Goal: Transaction & Acquisition: Purchase product/service

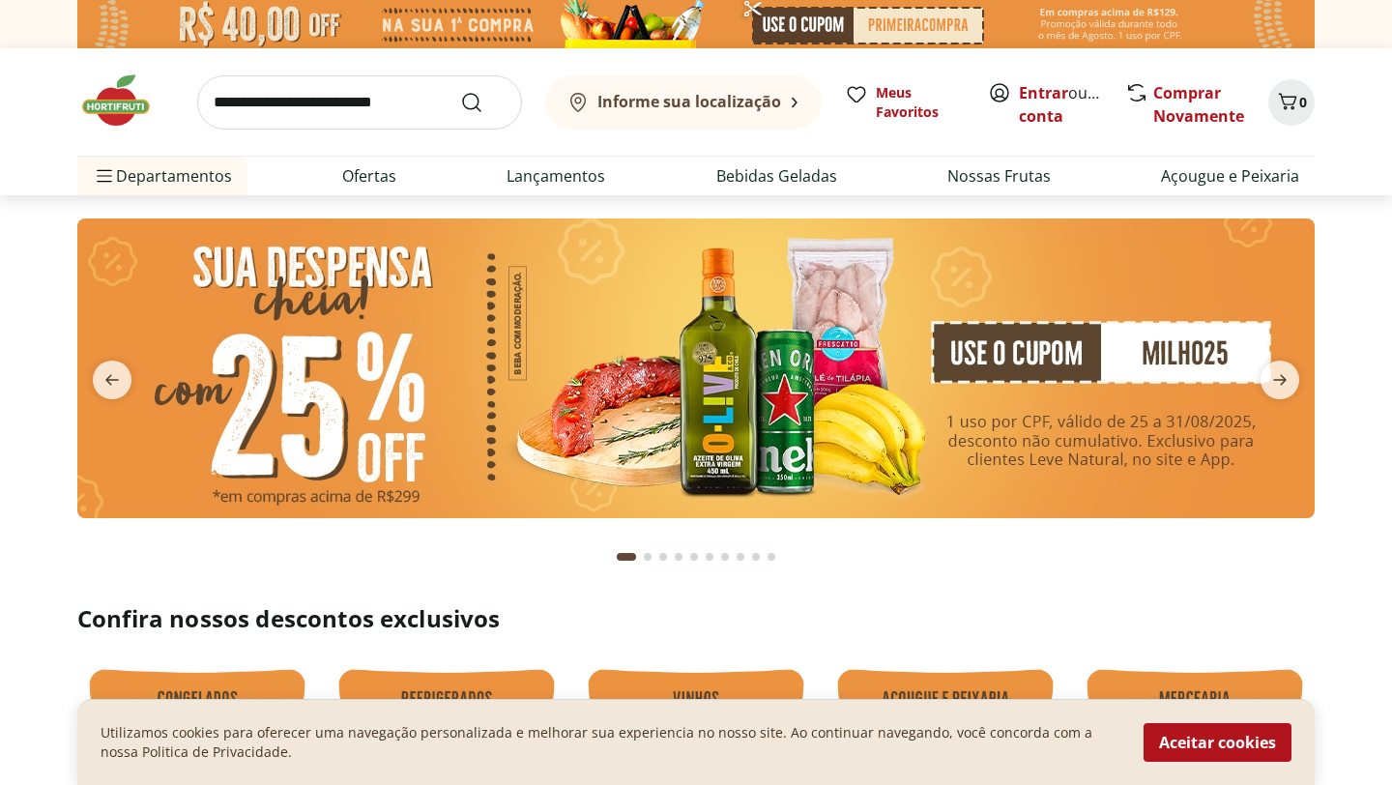
click at [32, 486] on section at bounding box center [696, 387] width 1392 height 385
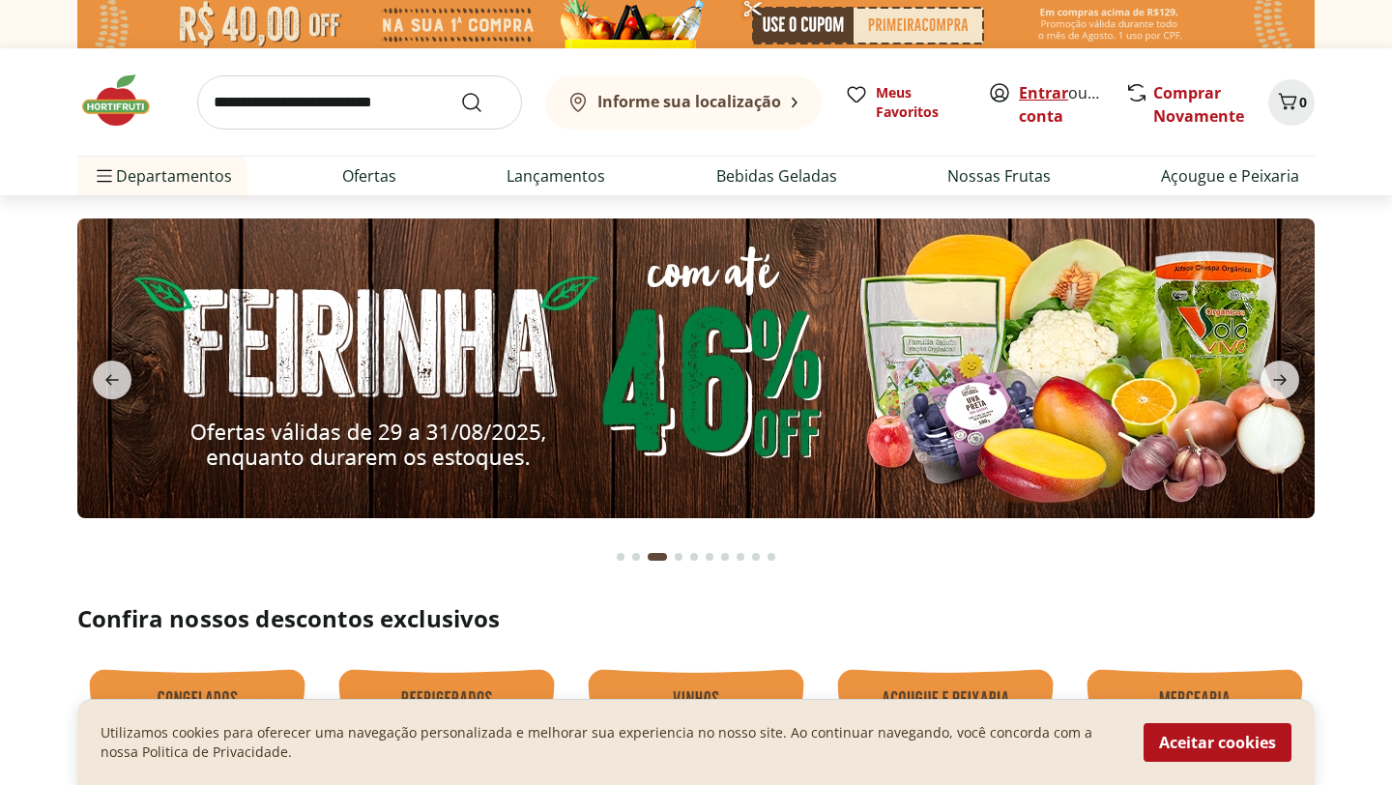
click at [1036, 91] on link "Entrar" at bounding box center [1043, 92] width 49 height 21
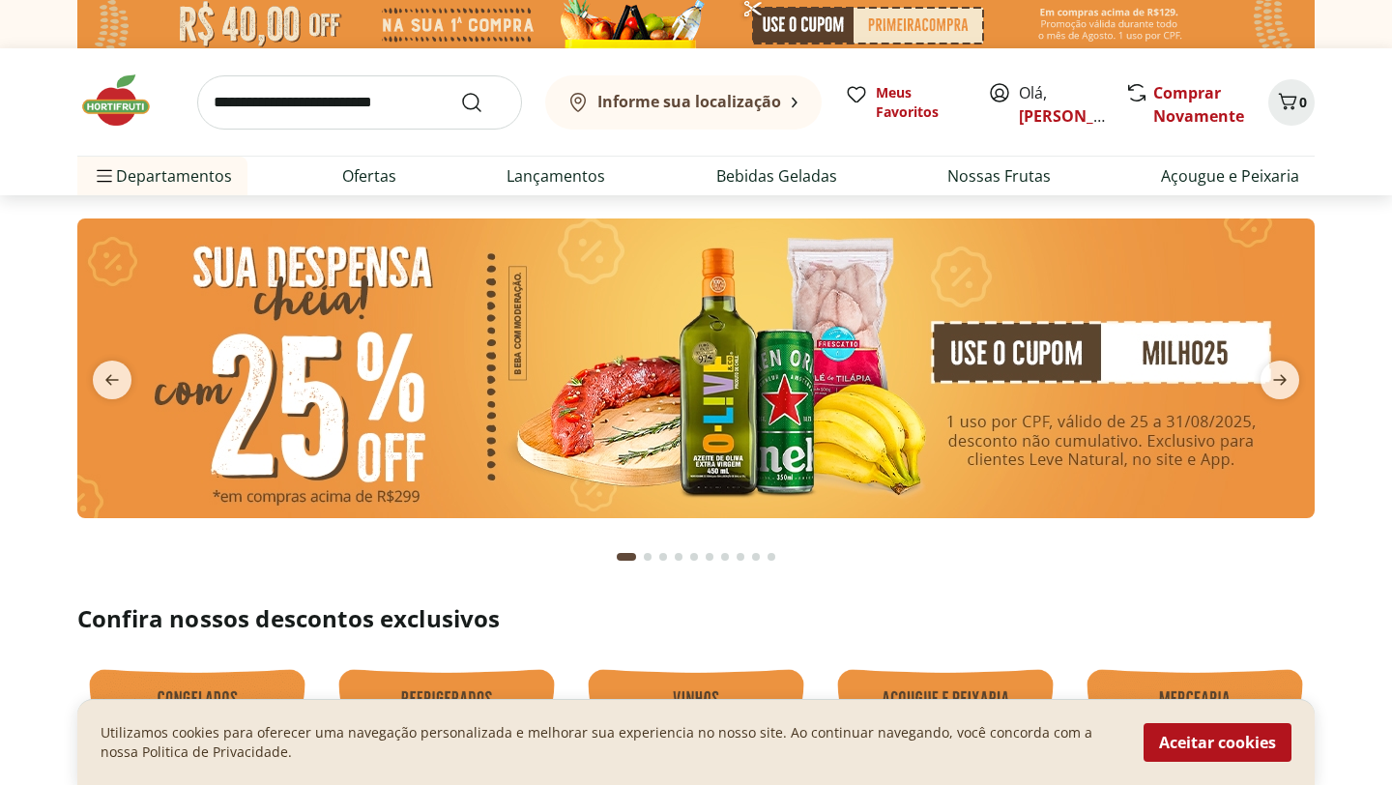
click at [1381, 612] on section "Confira nossos descontos exclusivos" at bounding box center [696, 791] width 1392 height 377
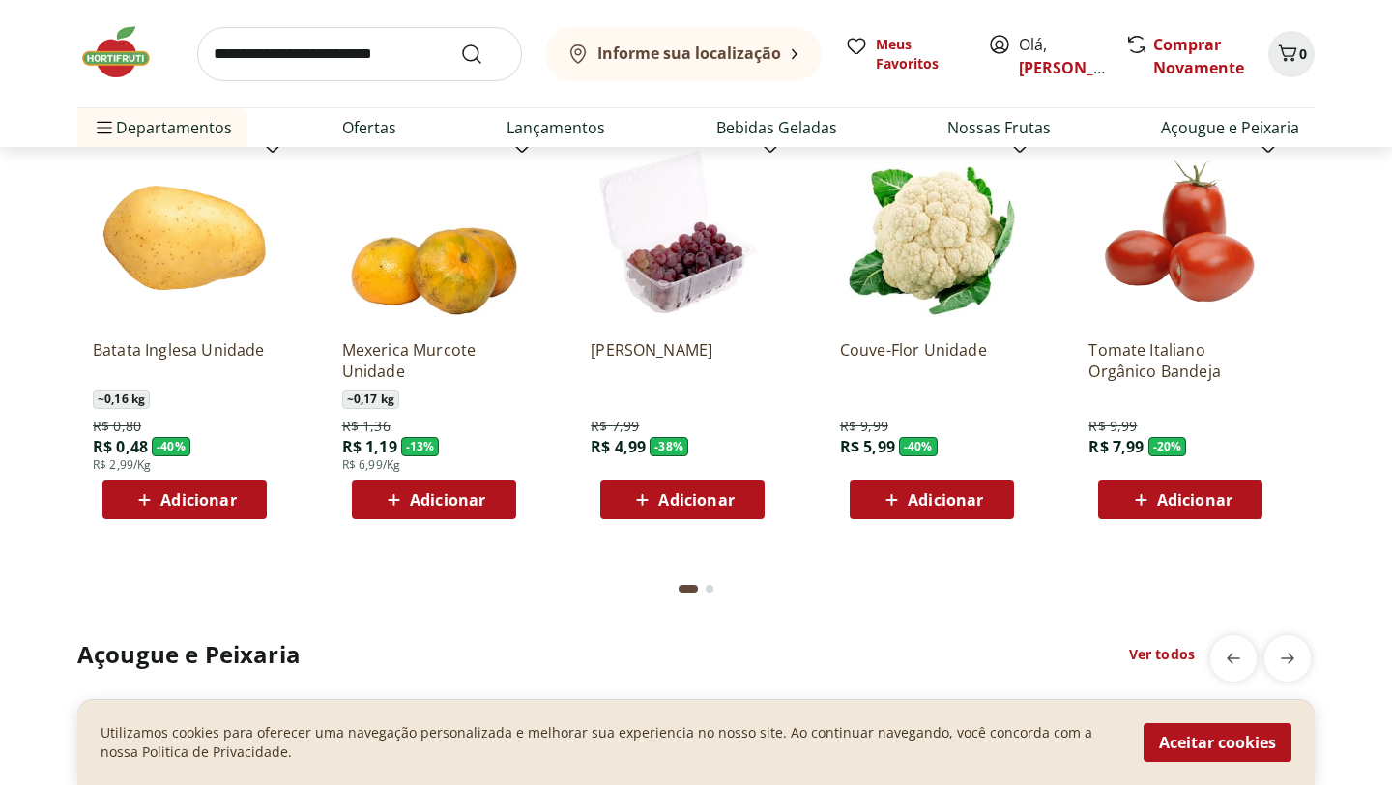
scroll to position [1663, 0]
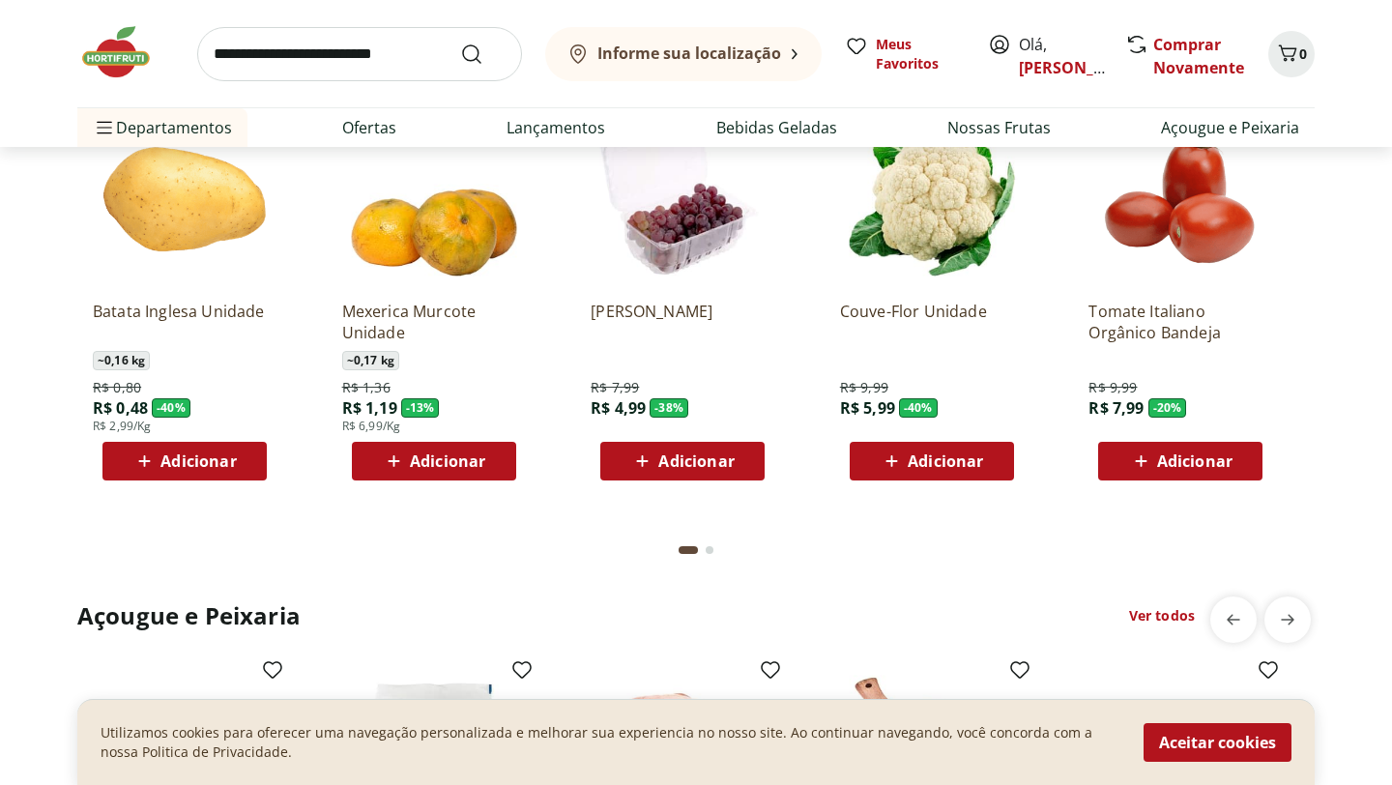
click at [712, 553] on button "Go to page 2 from fs-carousel" at bounding box center [709, 550] width 15 height 46
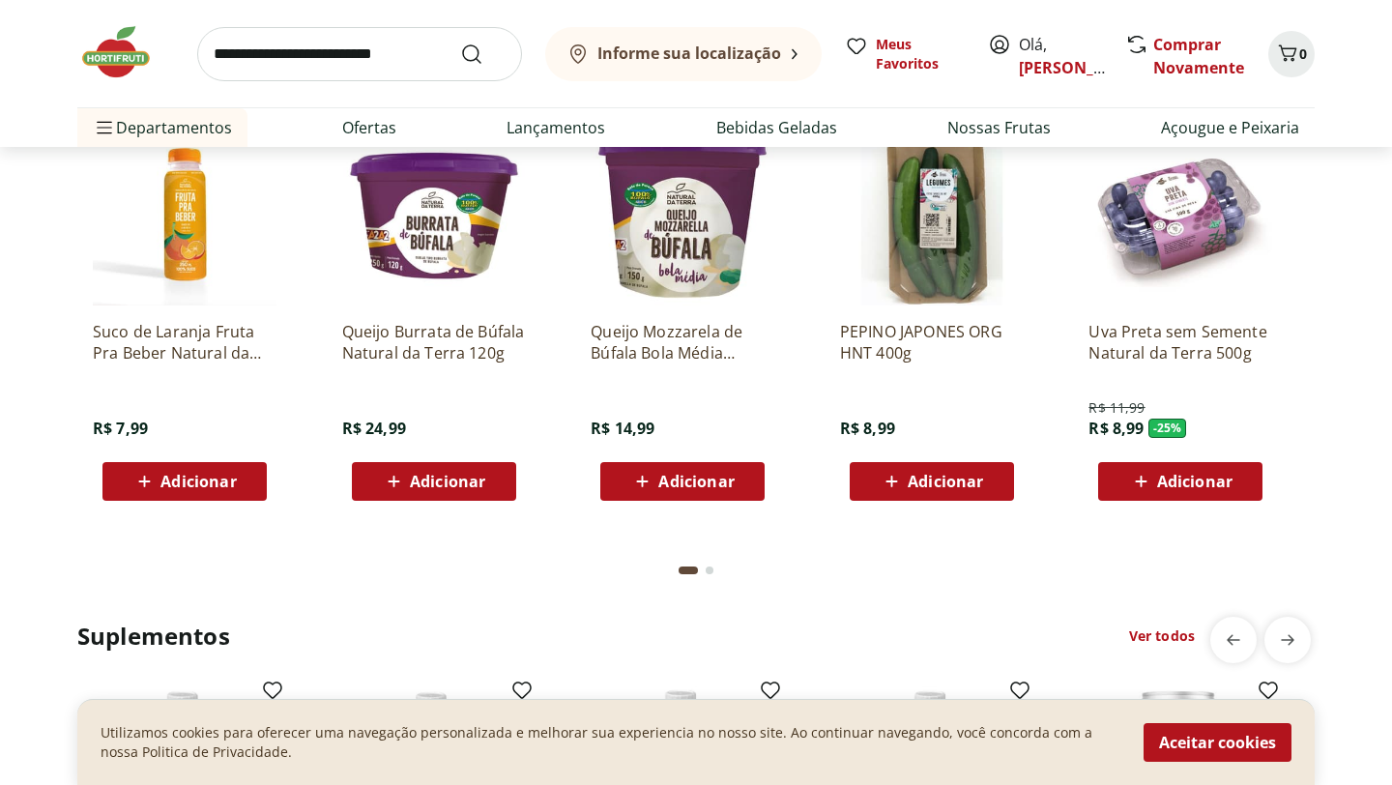
scroll to position [3596, 0]
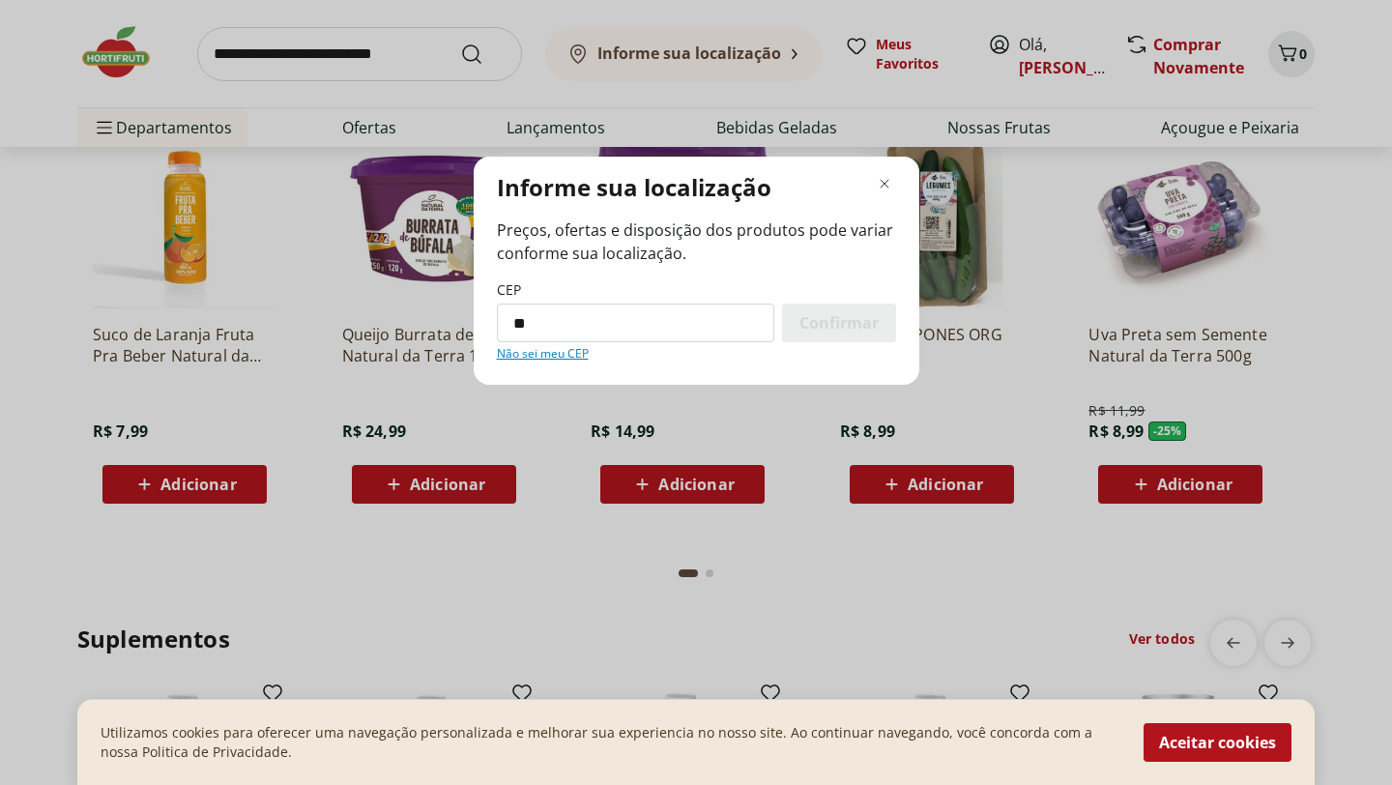
type input "*********"
click at [828, 325] on span "Confirmar" at bounding box center [838, 322] width 79 height 15
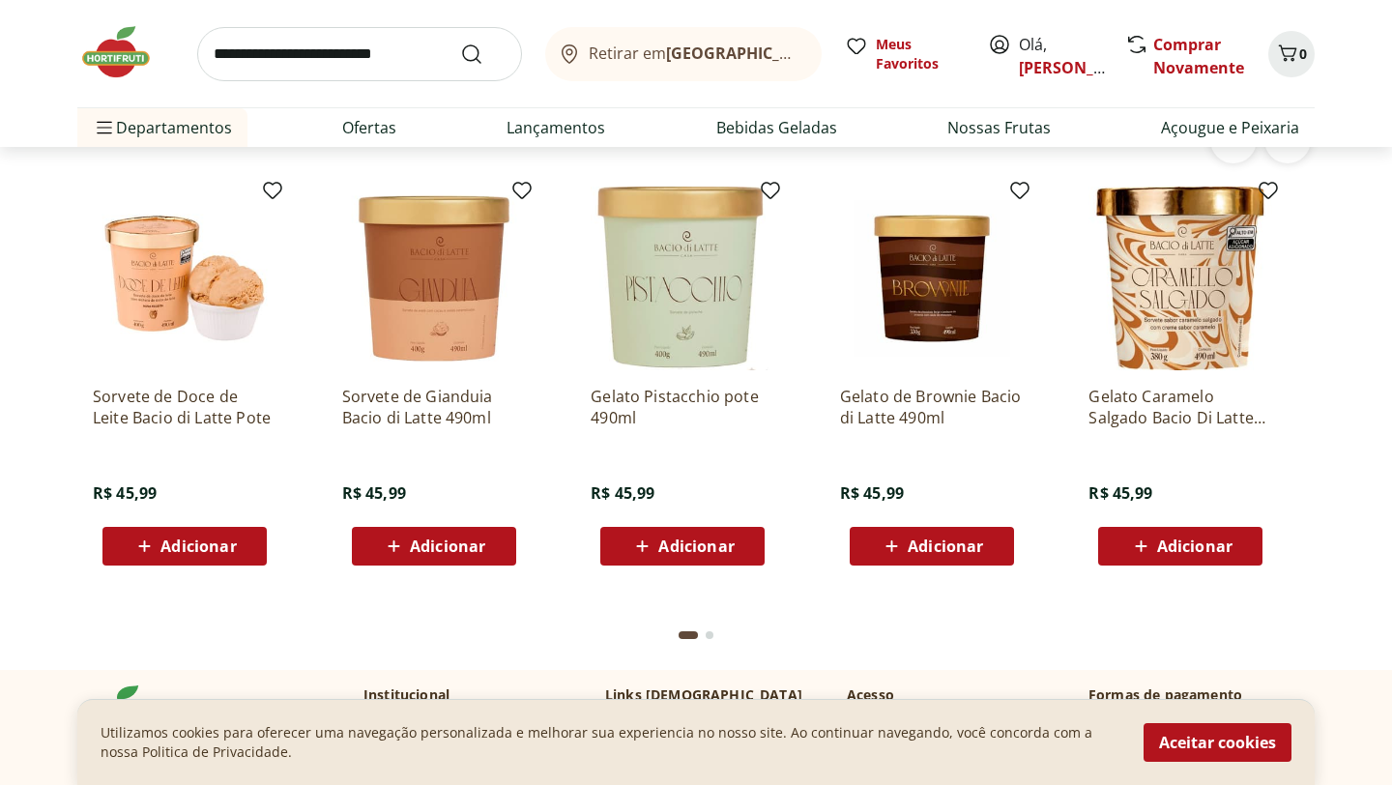
scroll to position [3008, 0]
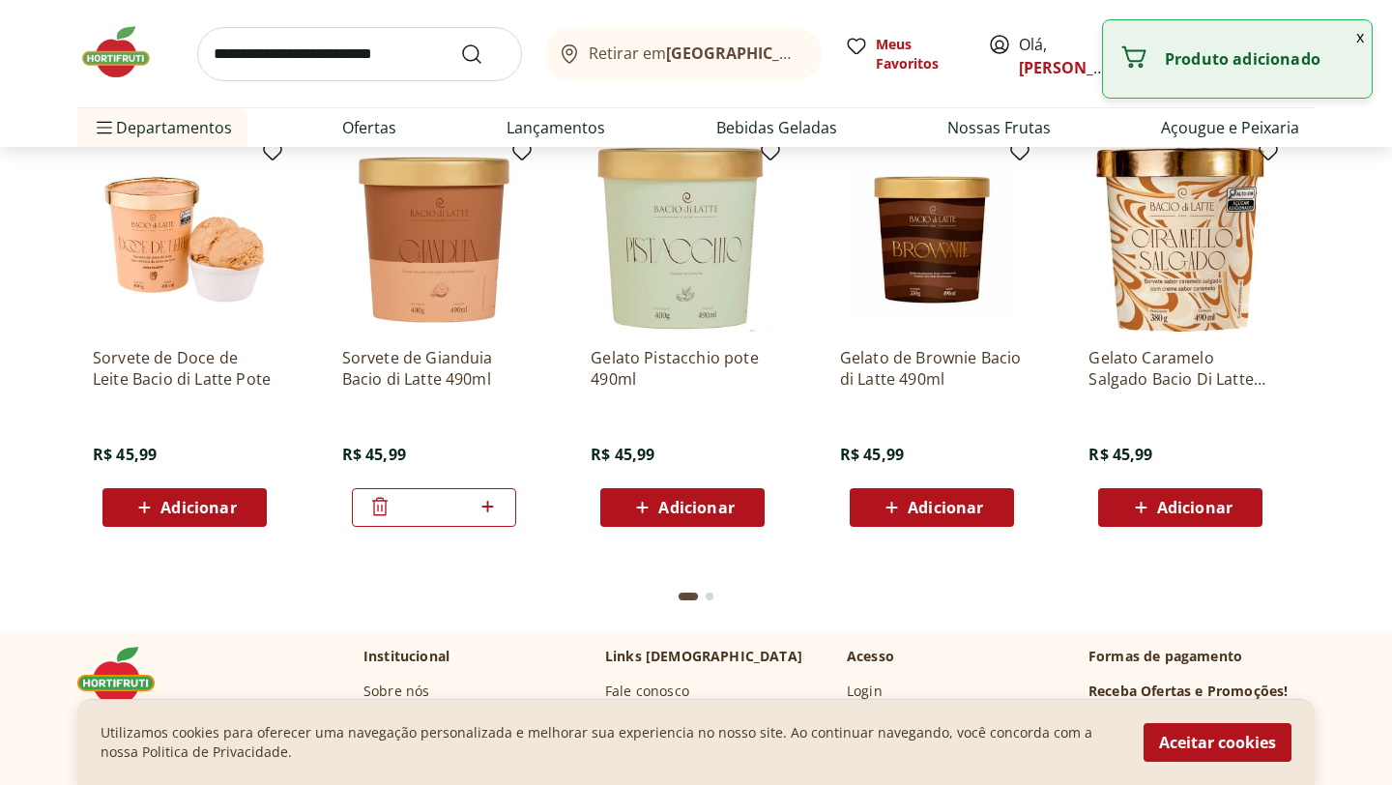
click at [1377, 424] on section "Bacio Di Latte Ver todos Sorvete de Doce de Leite Bacio di Latte Pote R$ 45,99 …" at bounding box center [696, 349] width 1392 height 565
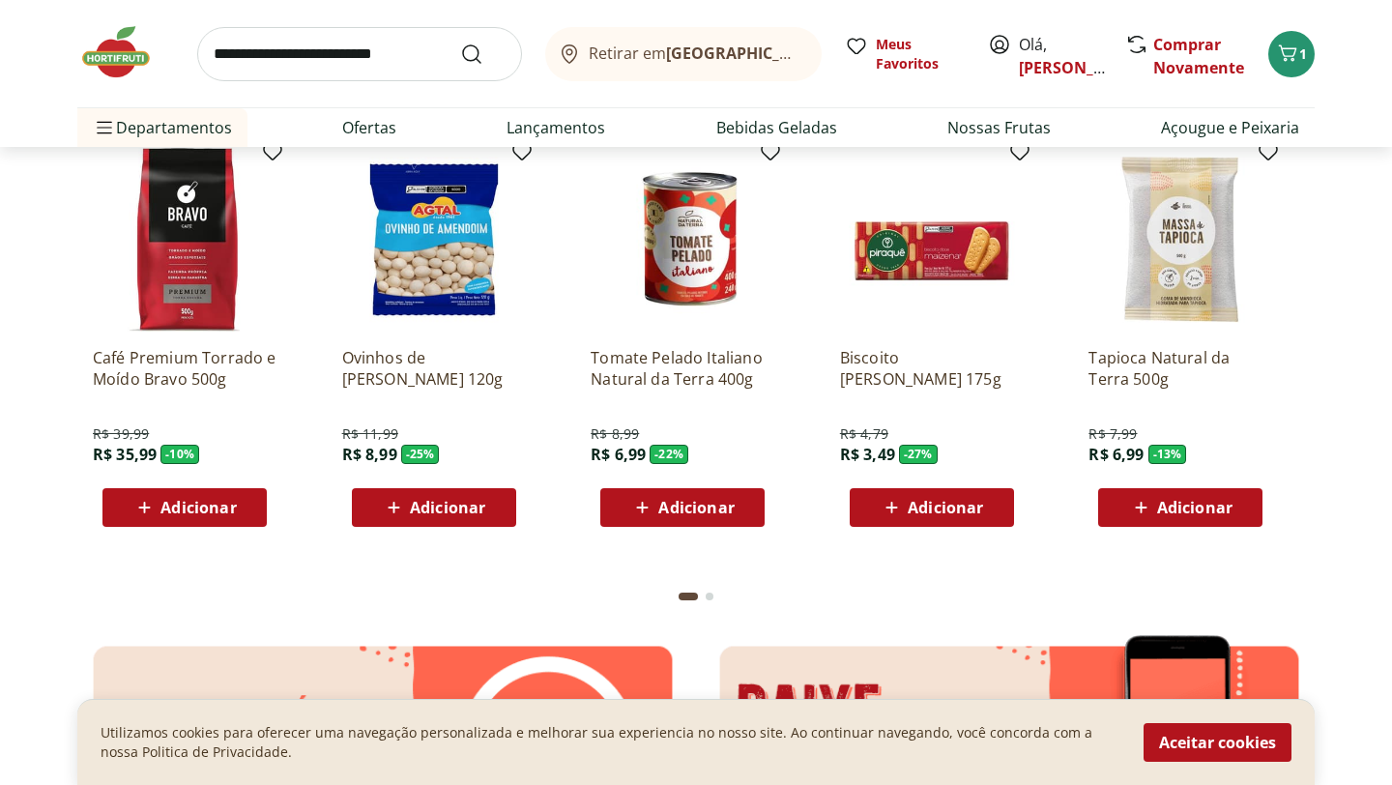
scroll to position [1655, 0]
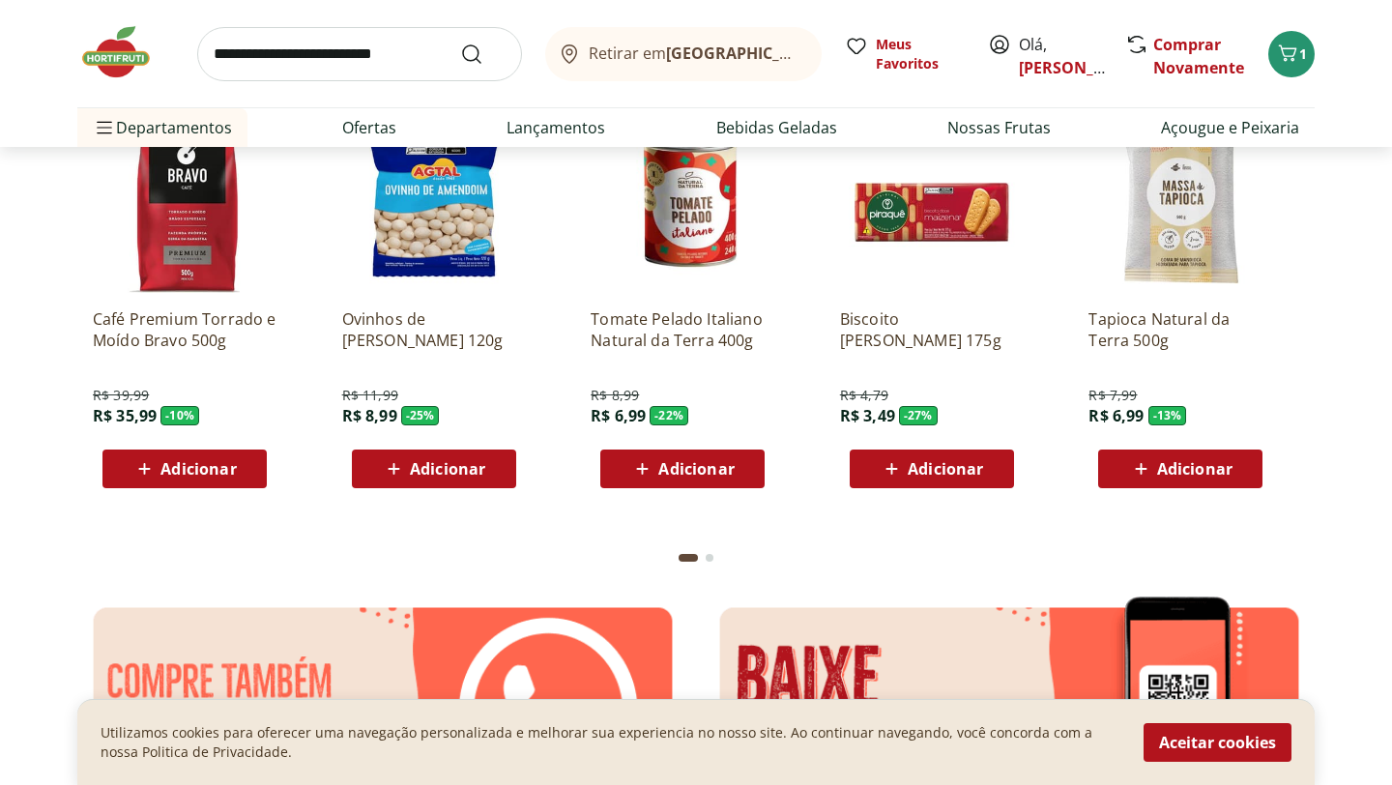
click at [711, 562] on button "Go to page 2 from fs-carousel" at bounding box center [709, 558] width 15 height 46
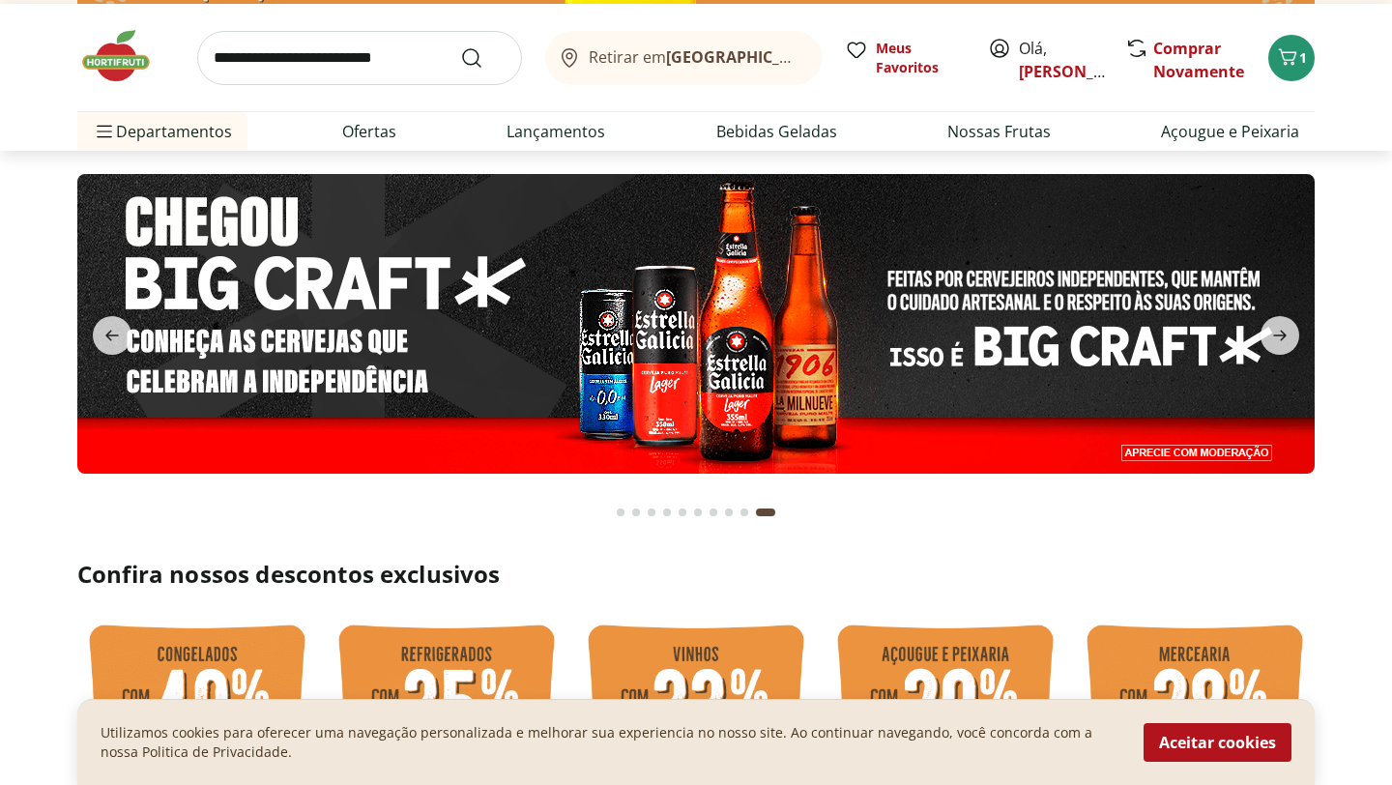
scroll to position [0, 0]
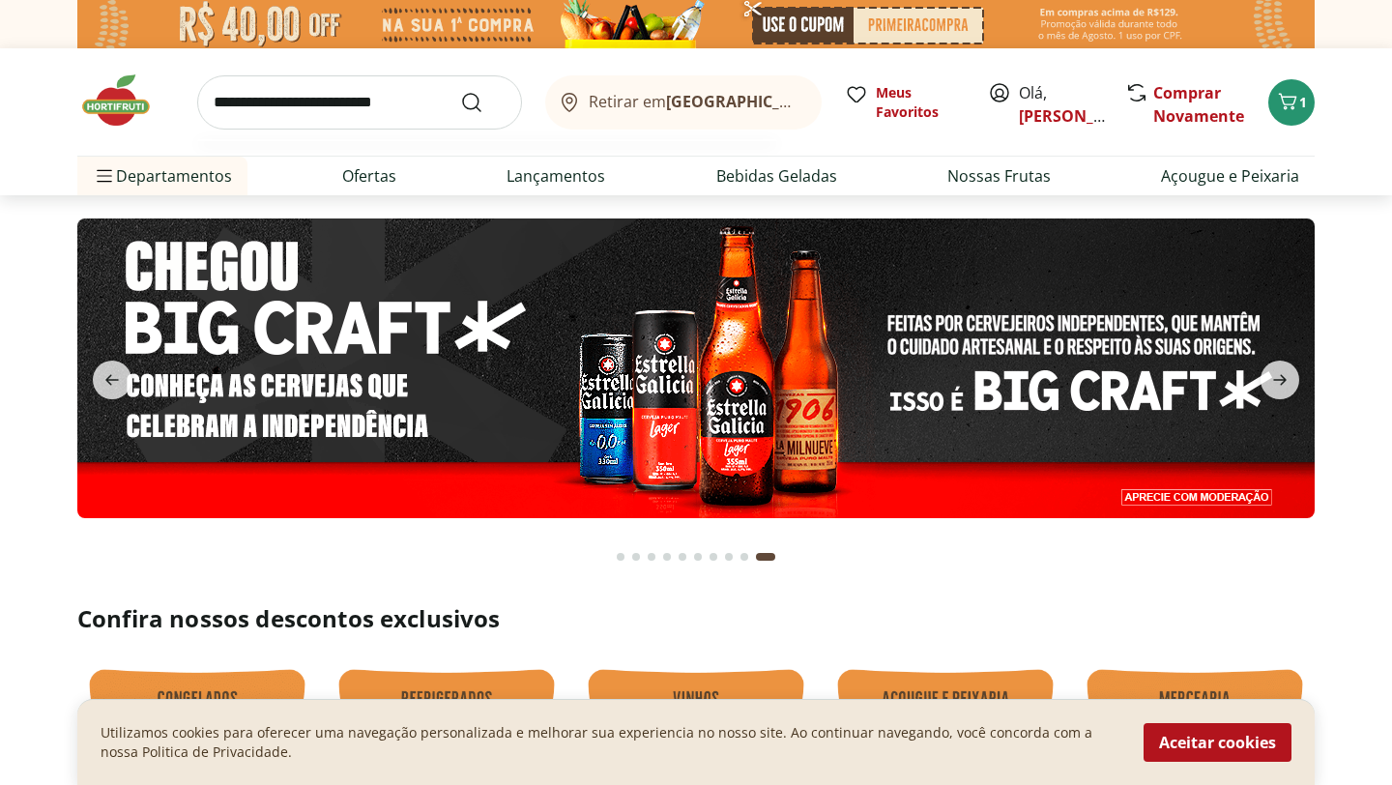
click at [327, 106] on input "search" at bounding box center [359, 102] width 325 height 54
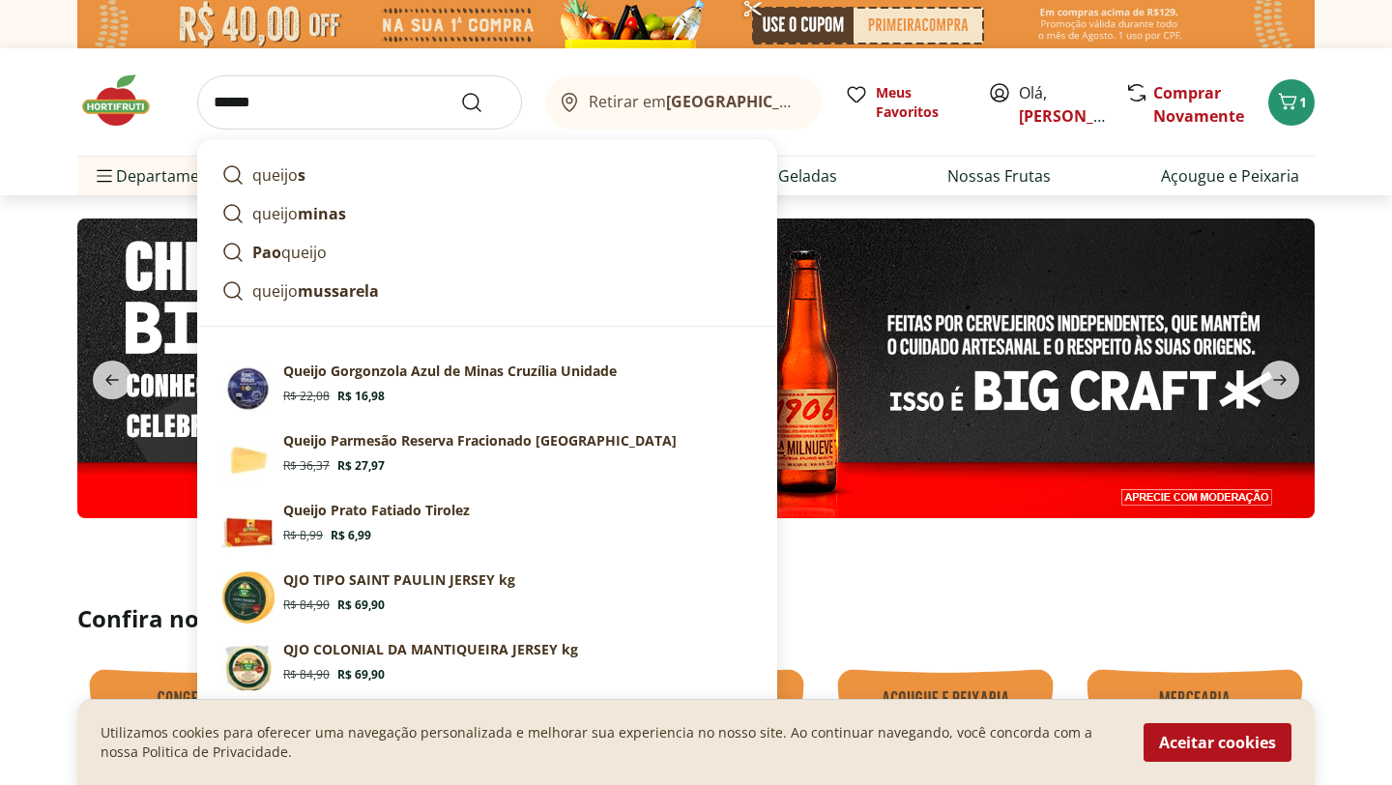
type input "******"
click at [460, 91] on button "Submit Search" at bounding box center [483, 102] width 46 height 23
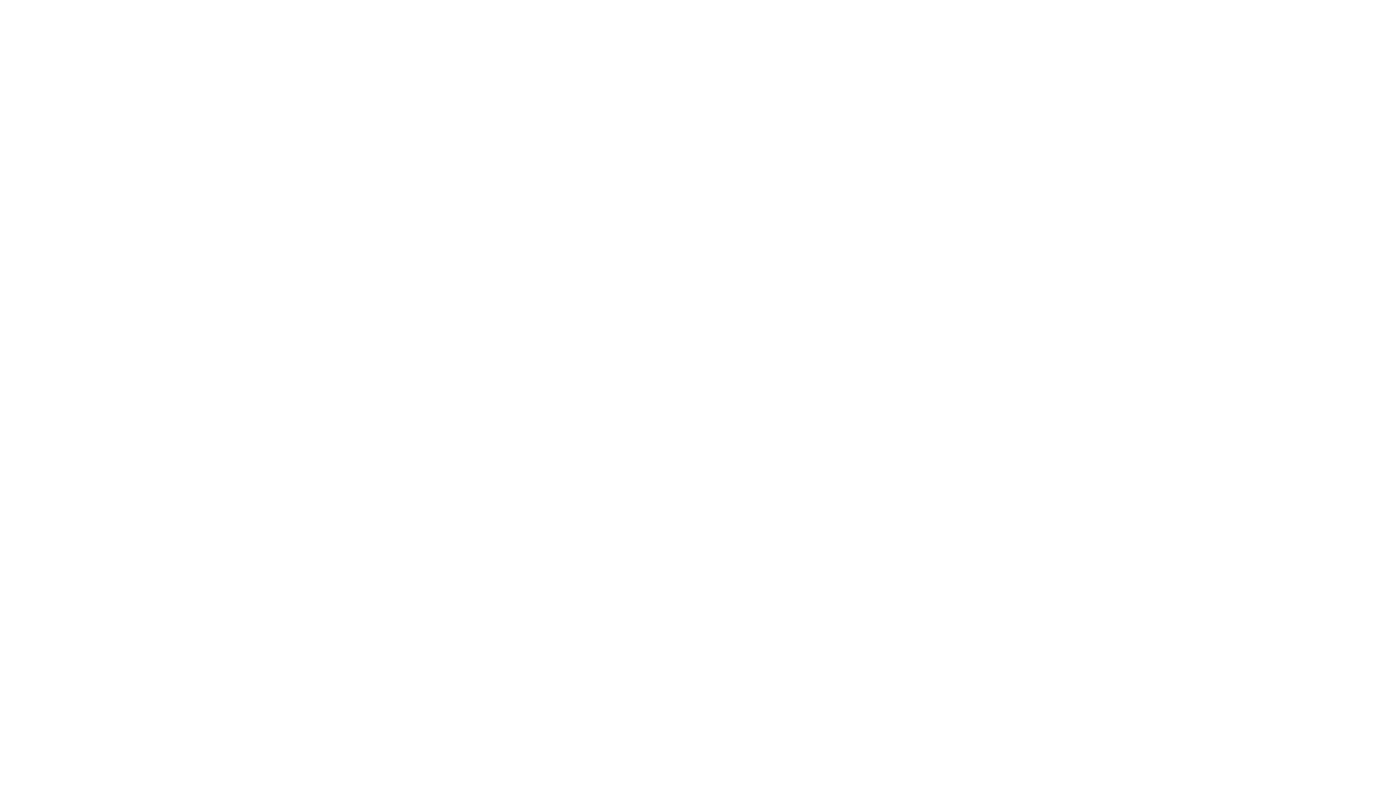
select select "**********"
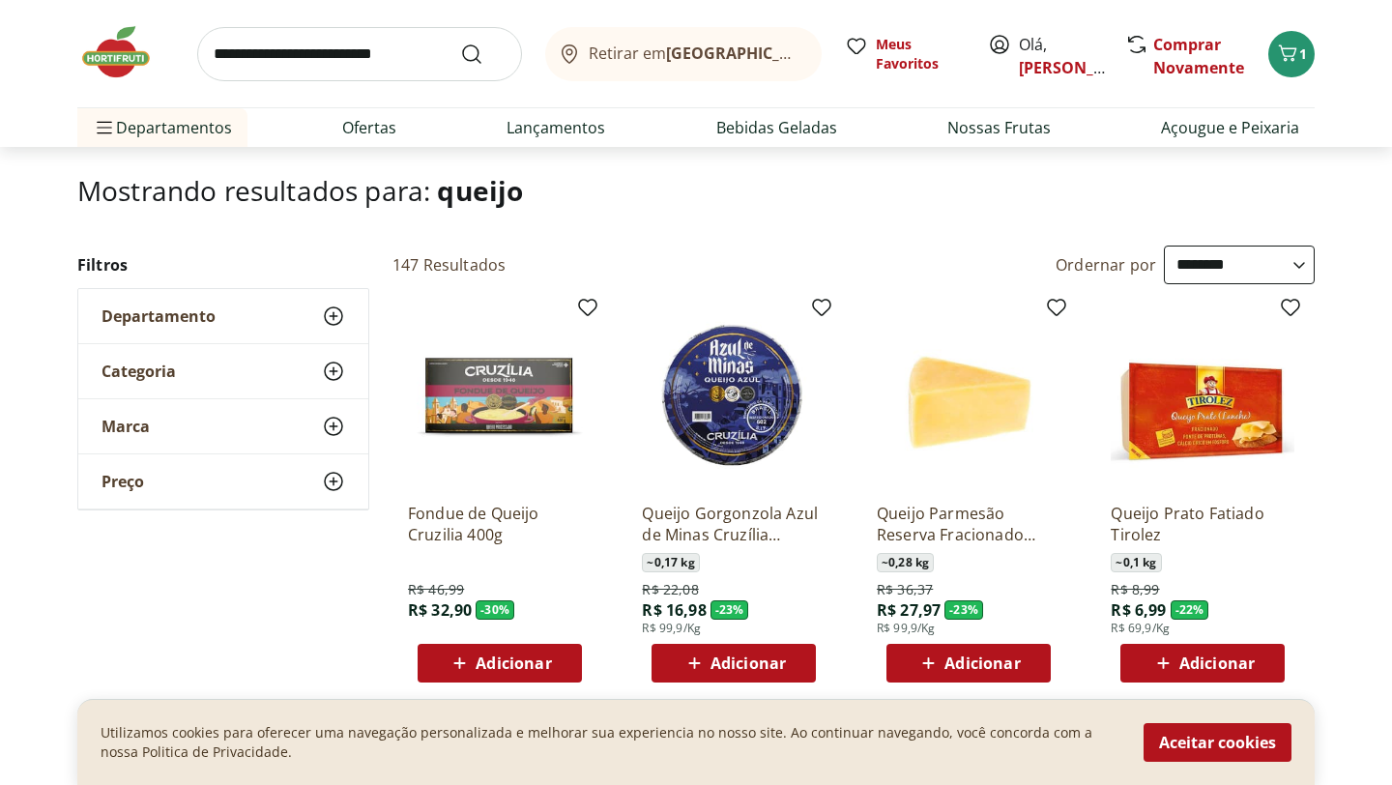
scroll to position [77, 0]
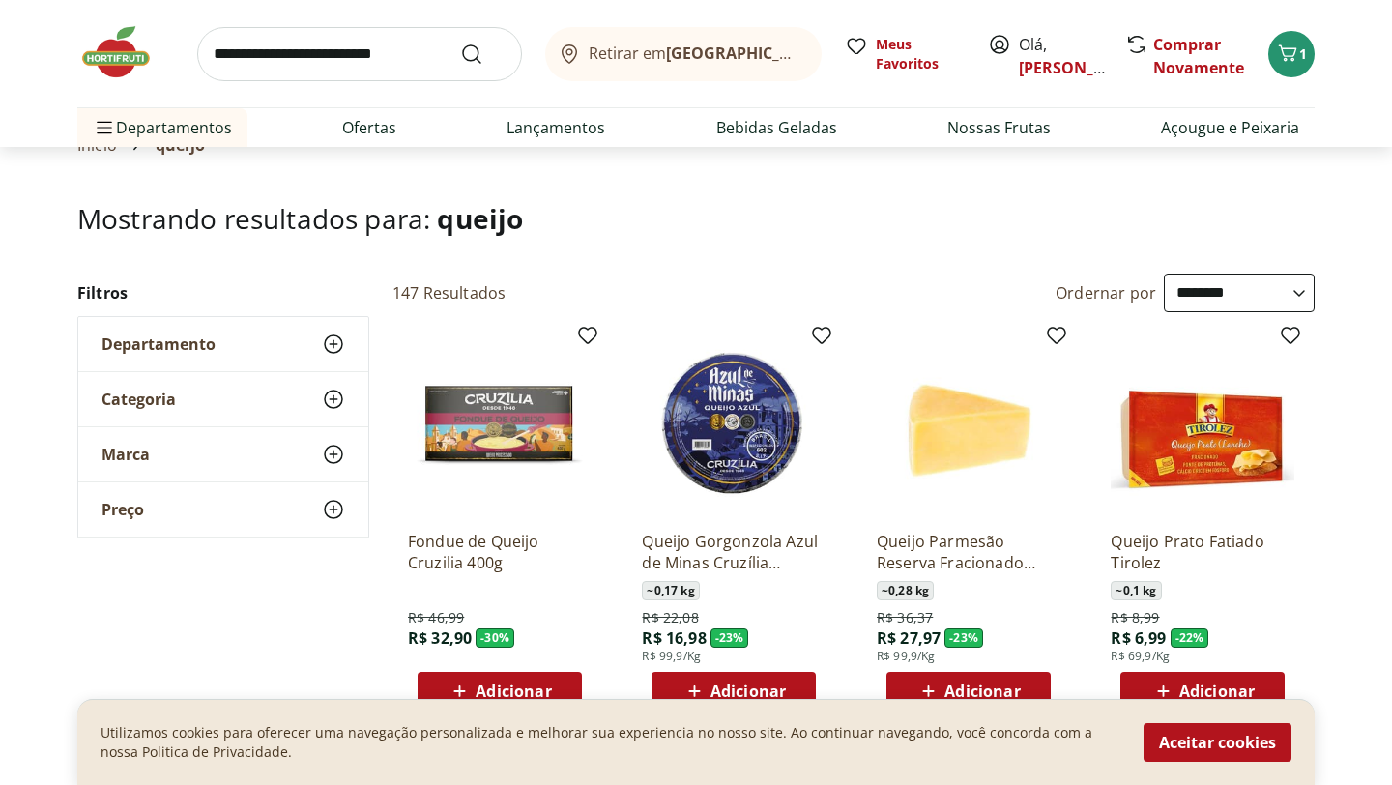
click at [336, 403] on icon at bounding box center [333, 399] width 23 height 23
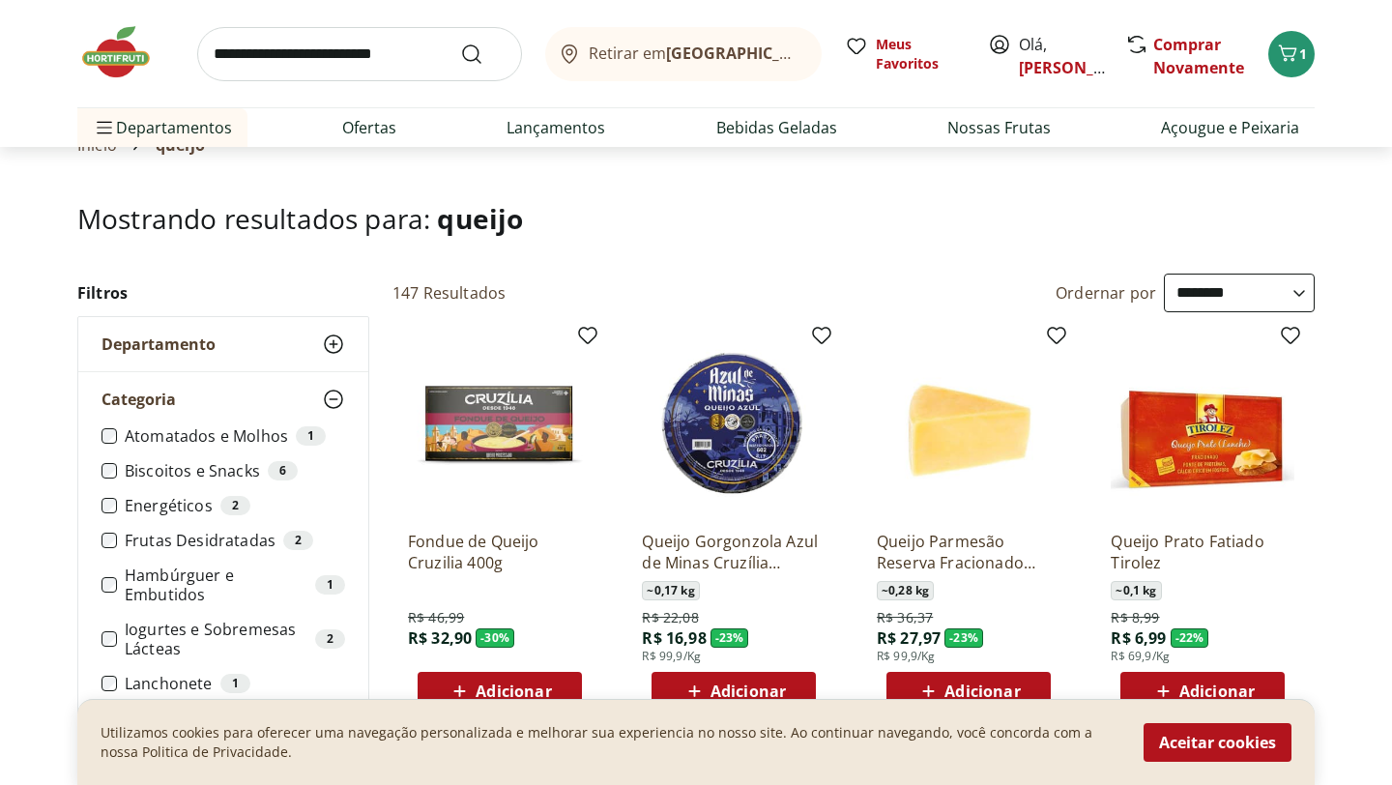
click at [335, 401] on icon at bounding box center [333, 399] width 23 height 23
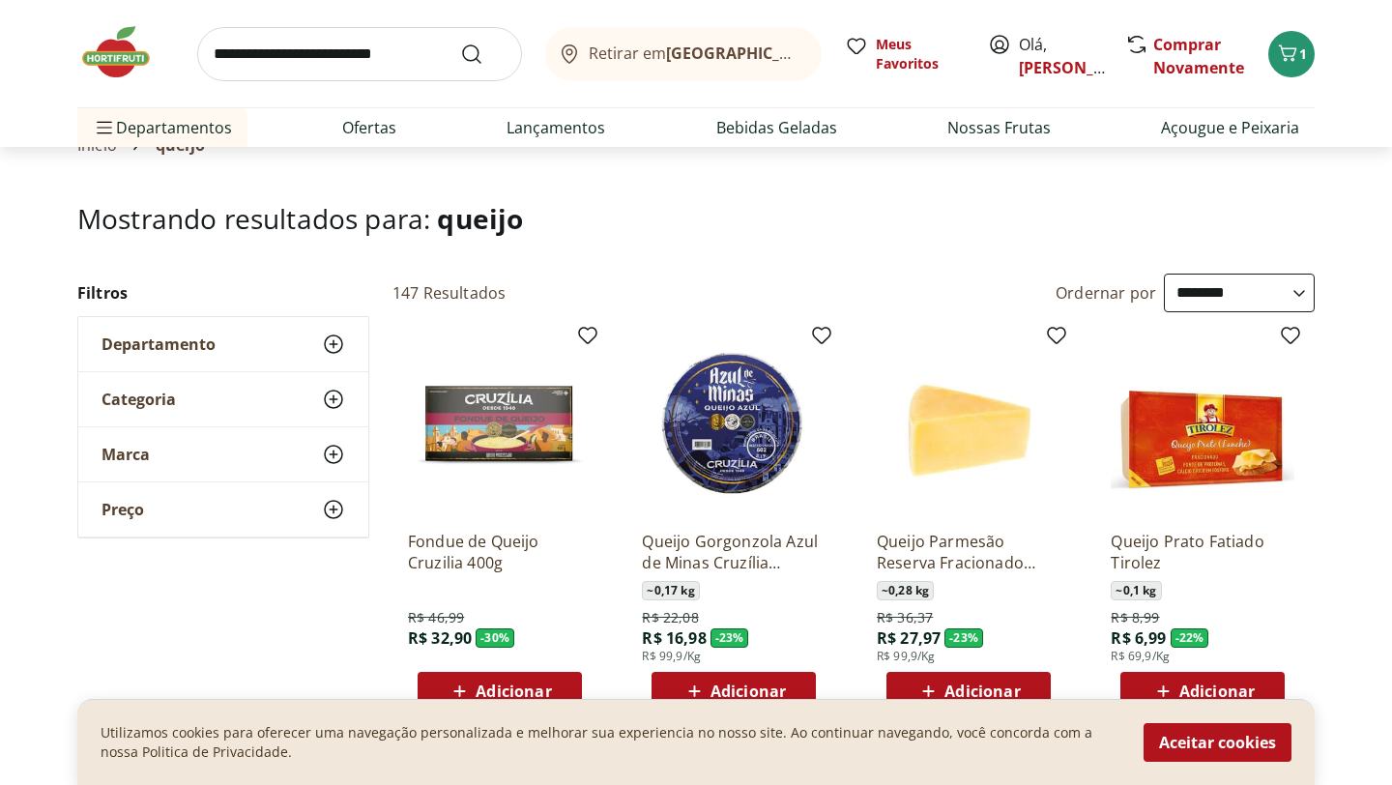
click at [336, 454] on icon at bounding box center [333, 454] width 23 height 23
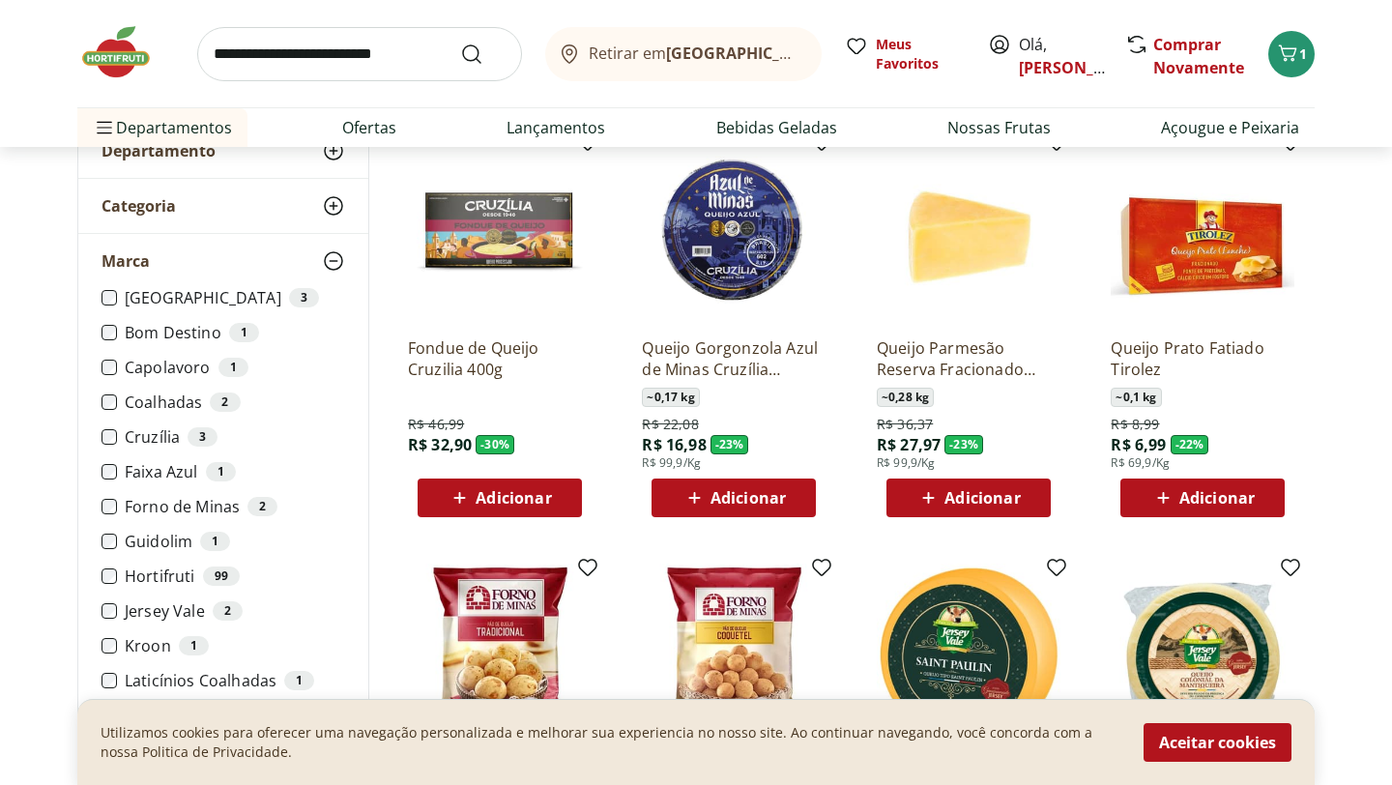
scroll to position [309, 0]
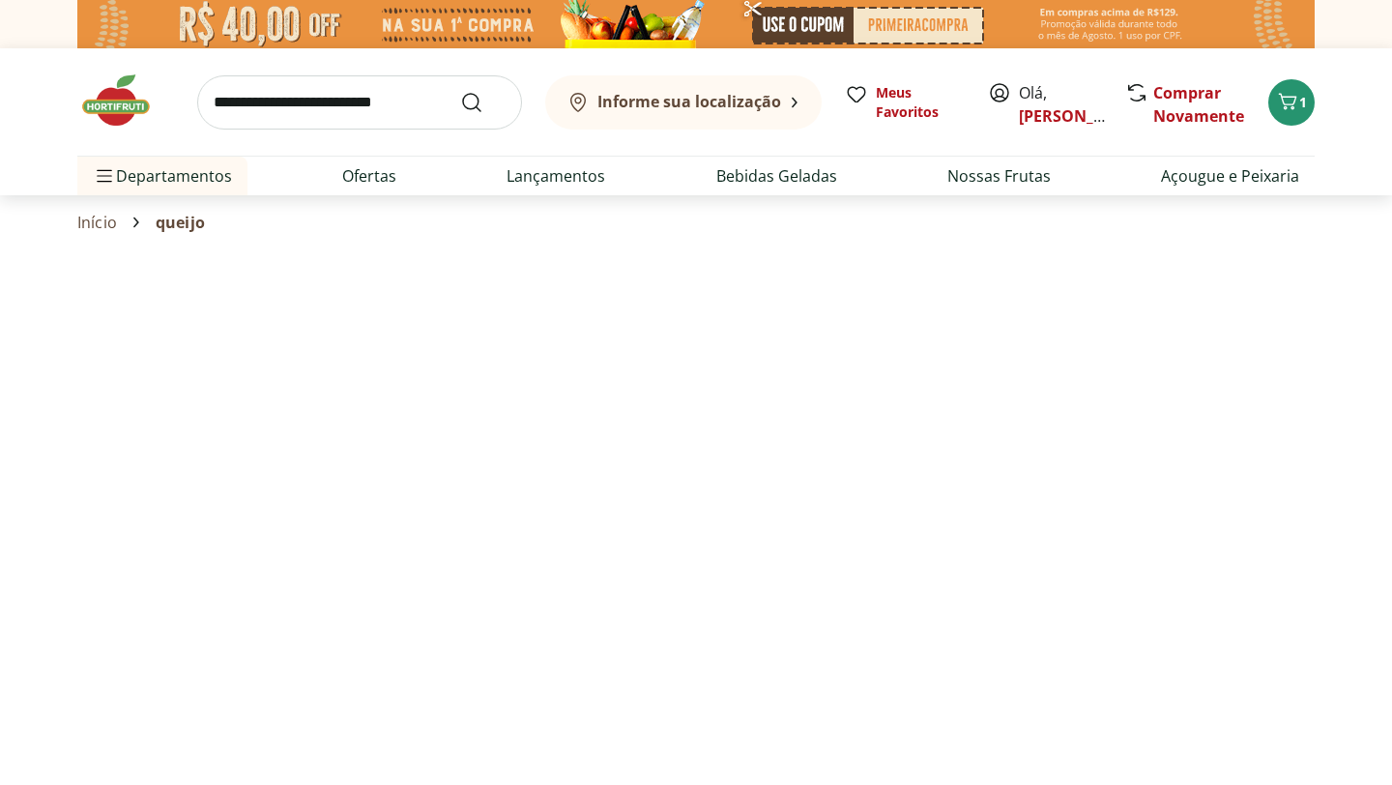
select select "**********"
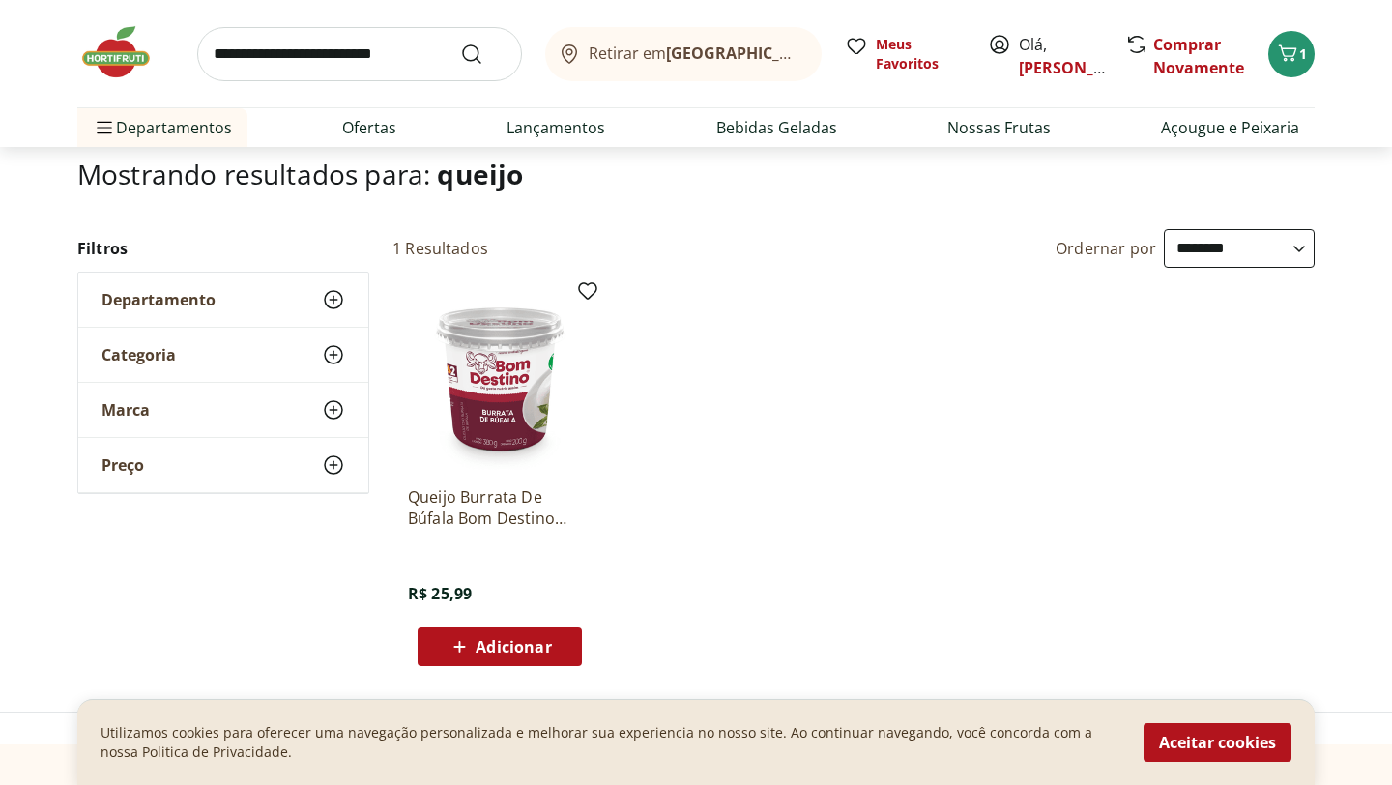
scroll to position [39, 0]
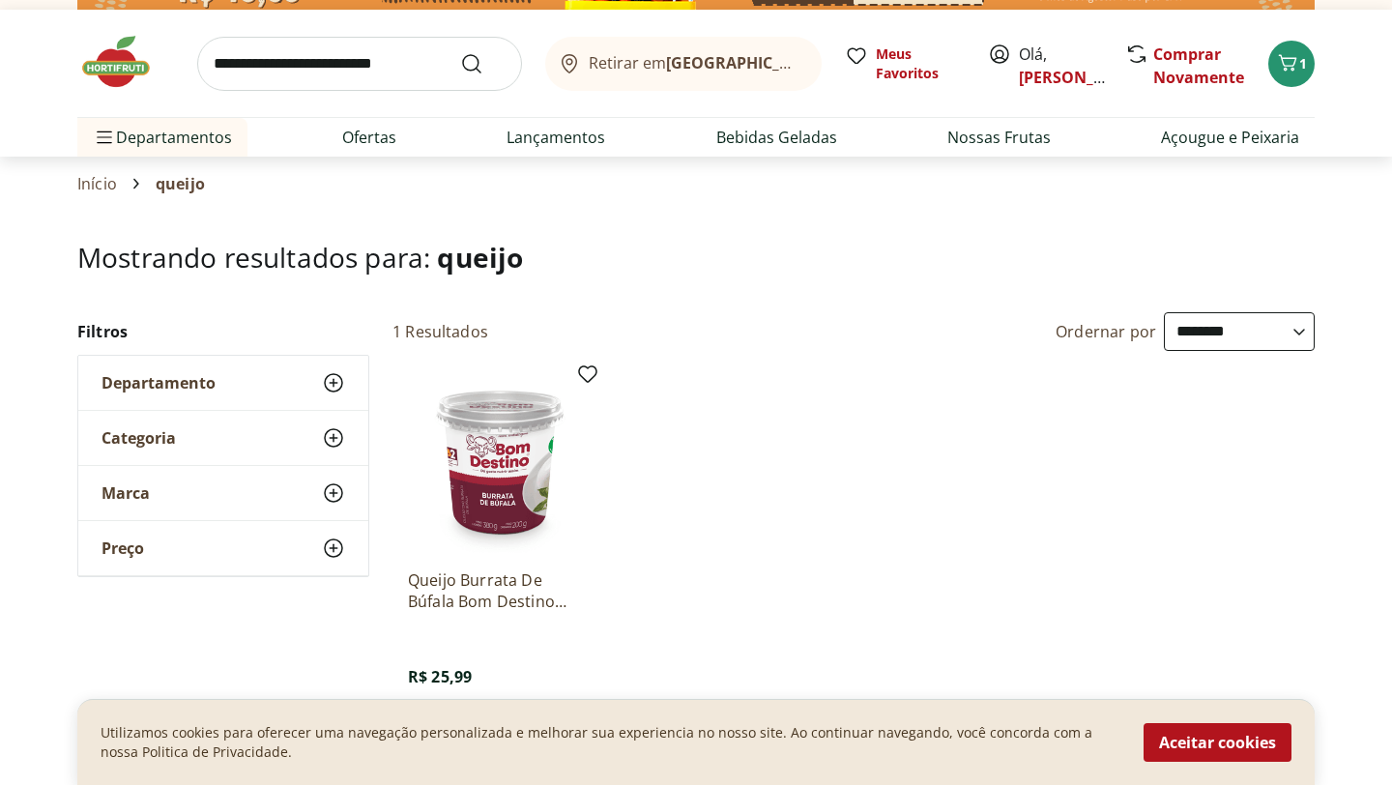
click at [335, 492] on use at bounding box center [333, 492] width 23 height 23
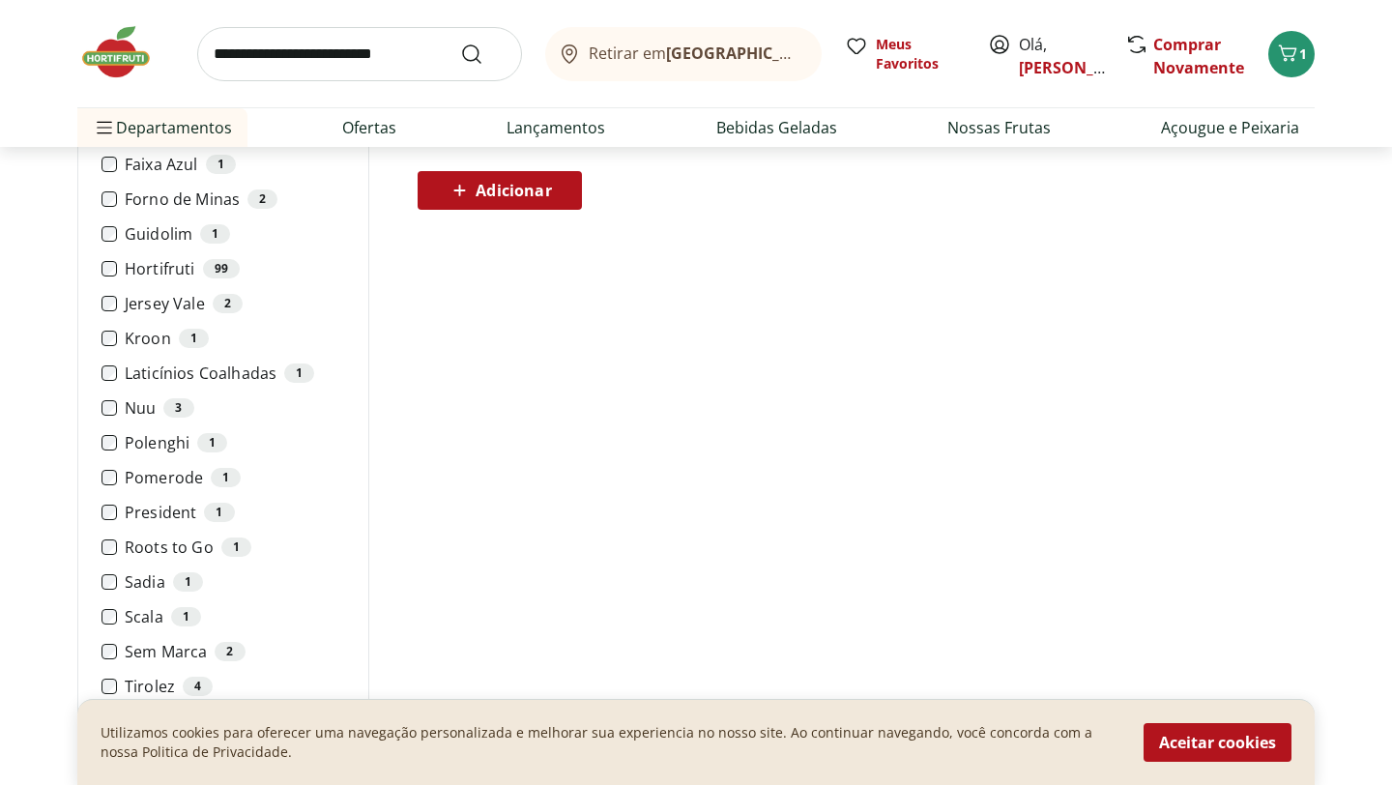
scroll to position [580, 0]
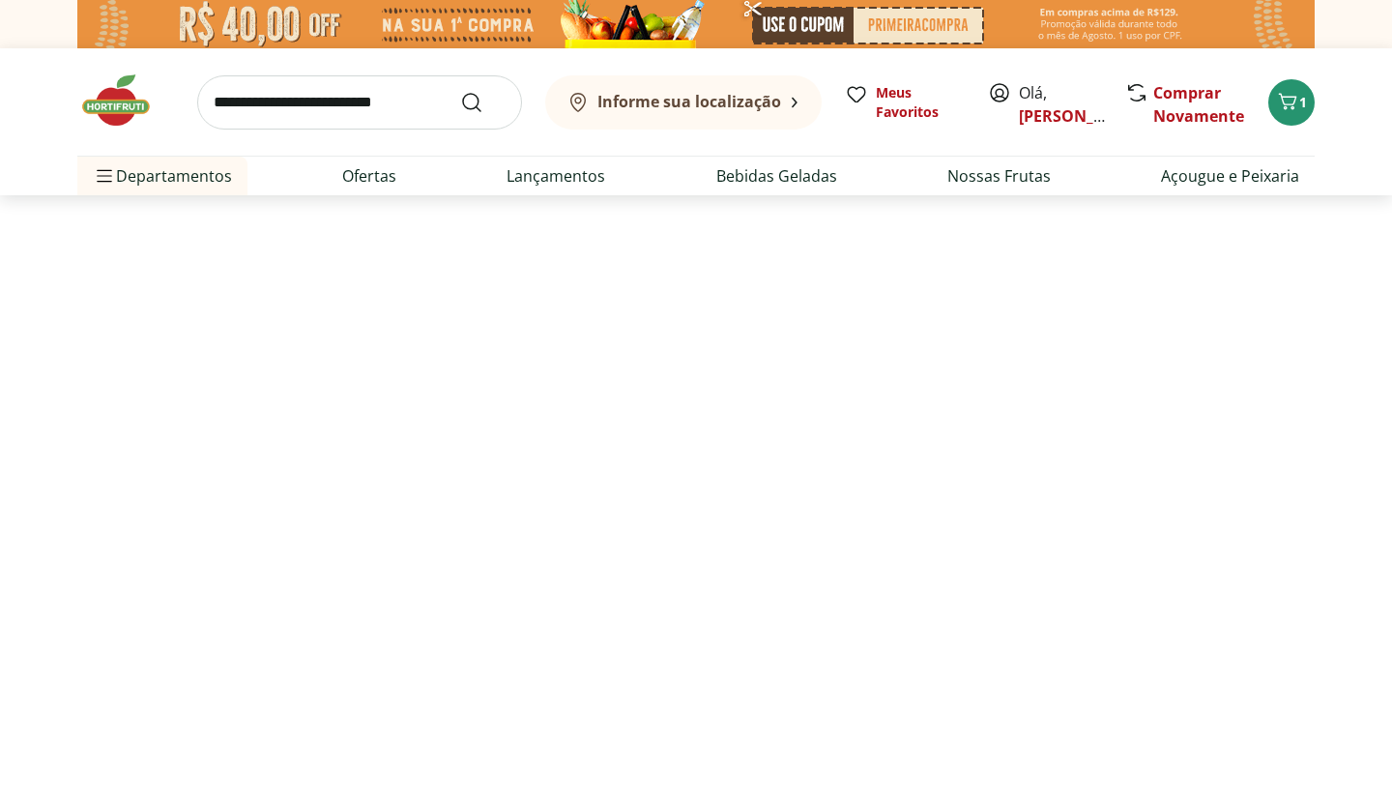
select select "**********"
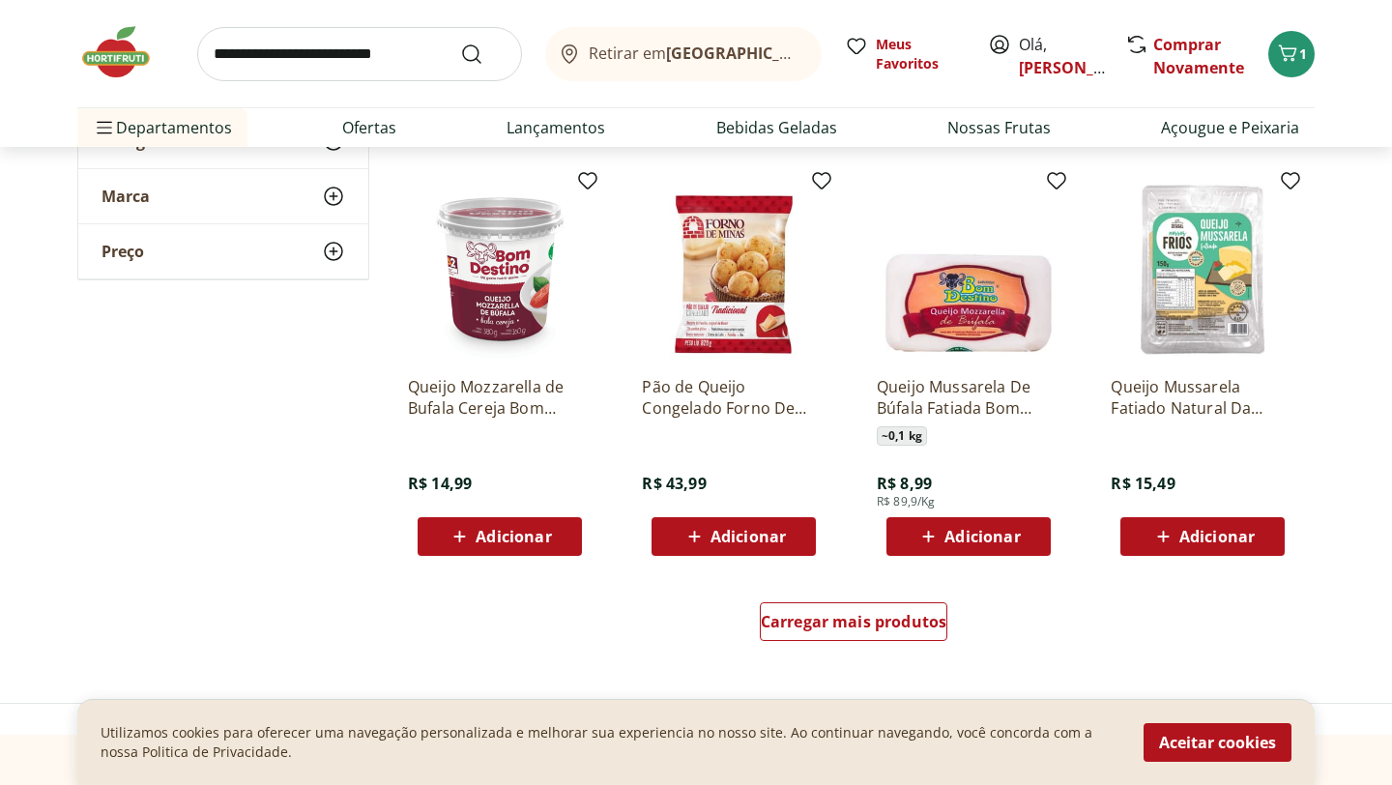
scroll to position [1121, 0]
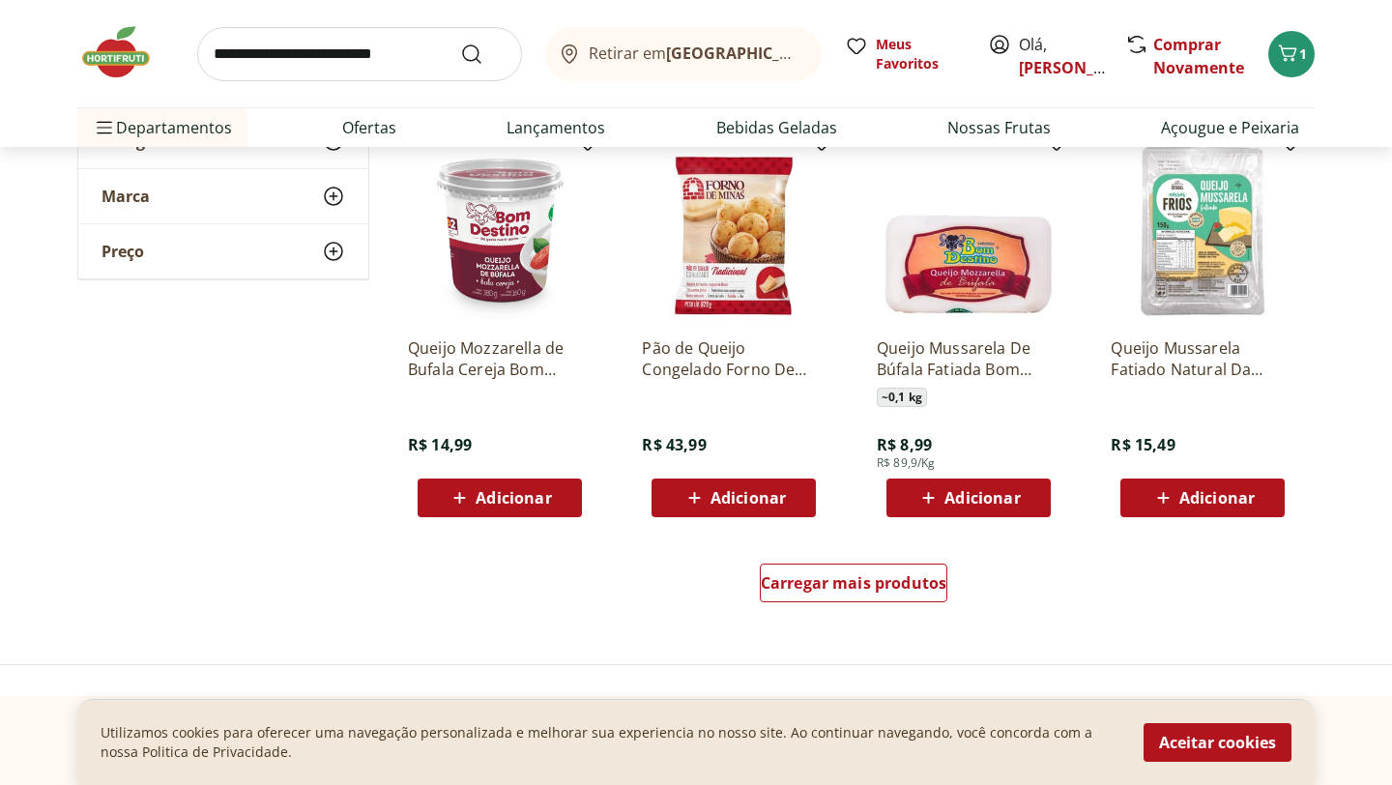
click at [514, 498] on span "Adicionar" at bounding box center [513, 497] width 75 height 15
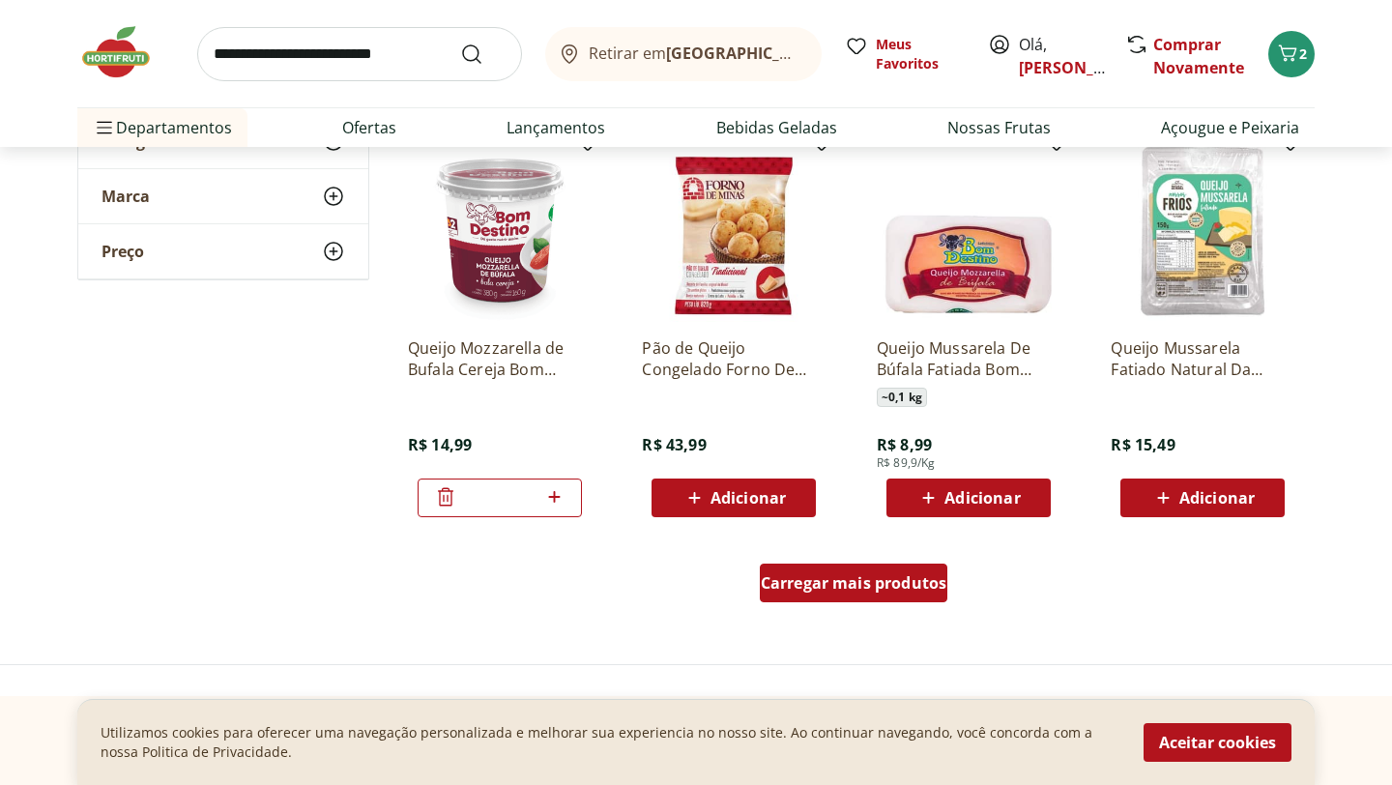
click at [829, 590] on span "Carregar mais produtos" at bounding box center [854, 582] width 187 height 15
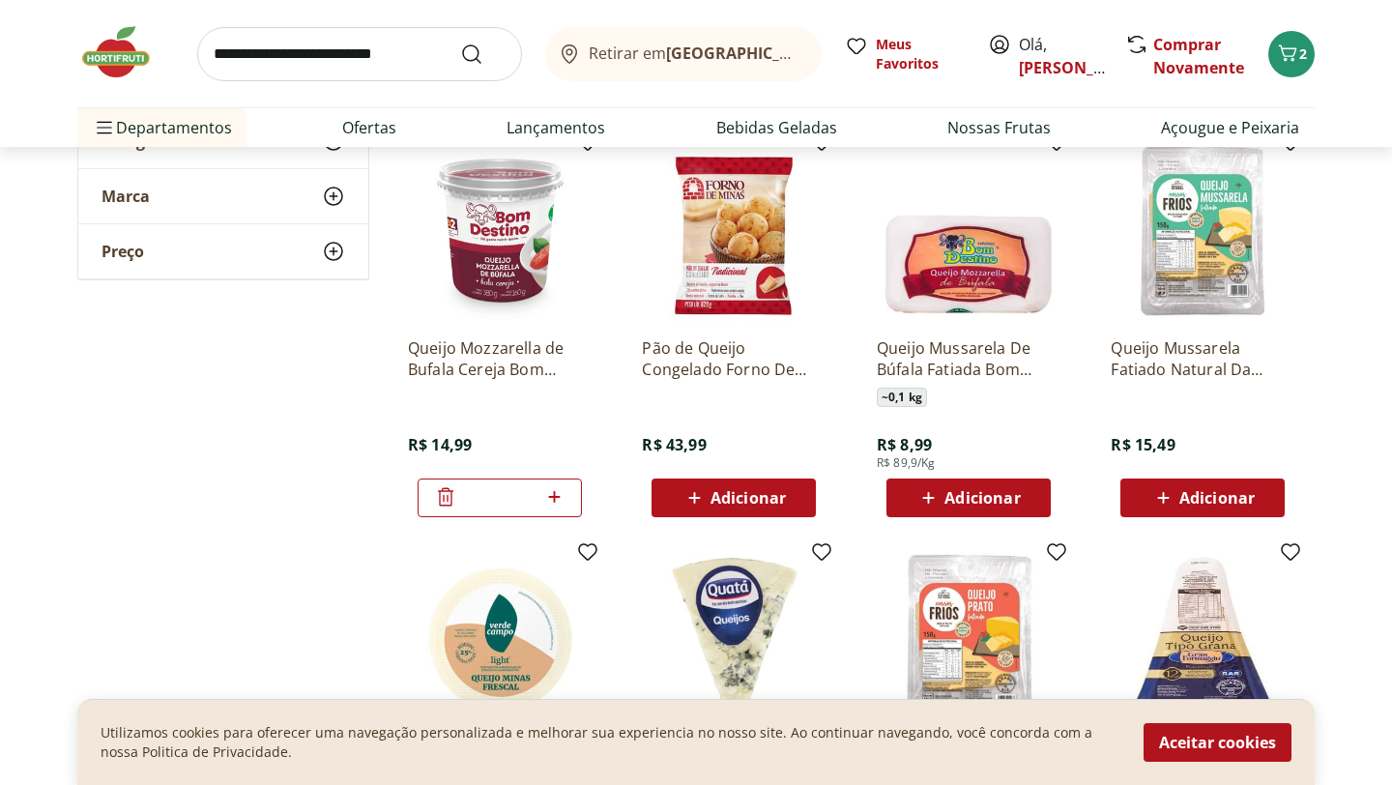
click at [229, 591] on div "**********" at bounding box center [695, 562] width 1237 height 2664
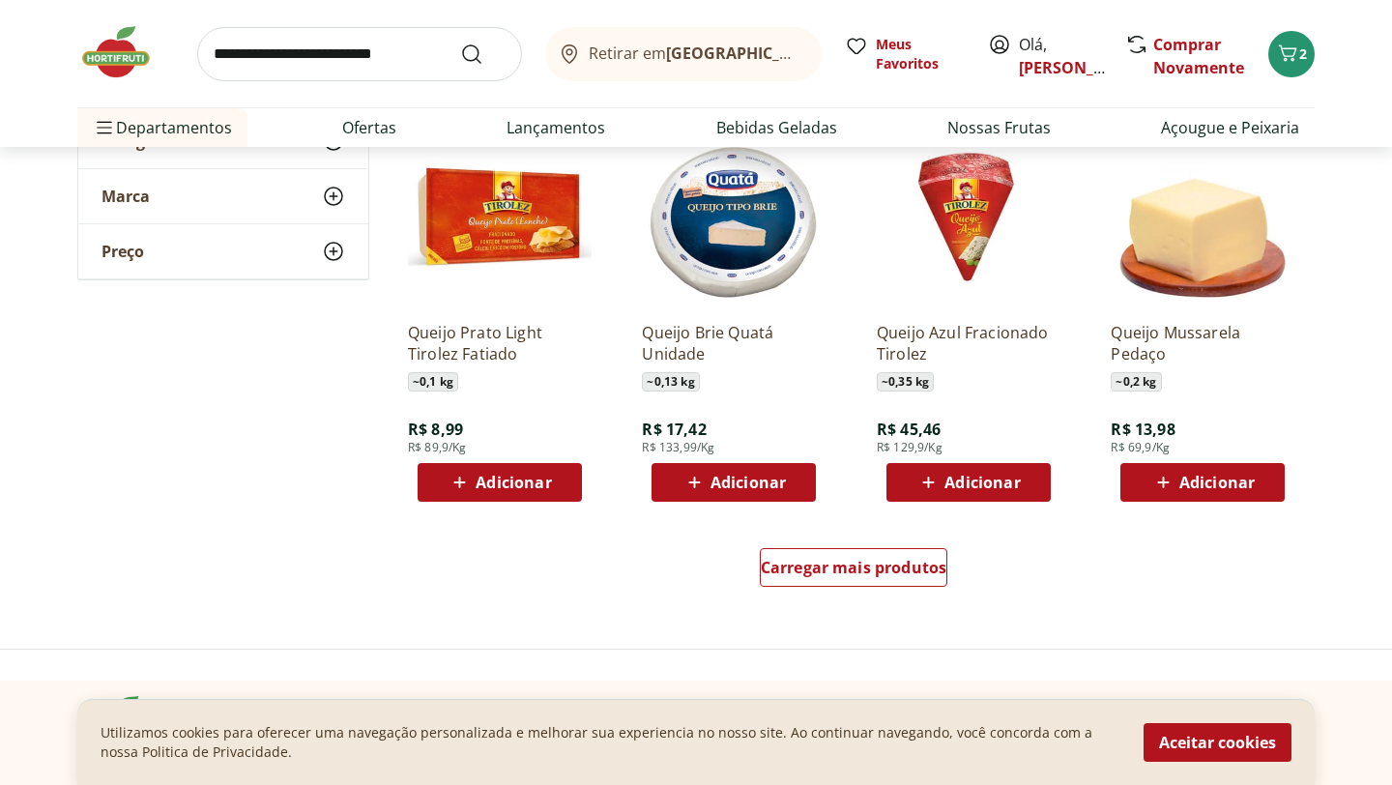
scroll to position [2436, 0]
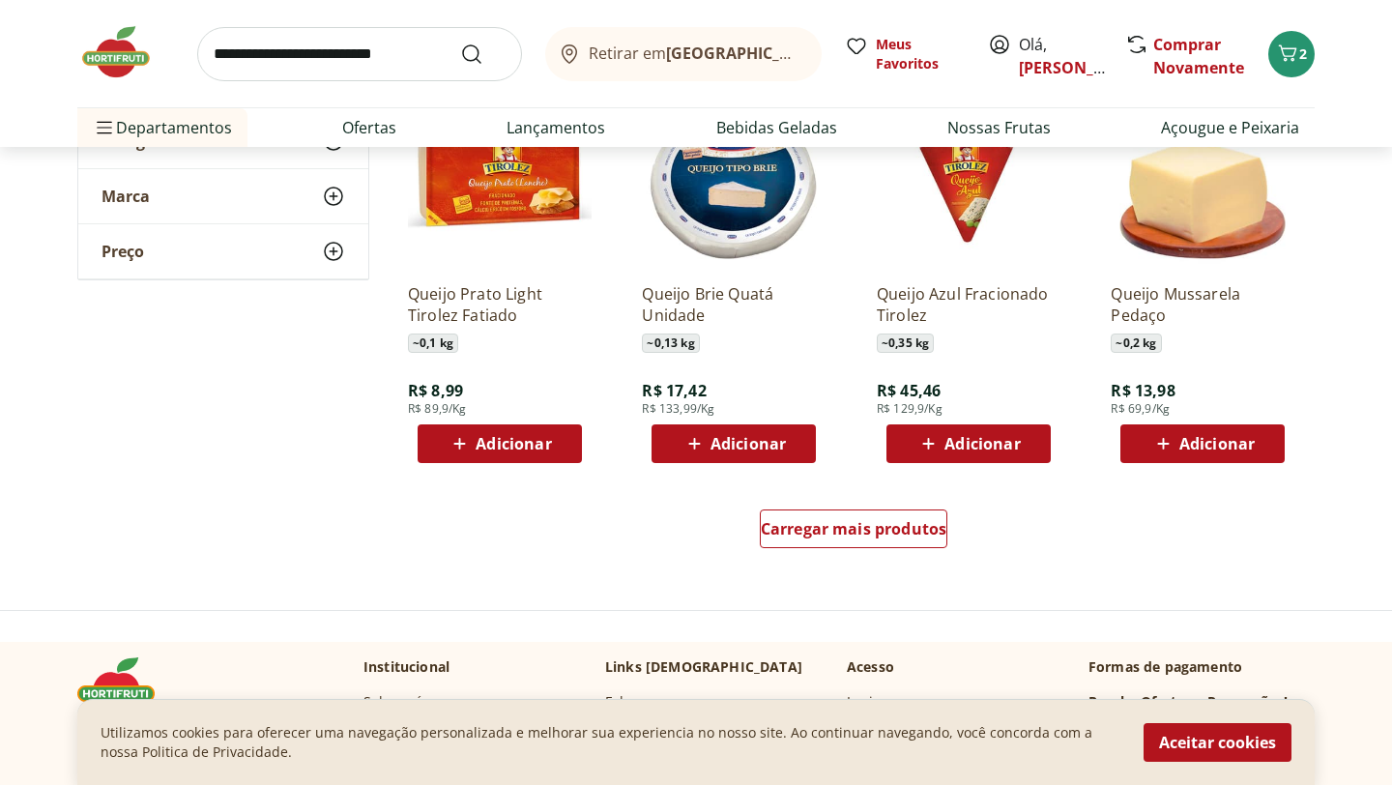
click at [726, 444] on span "Adicionar" at bounding box center [748, 443] width 75 height 15
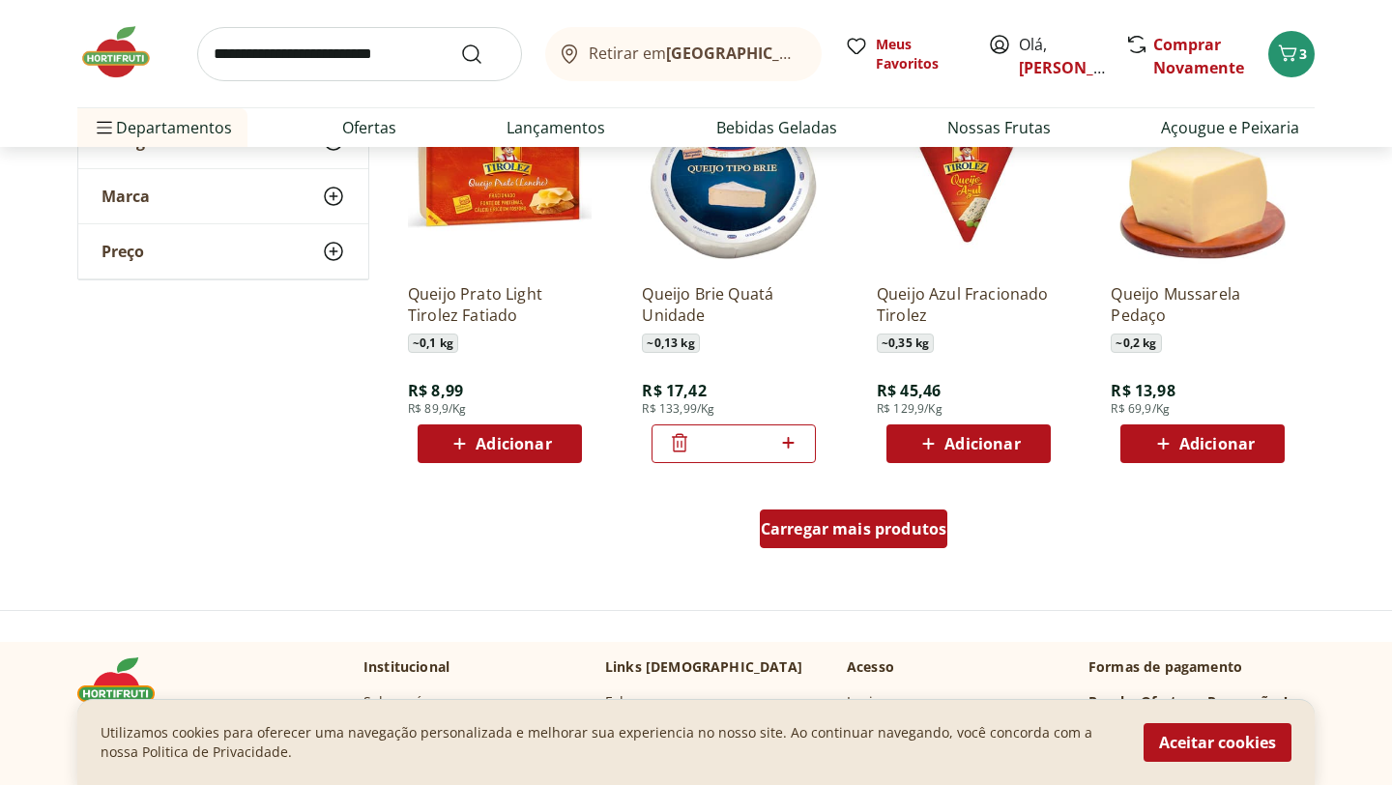
click at [882, 539] on div "Carregar mais produtos" at bounding box center [854, 528] width 189 height 39
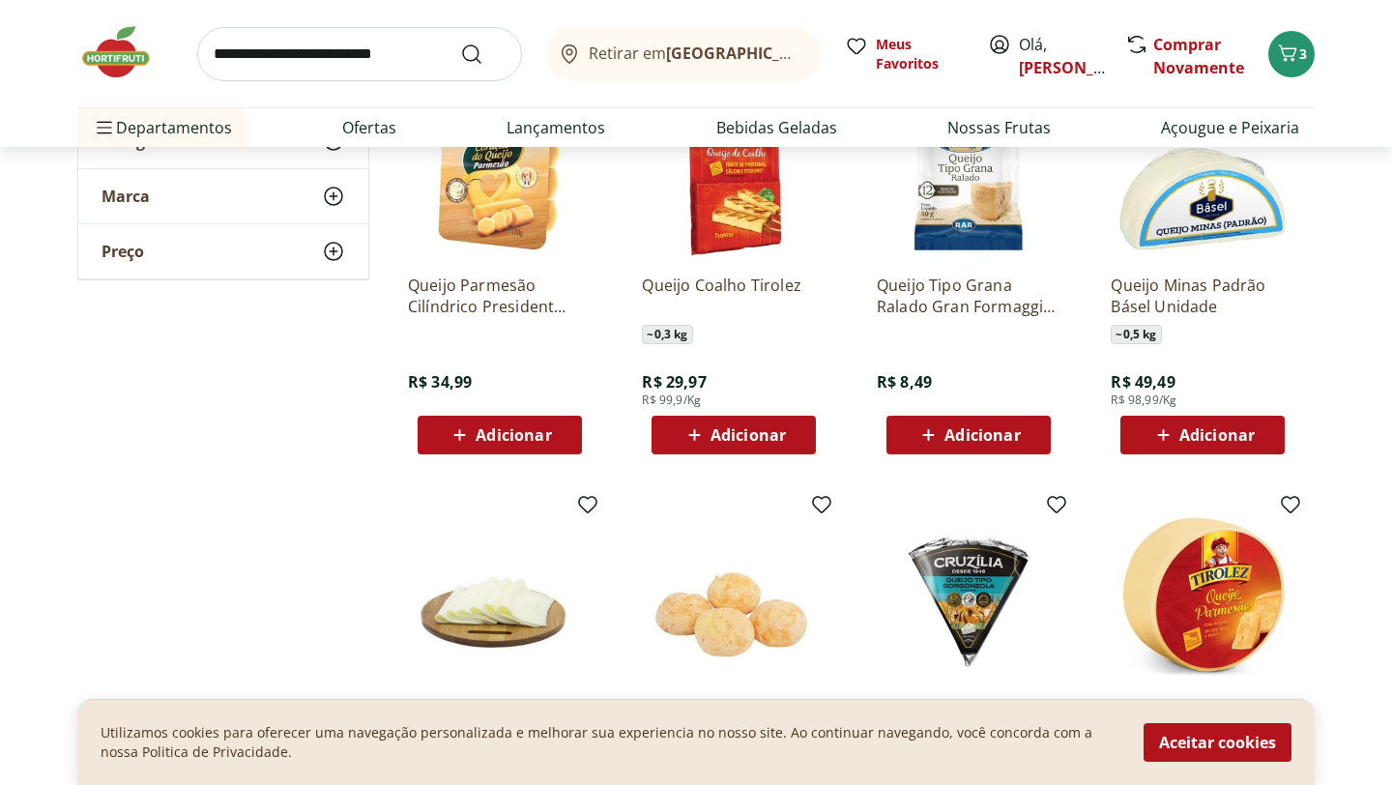
scroll to position [3287, 0]
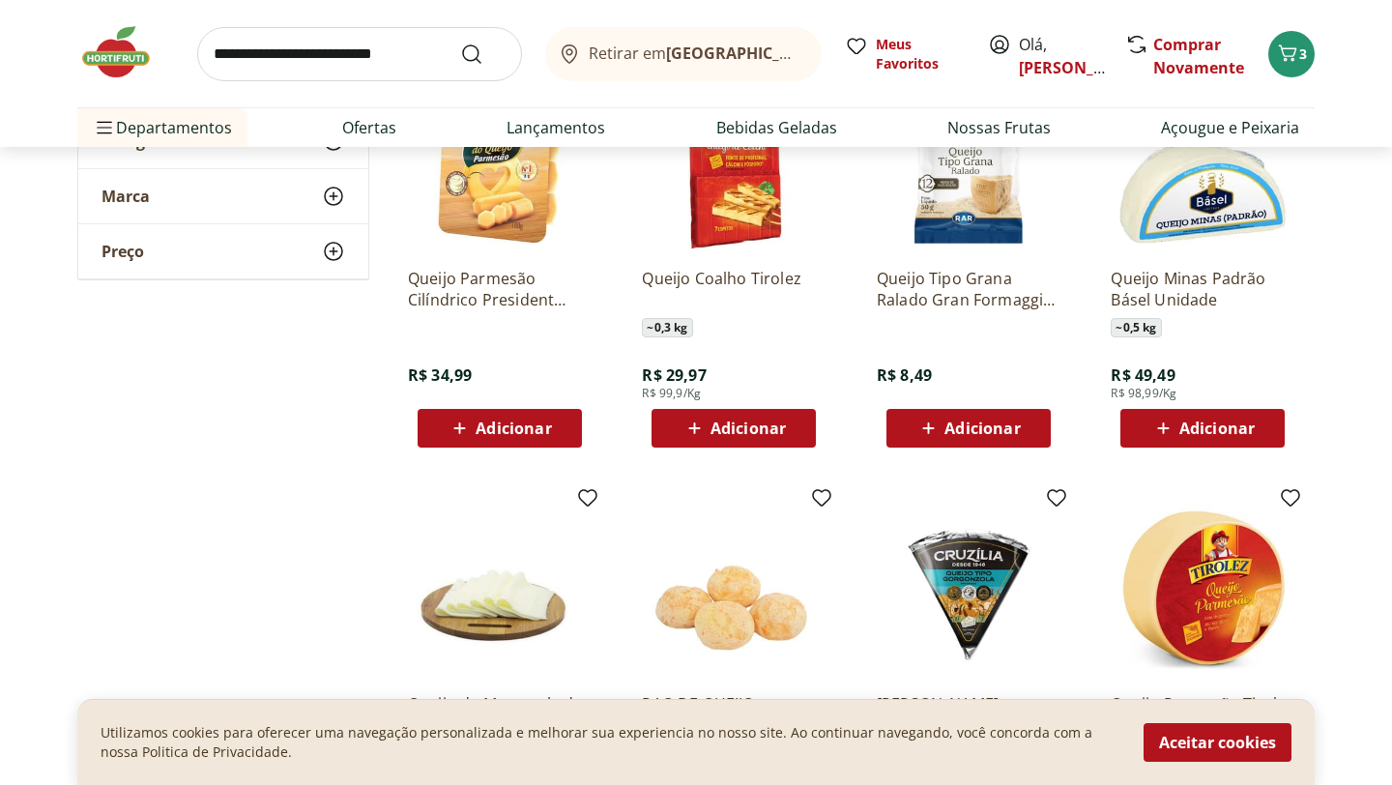
click at [1176, 432] on span "Adicionar" at bounding box center [1202, 428] width 103 height 23
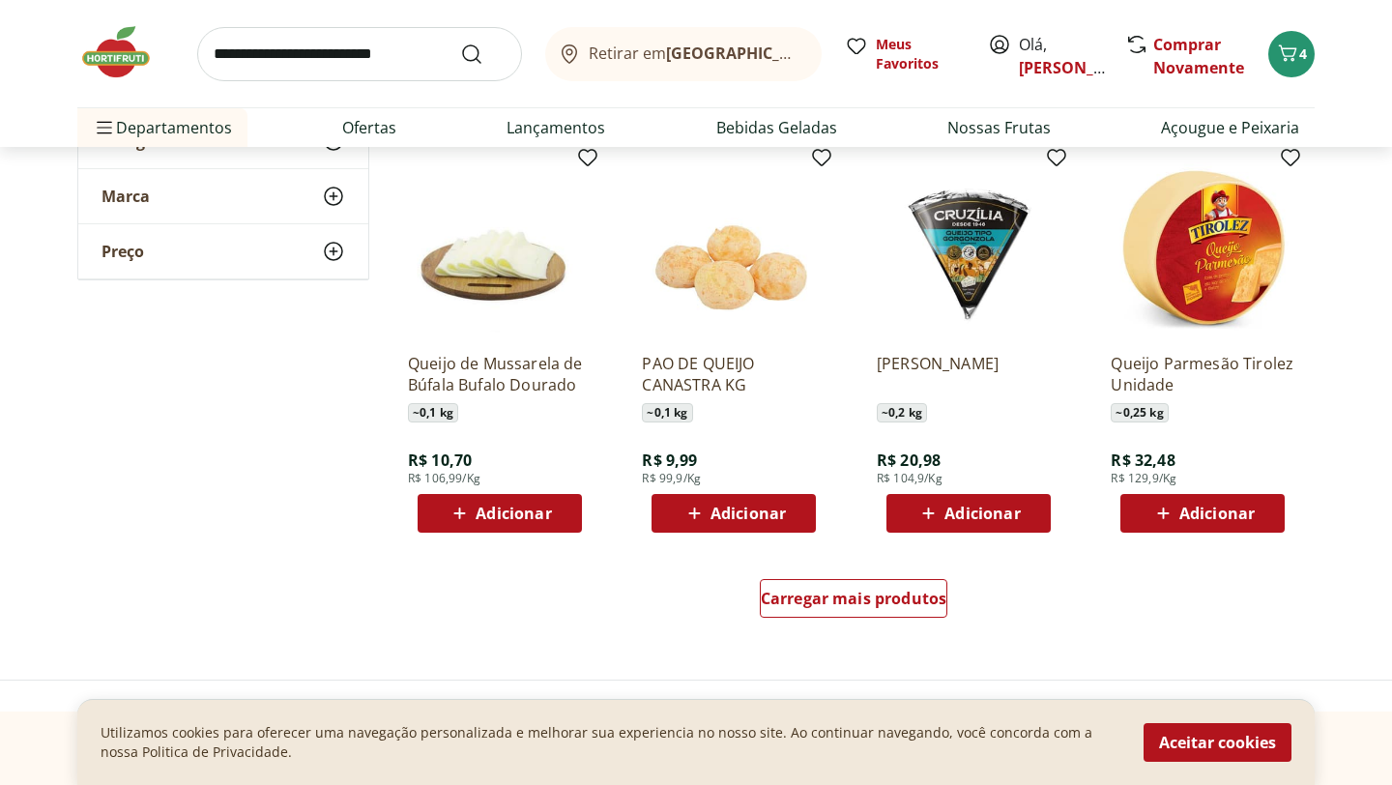
scroll to position [3635, 0]
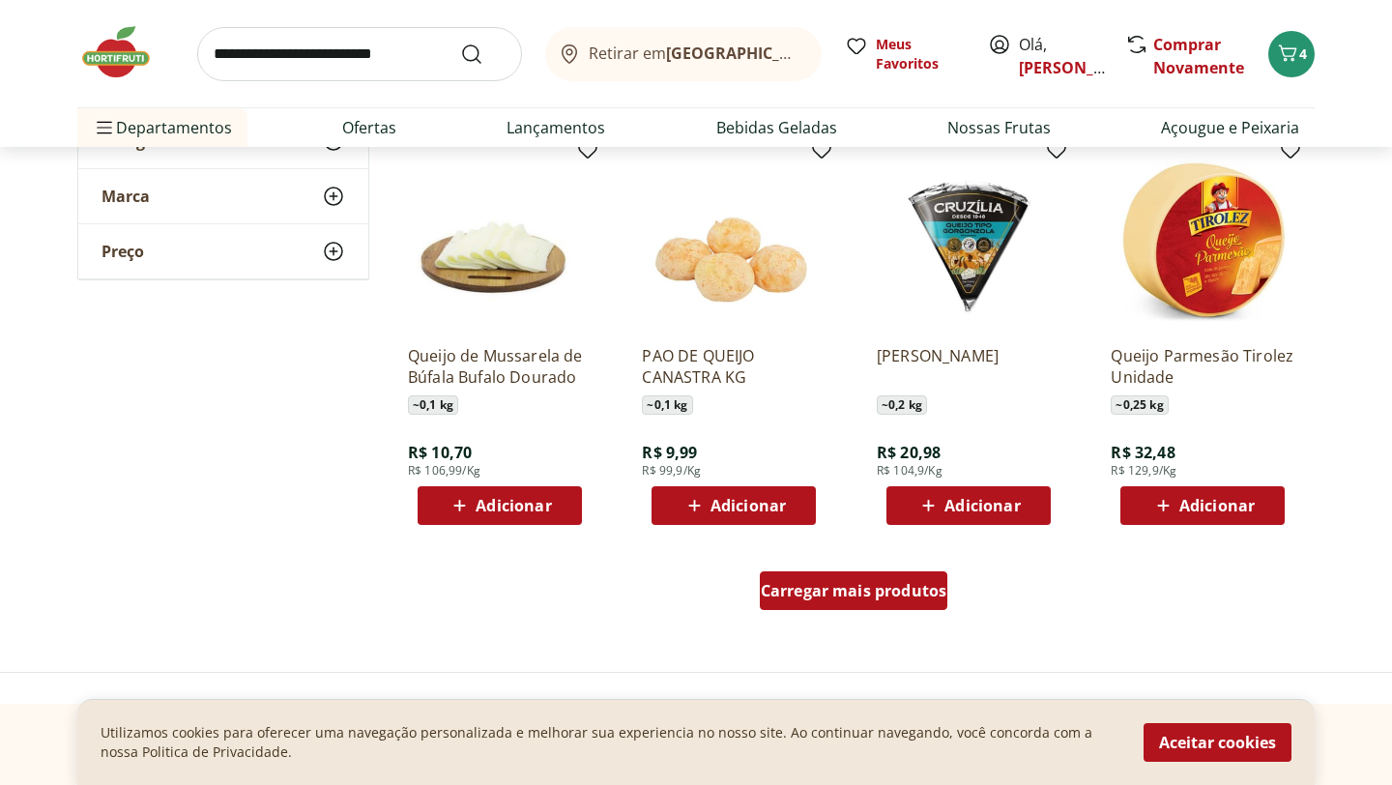
click at [823, 588] on span "Carregar mais produtos" at bounding box center [854, 590] width 187 height 15
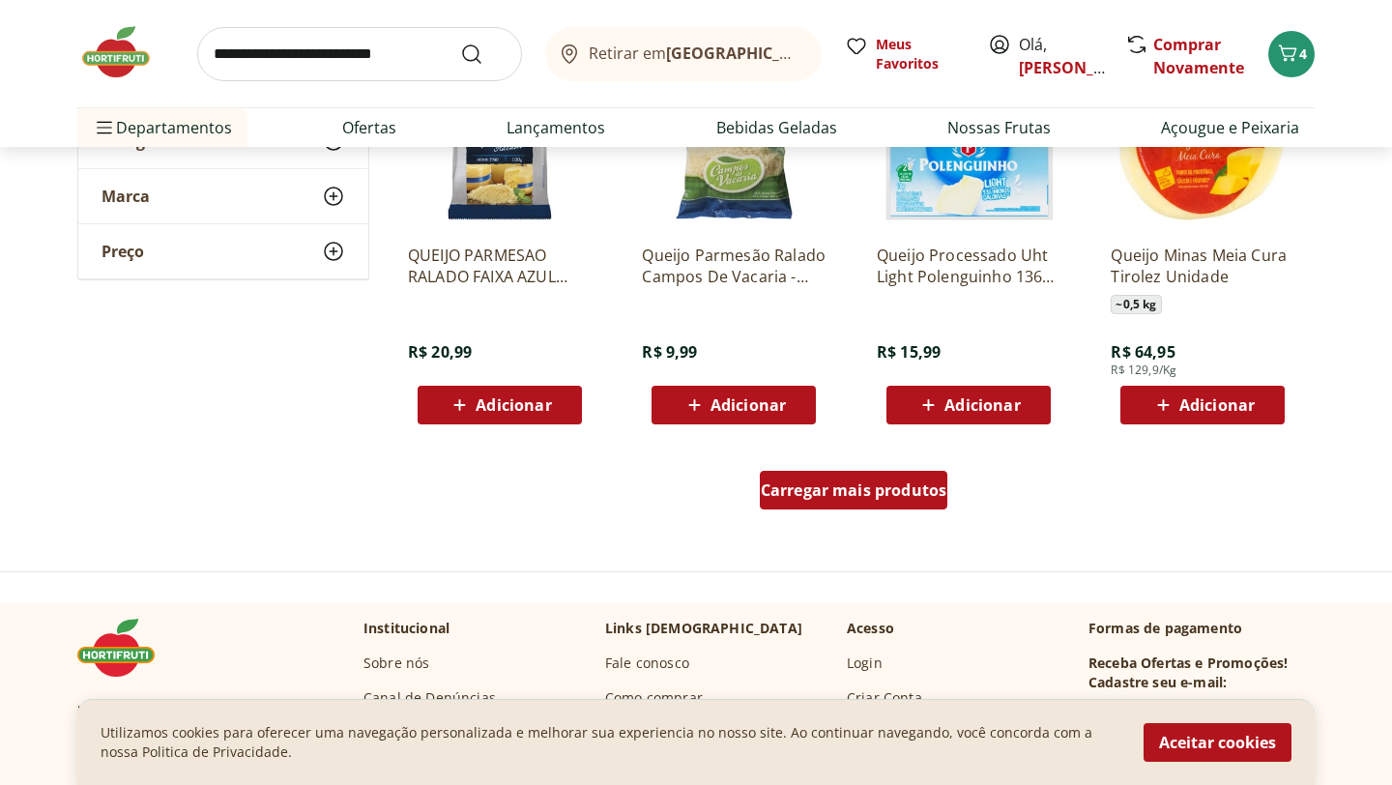
scroll to position [5027, 0]
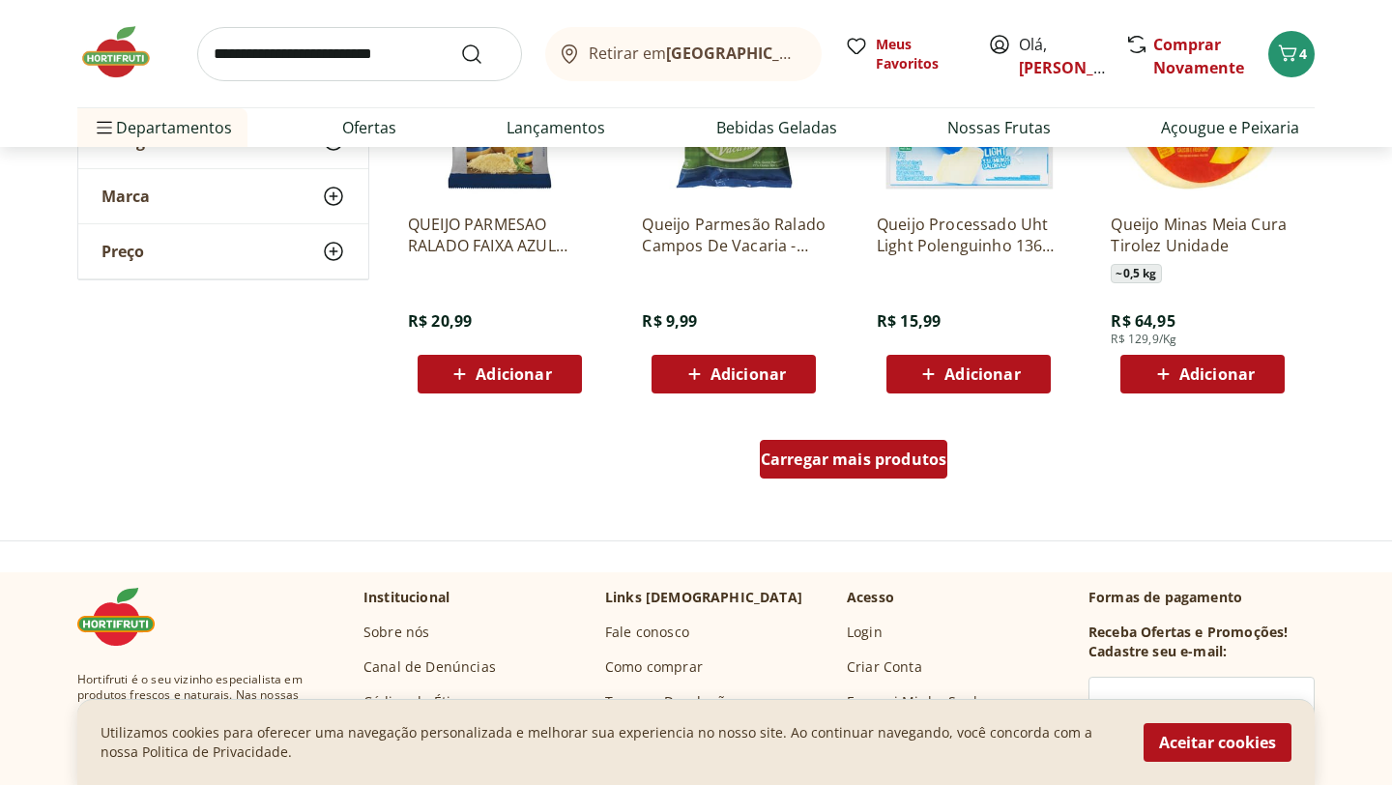
click at [849, 467] on span "Carregar mais produtos" at bounding box center [854, 458] width 187 height 15
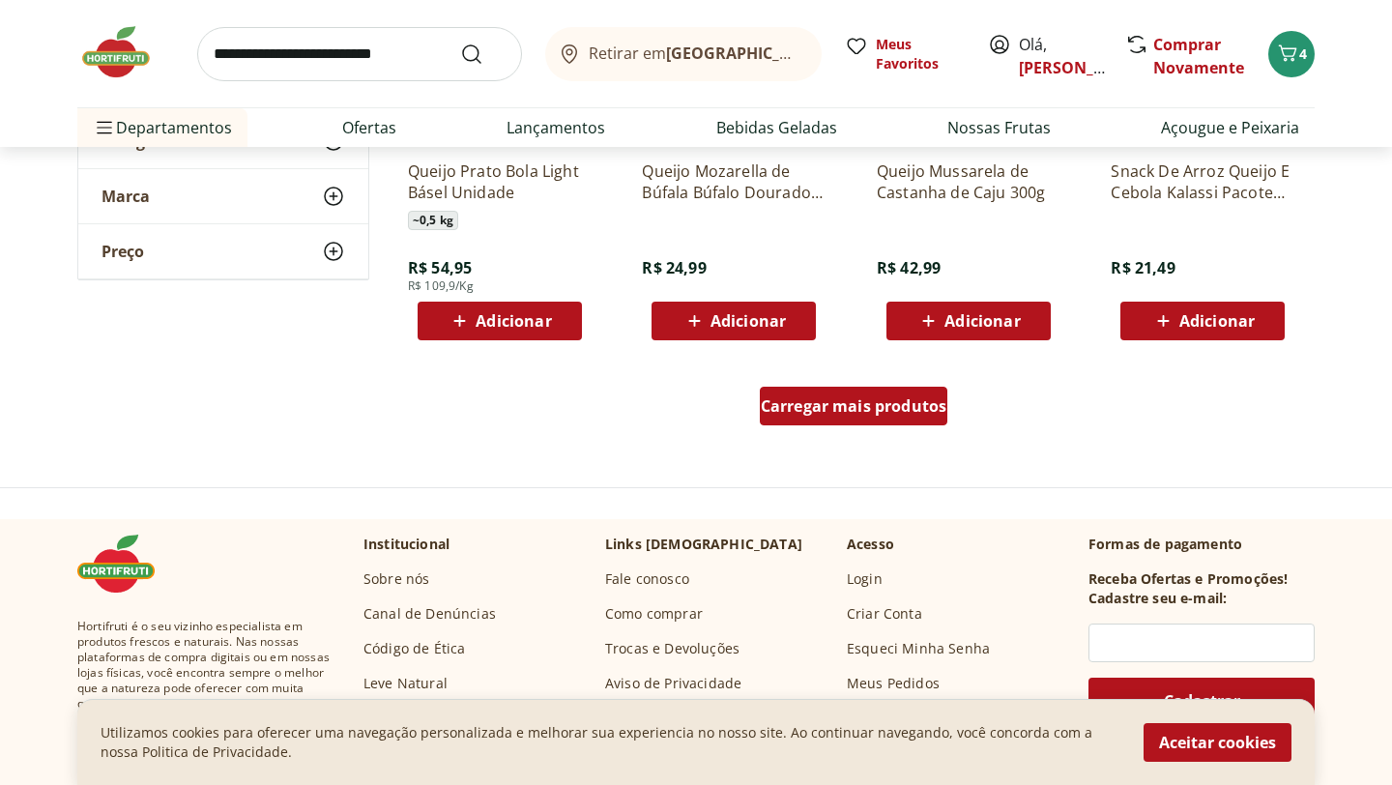
scroll to position [6342, 0]
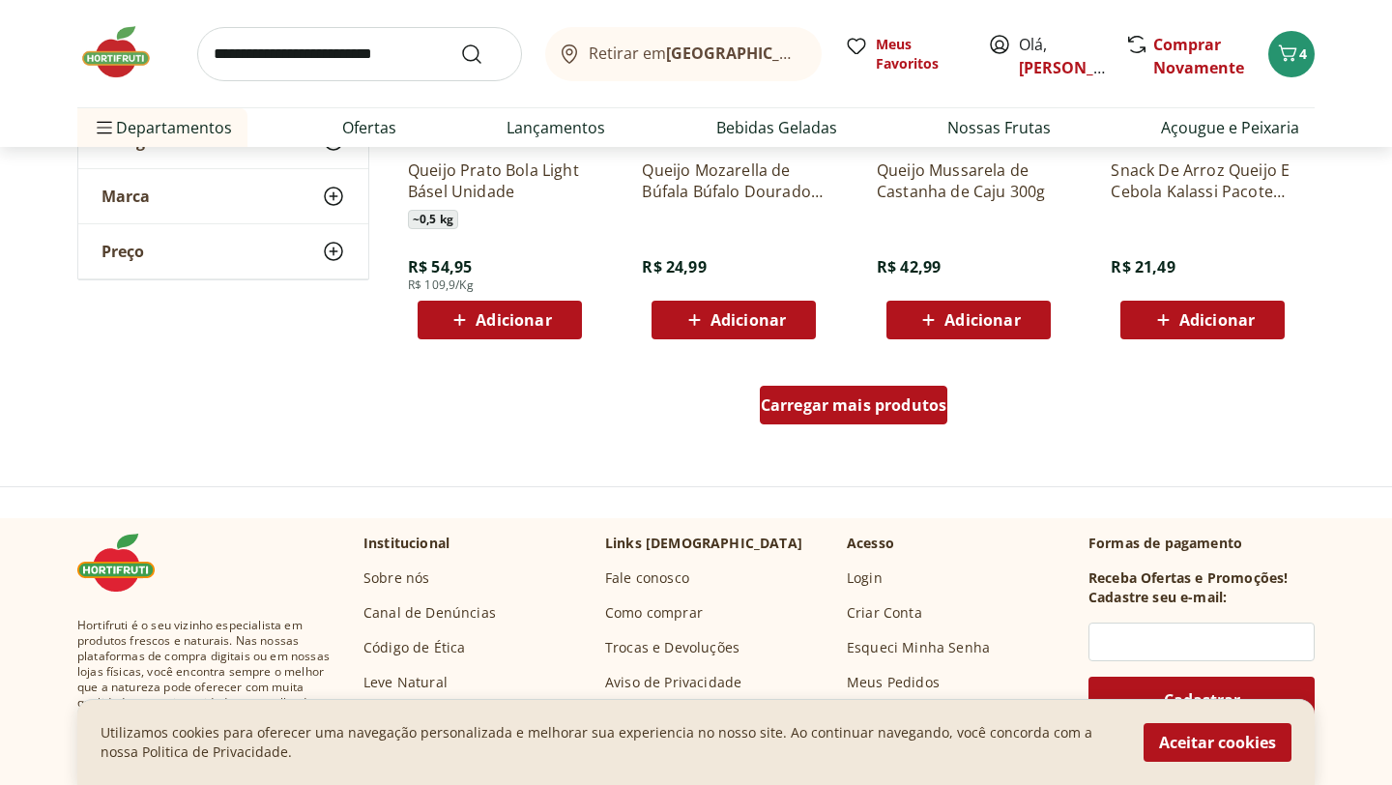
click at [810, 417] on div "Carregar mais produtos" at bounding box center [854, 405] width 189 height 39
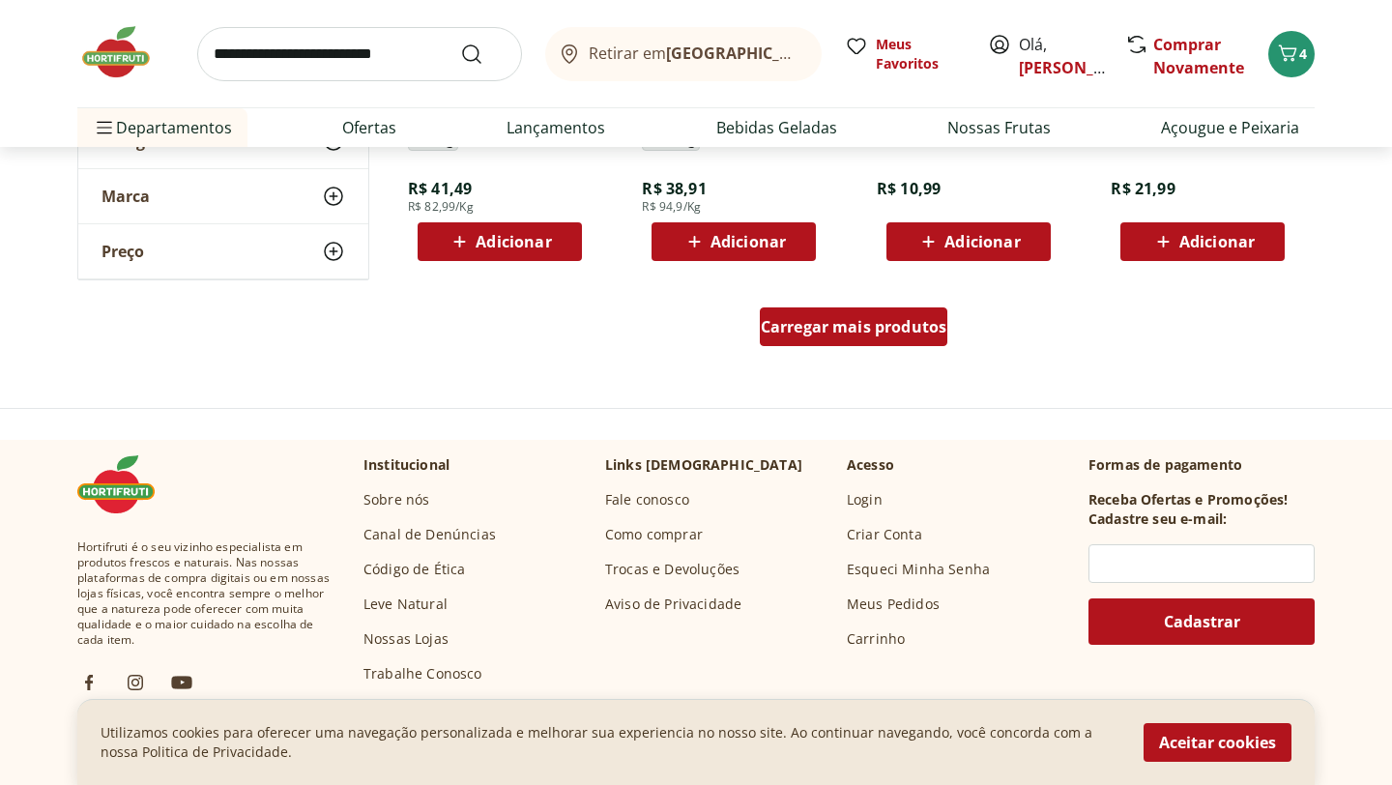
scroll to position [7695, 0]
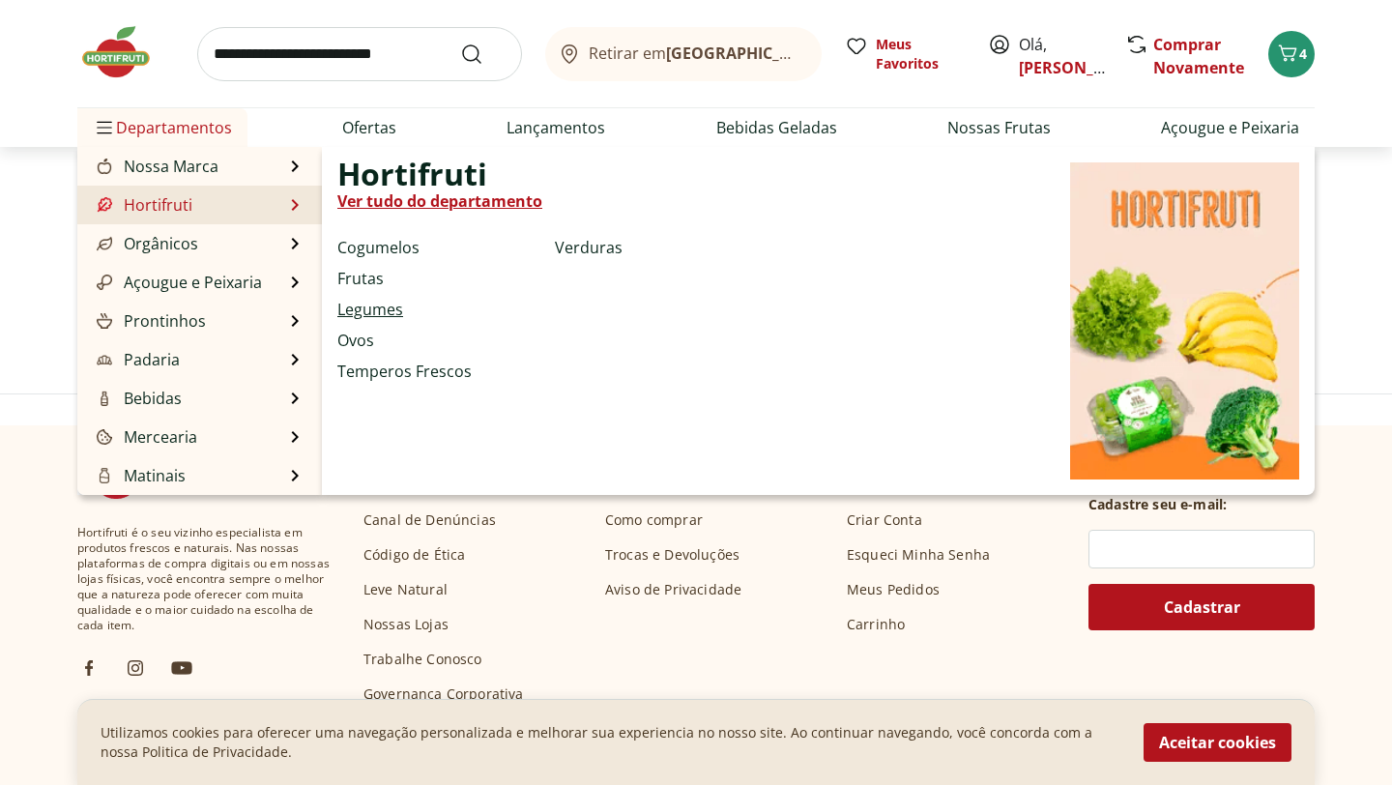
click at [372, 305] on link "Legumes" at bounding box center [370, 309] width 66 height 23
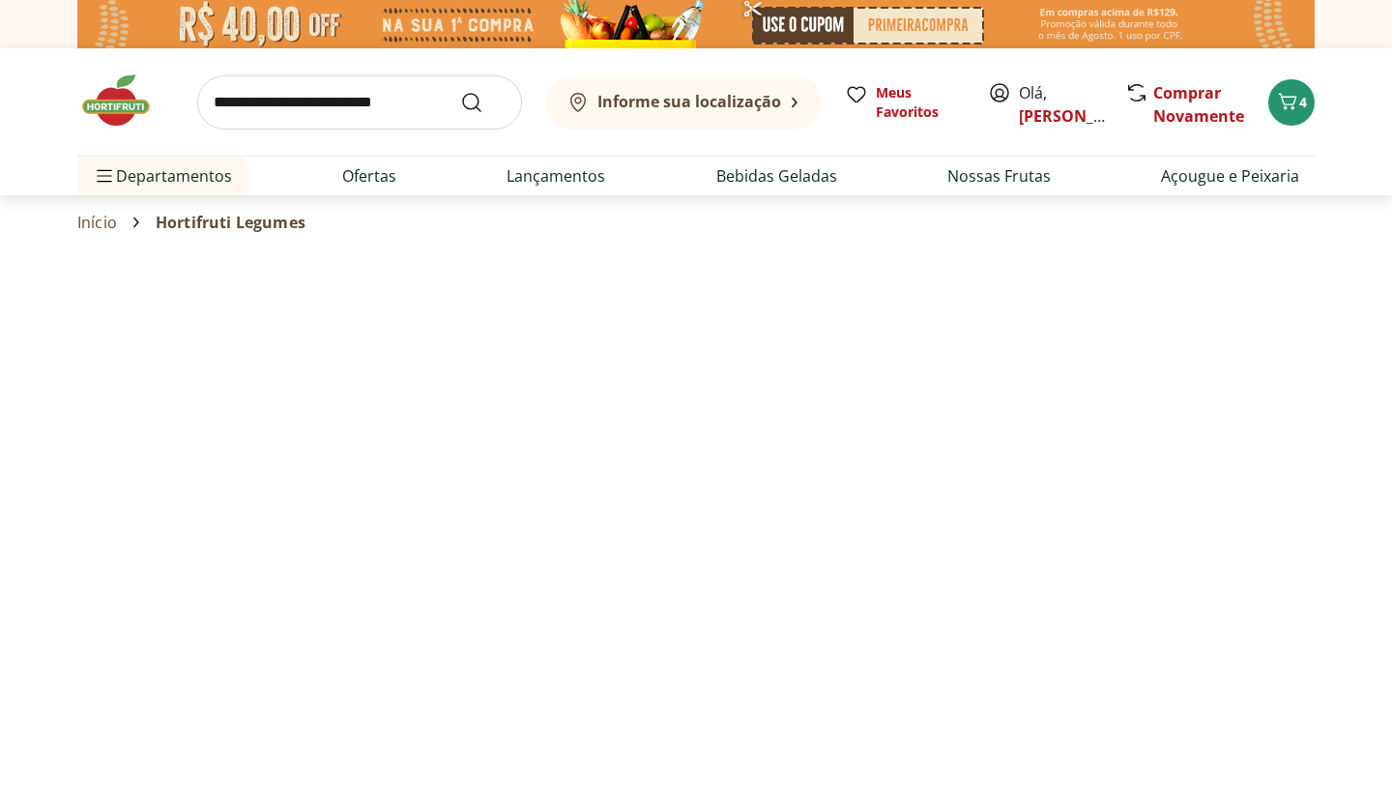
select select "**********"
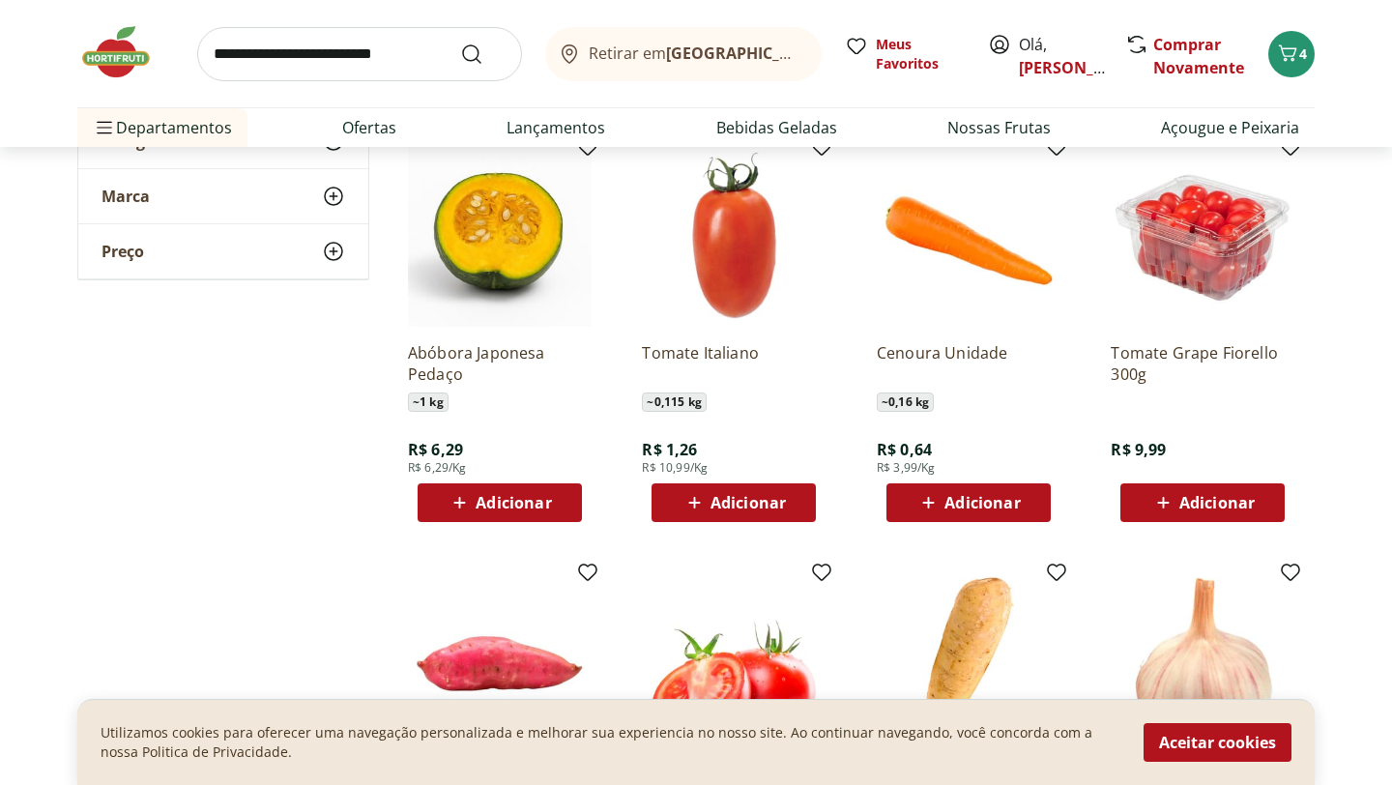
scroll to position [619, 0]
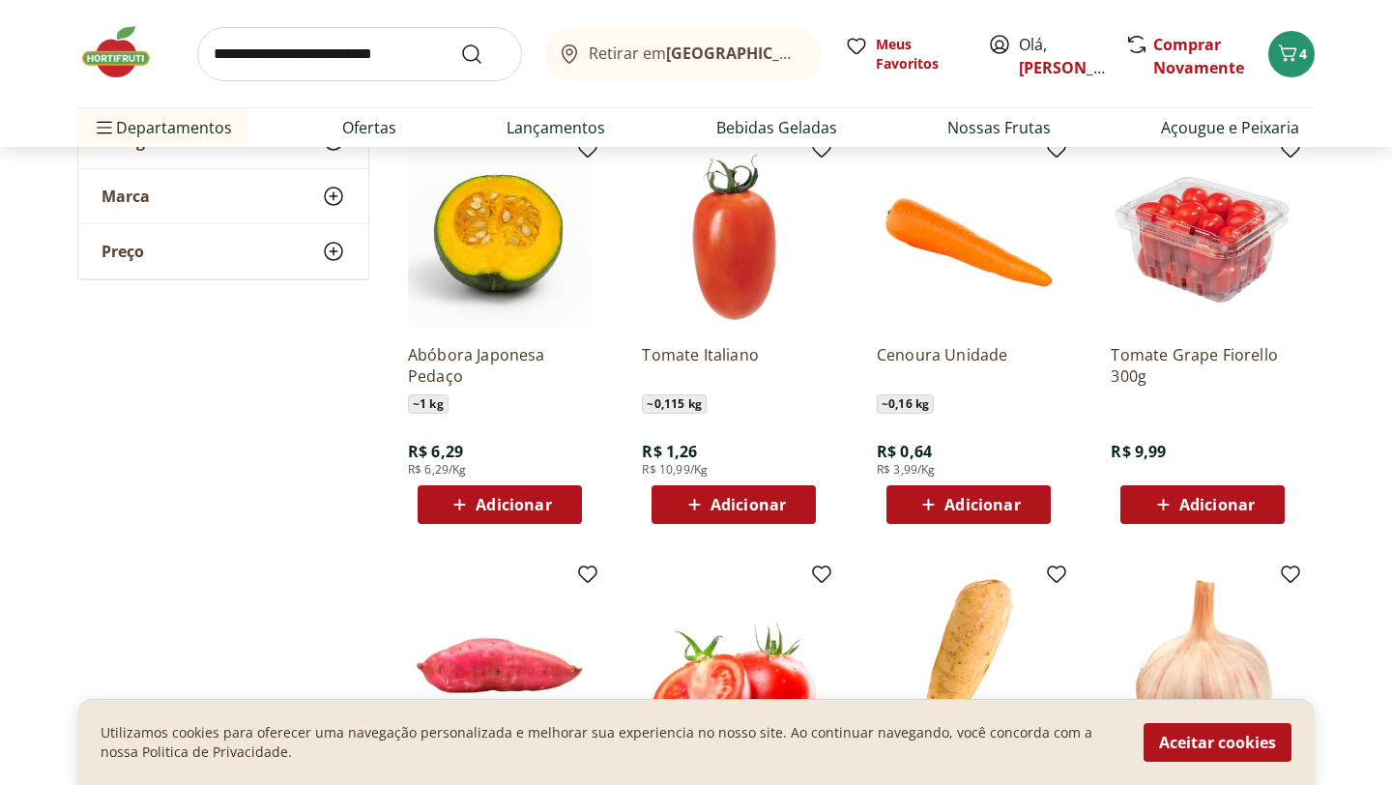
click at [711, 506] on span "Adicionar" at bounding box center [748, 504] width 75 height 15
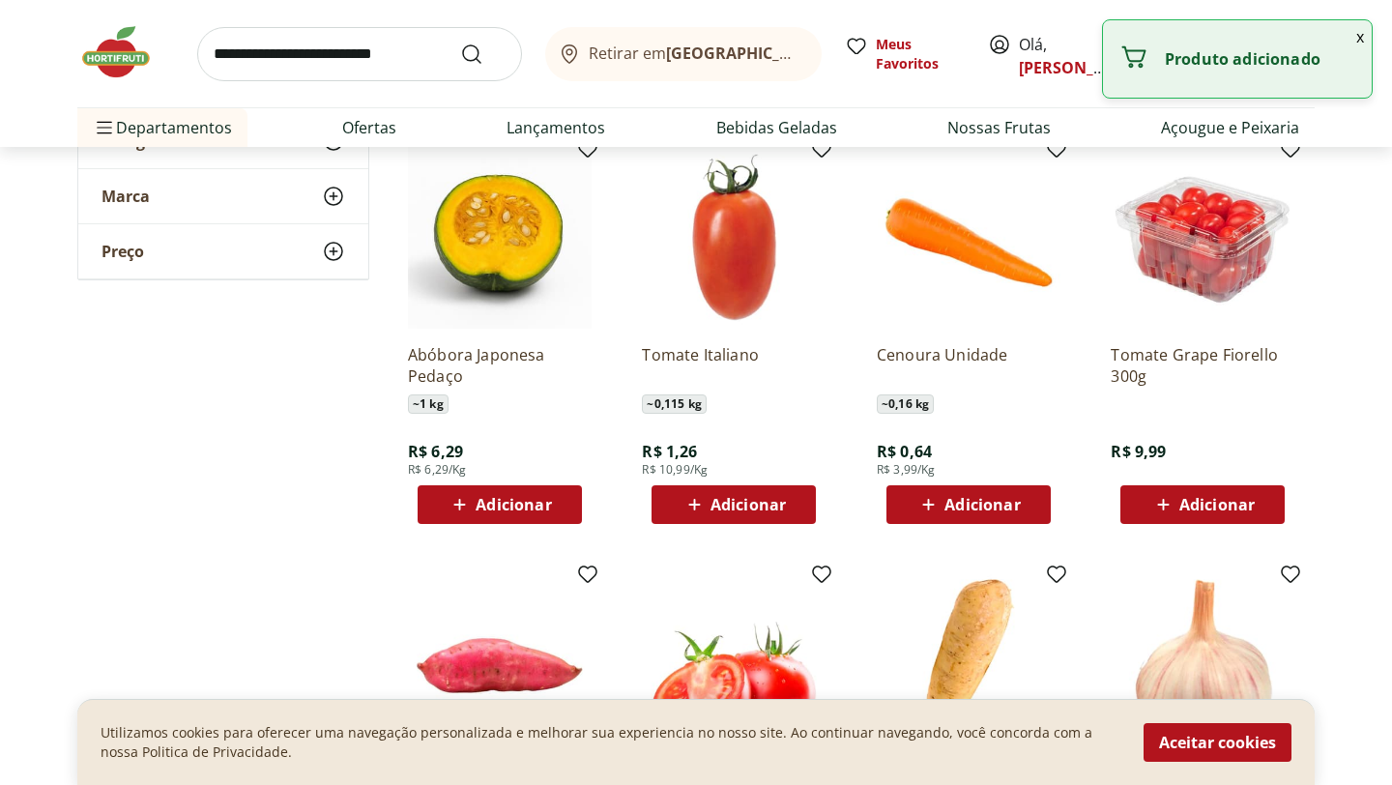
click at [316, 477] on div "**********" at bounding box center [695, 364] width 1237 height 1404
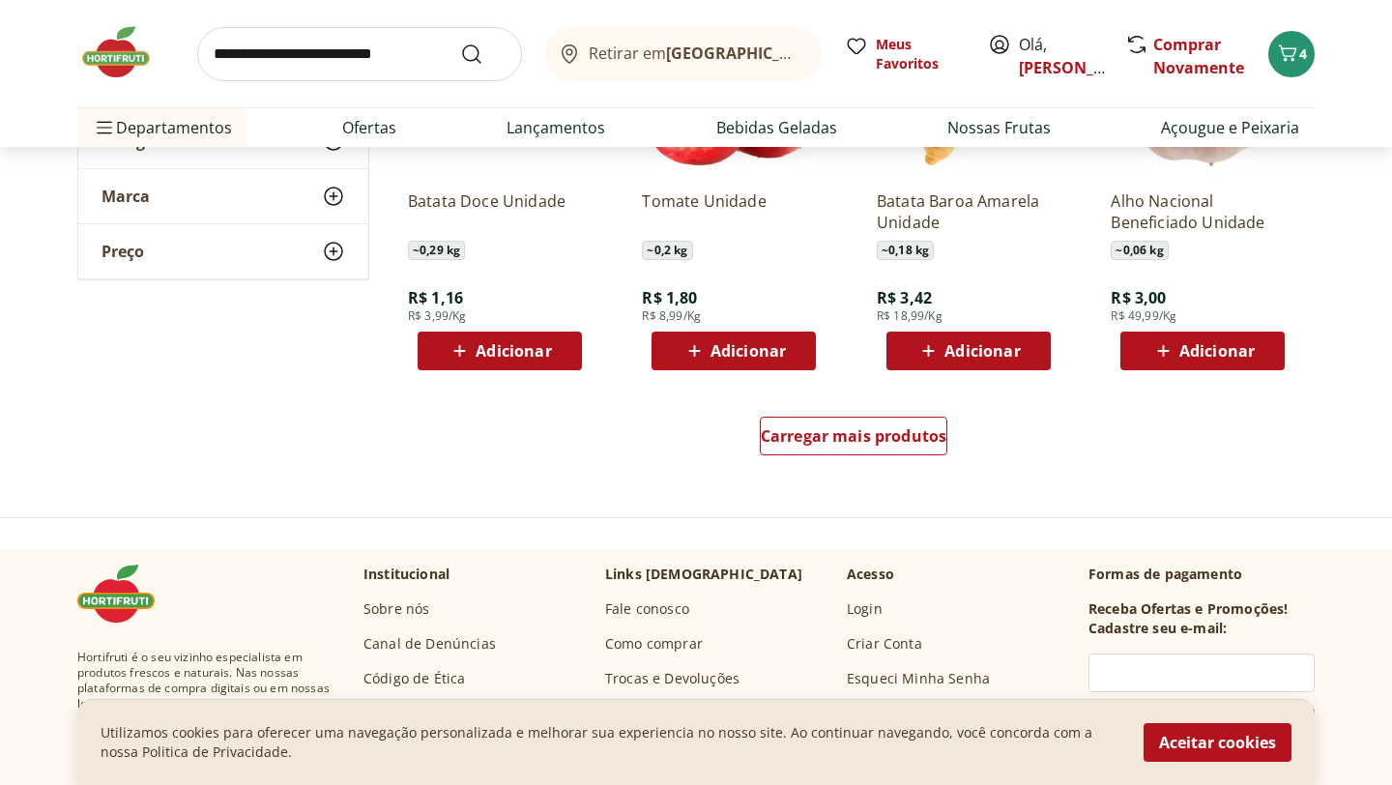
scroll to position [1199, 0]
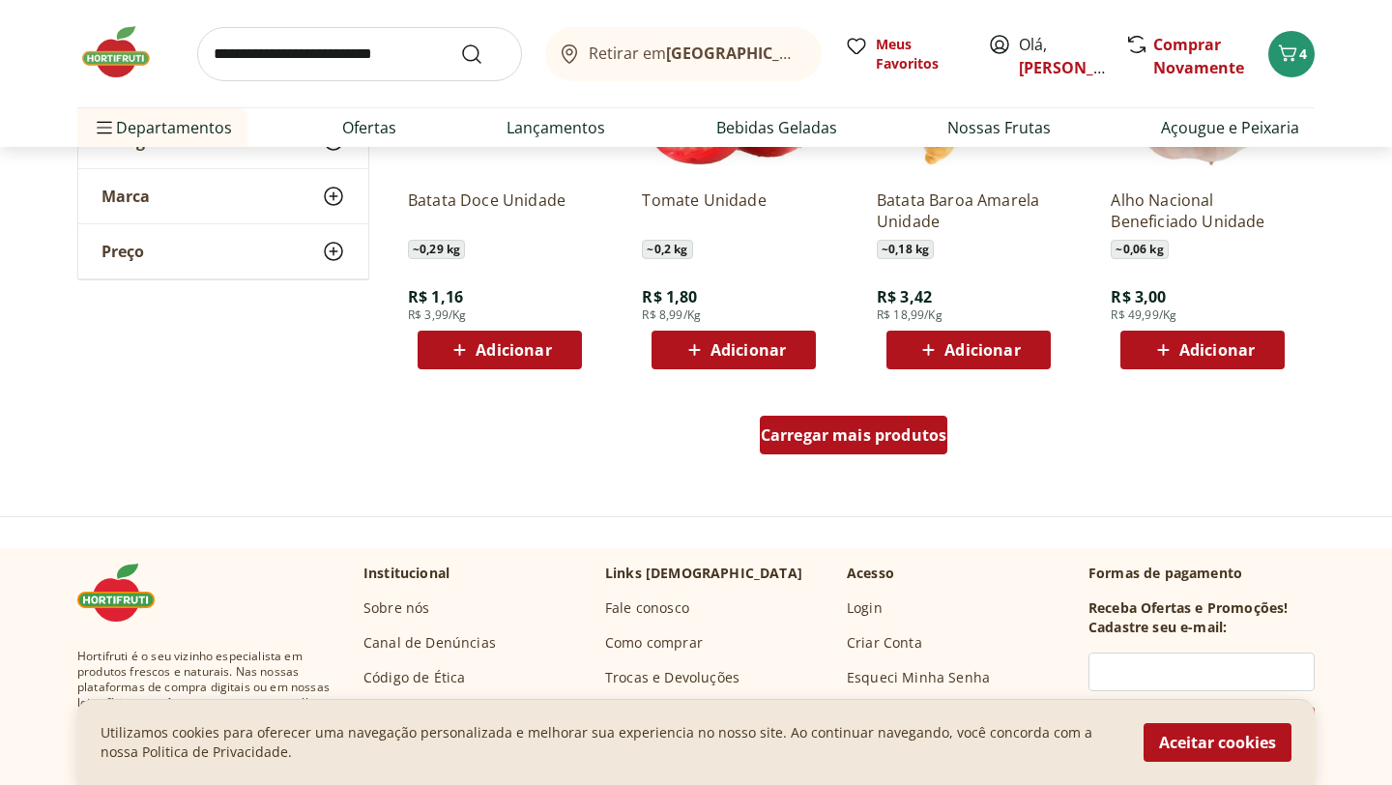
click at [778, 440] on span "Carregar mais produtos" at bounding box center [854, 434] width 187 height 15
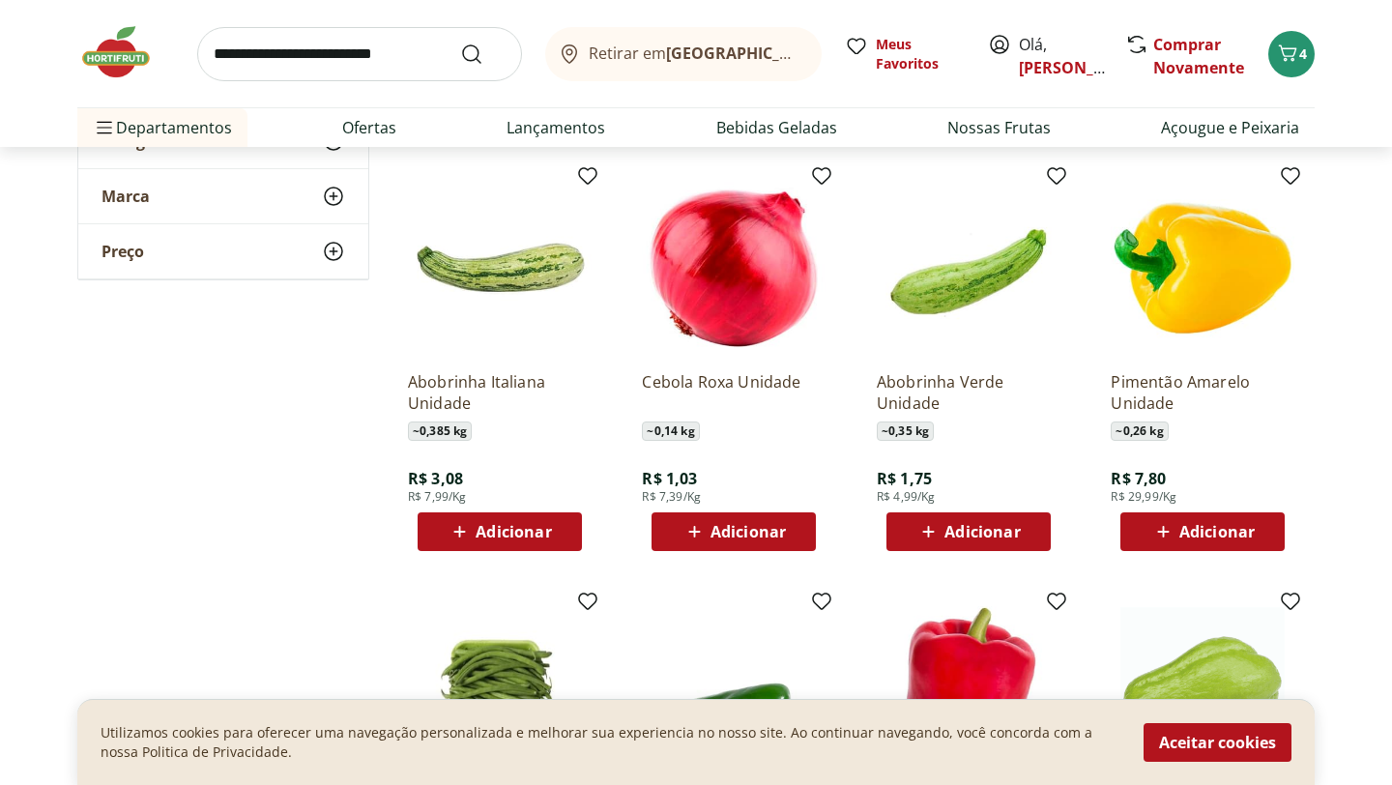
scroll to position [1431, 0]
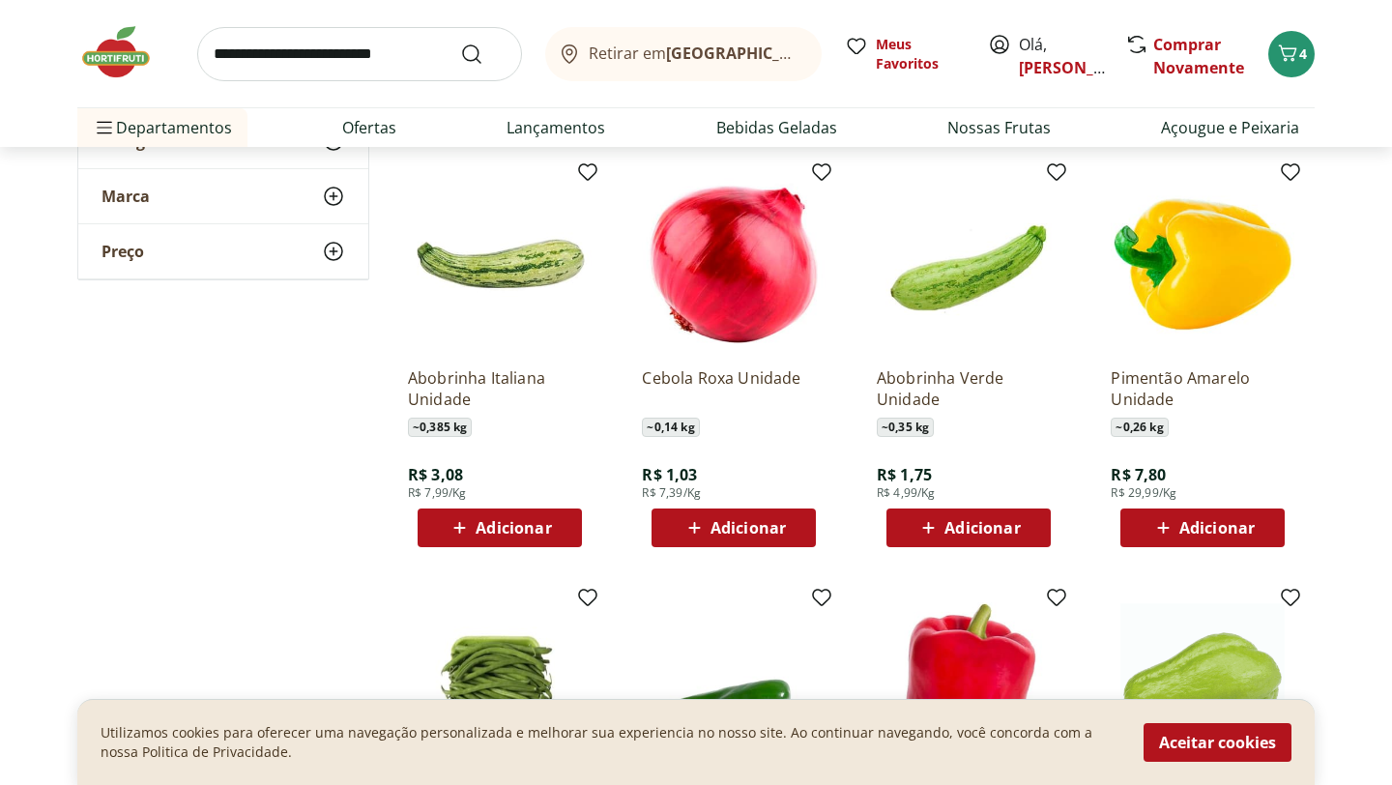
click at [508, 526] on span "Adicionar" at bounding box center [513, 527] width 75 height 15
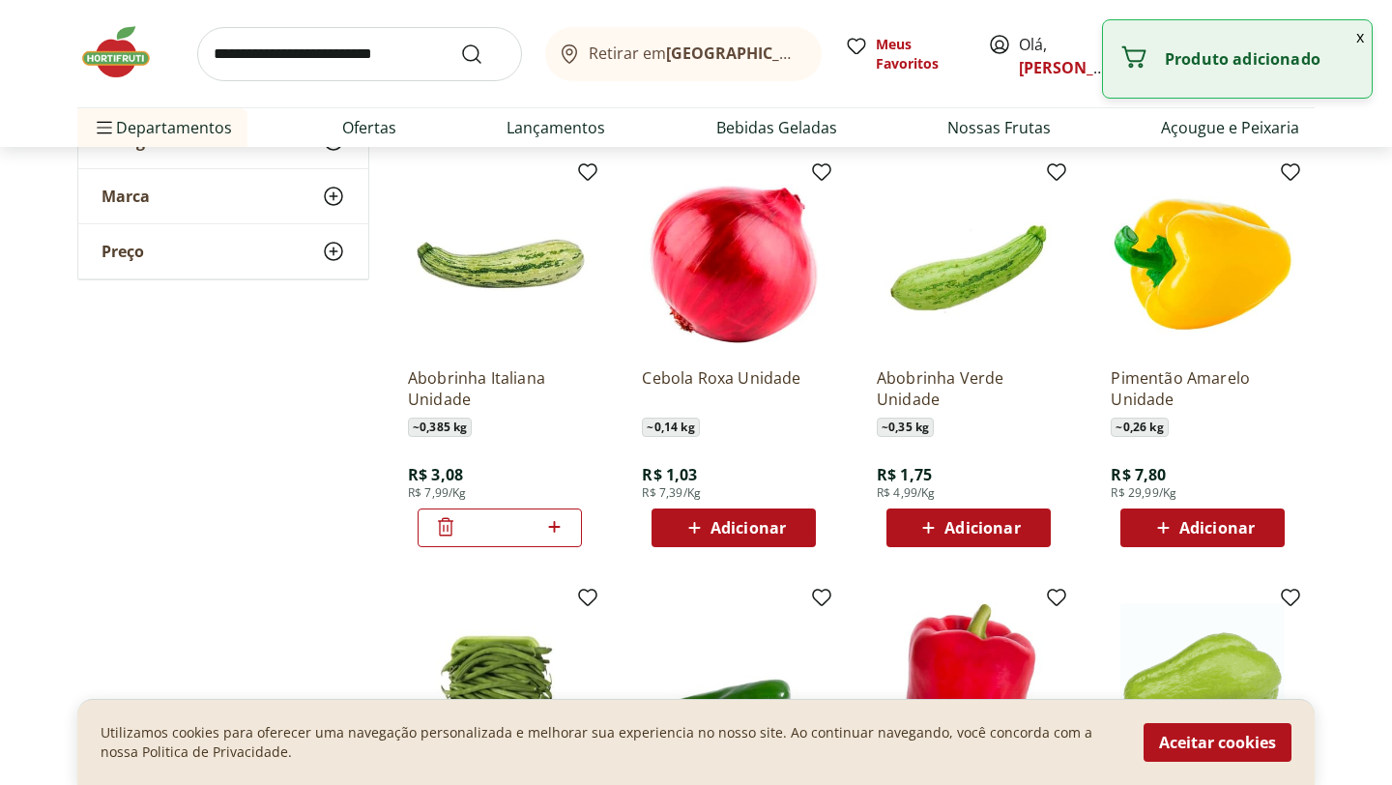
click at [304, 524] on div "**********" at bounding box center [695, 182] width 1237 height 2664
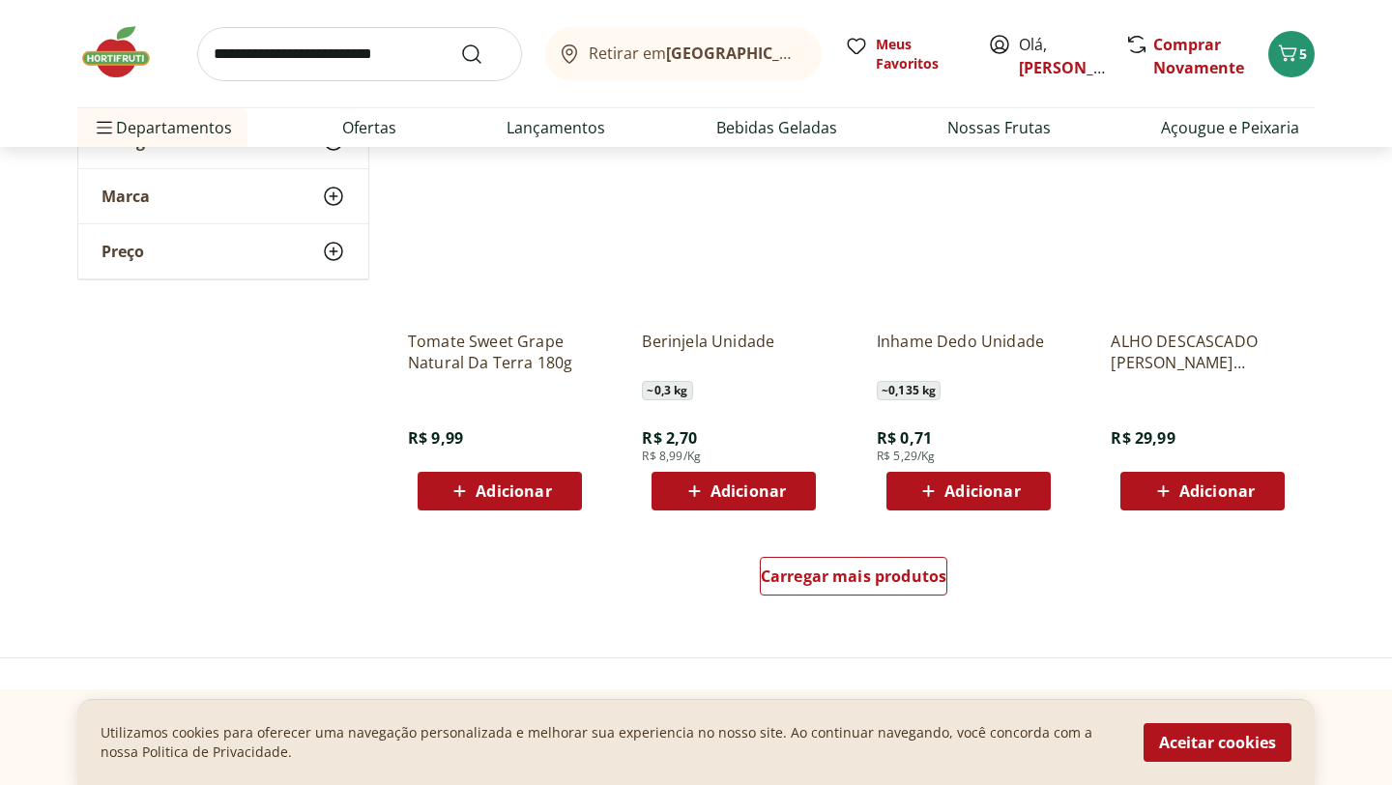
scroll to position [2320, 0]
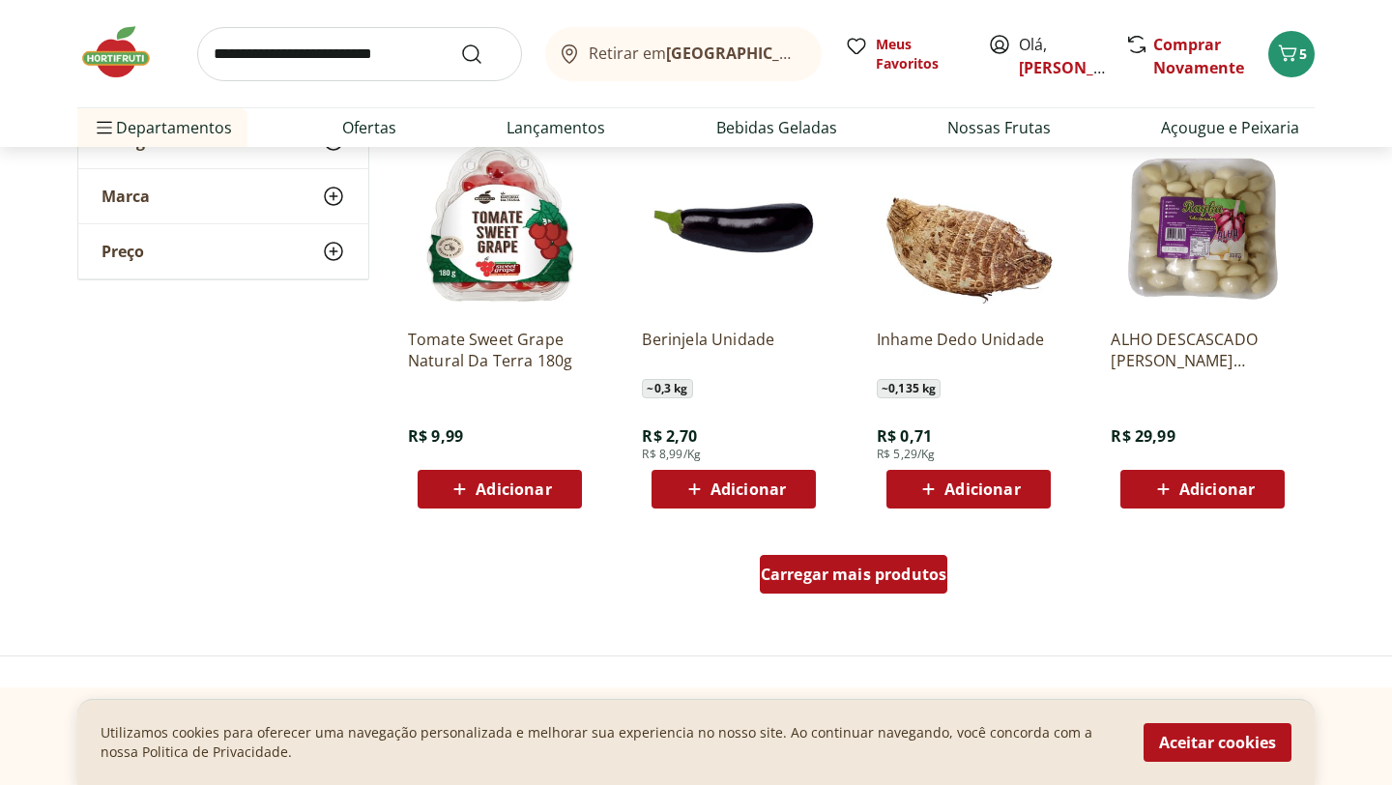
click at [799, 586] on div "Carregar mais produtos" at bounding box center [854, 574] width 189 height 39
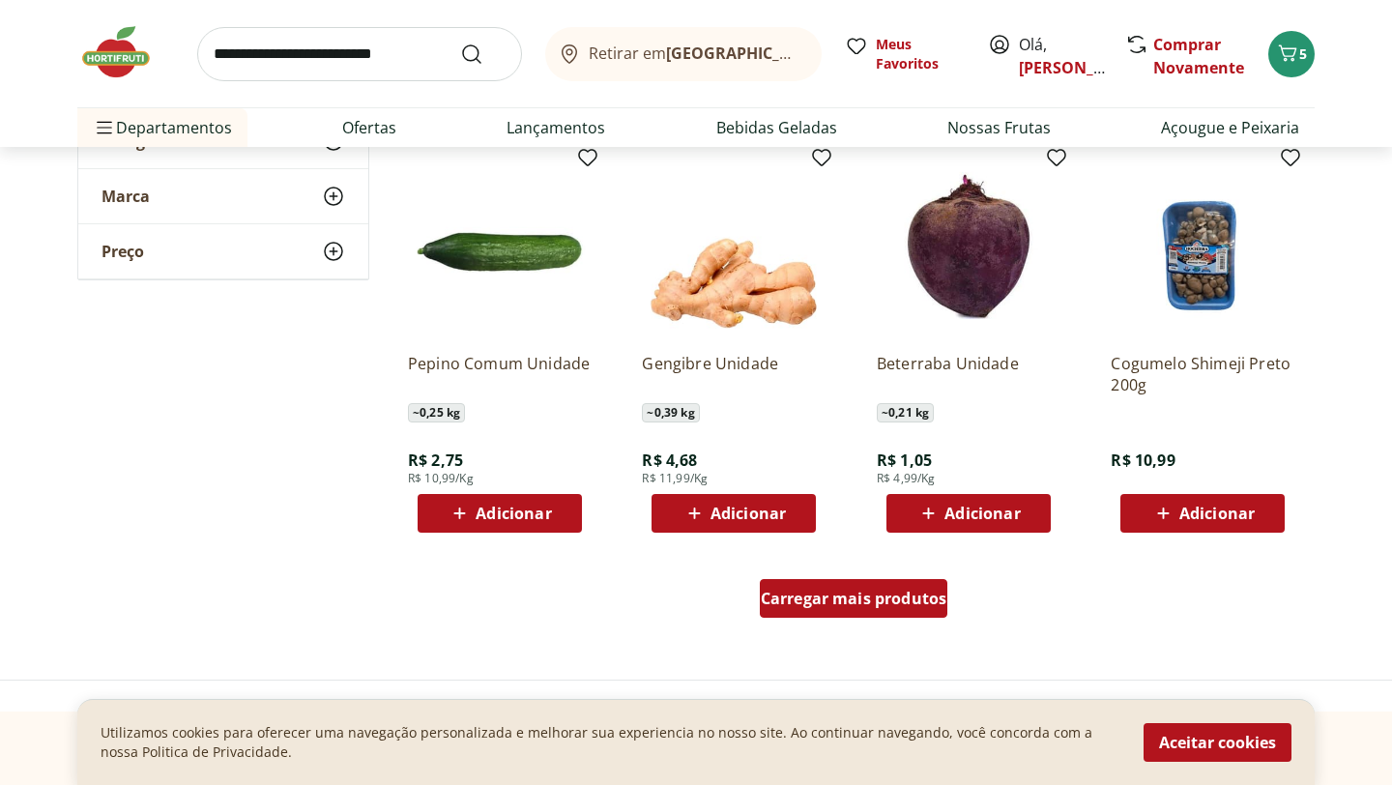
scroll to position [3558, 0]
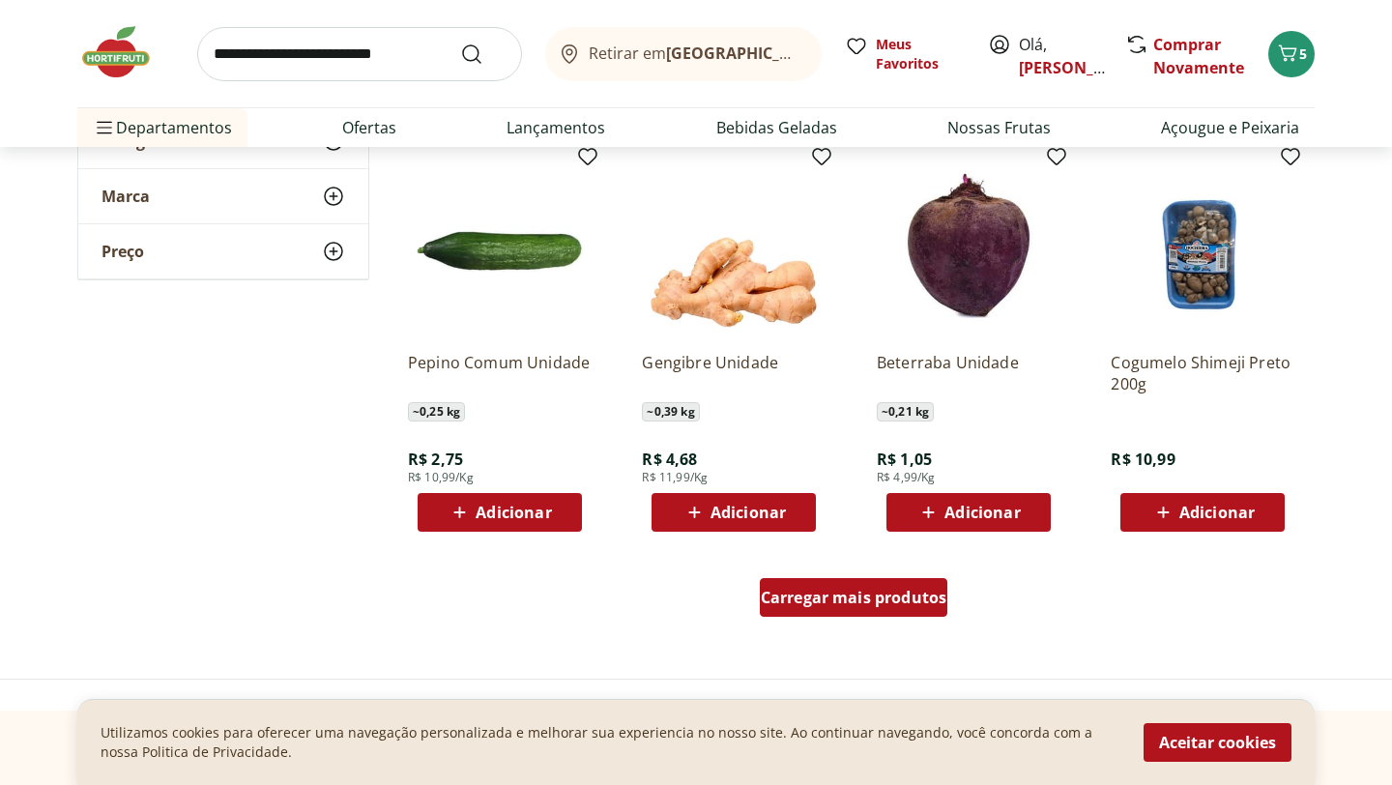
click at [817, 595] on span "Carregar mais produtos" at bounding box center [854, 597] width 187 height 15
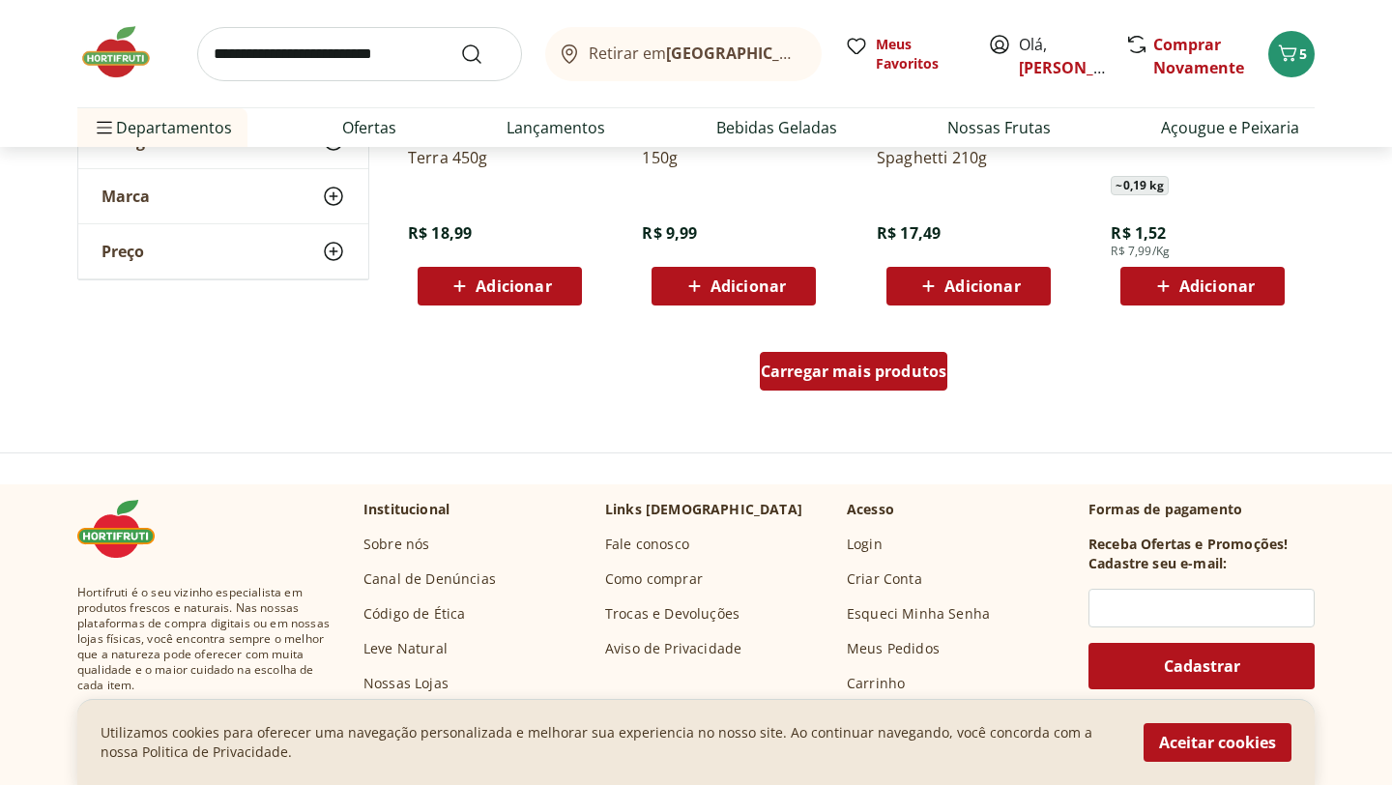
scroll to position [5066, 0]
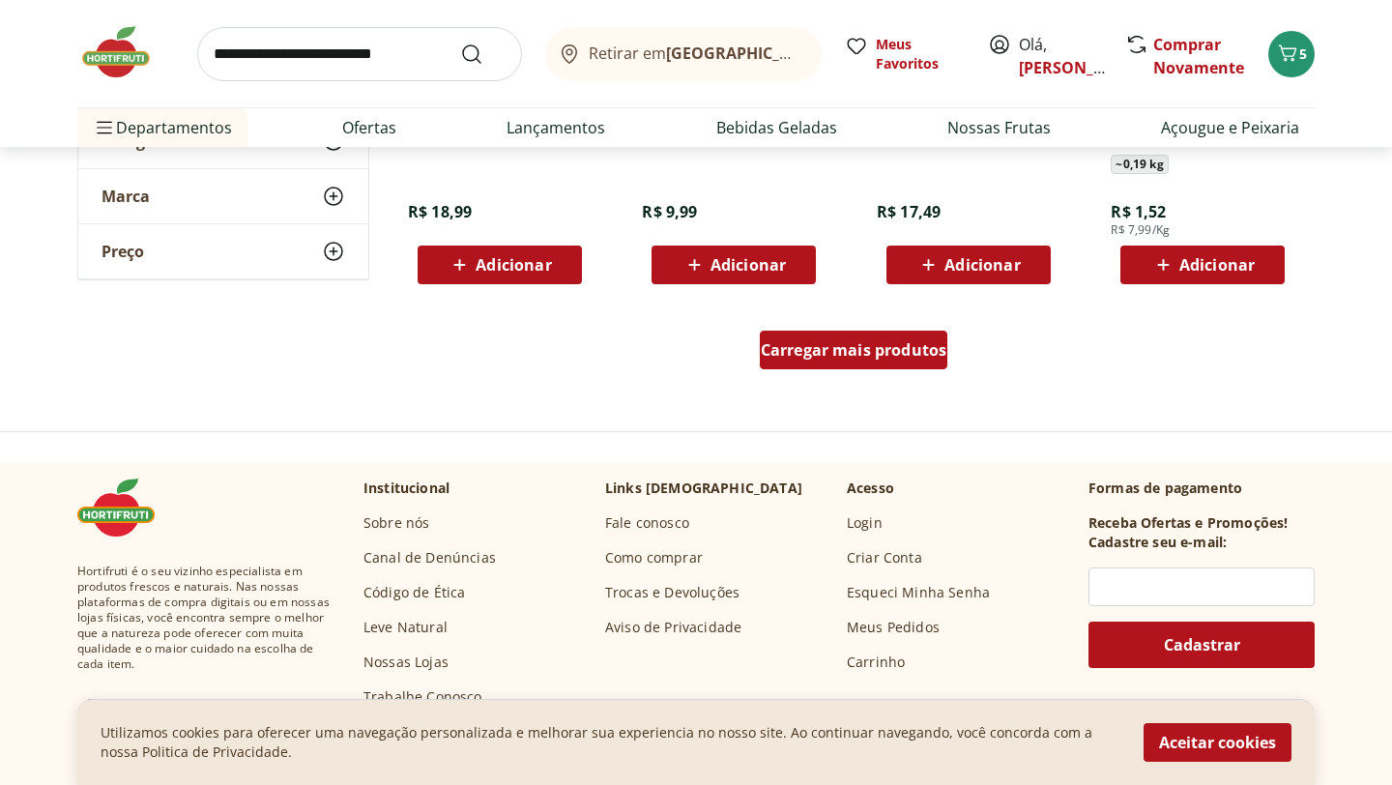
click at [850, 366] on div "Carregar mais produtos" at bounding box center [854, 350] width 189 height 39
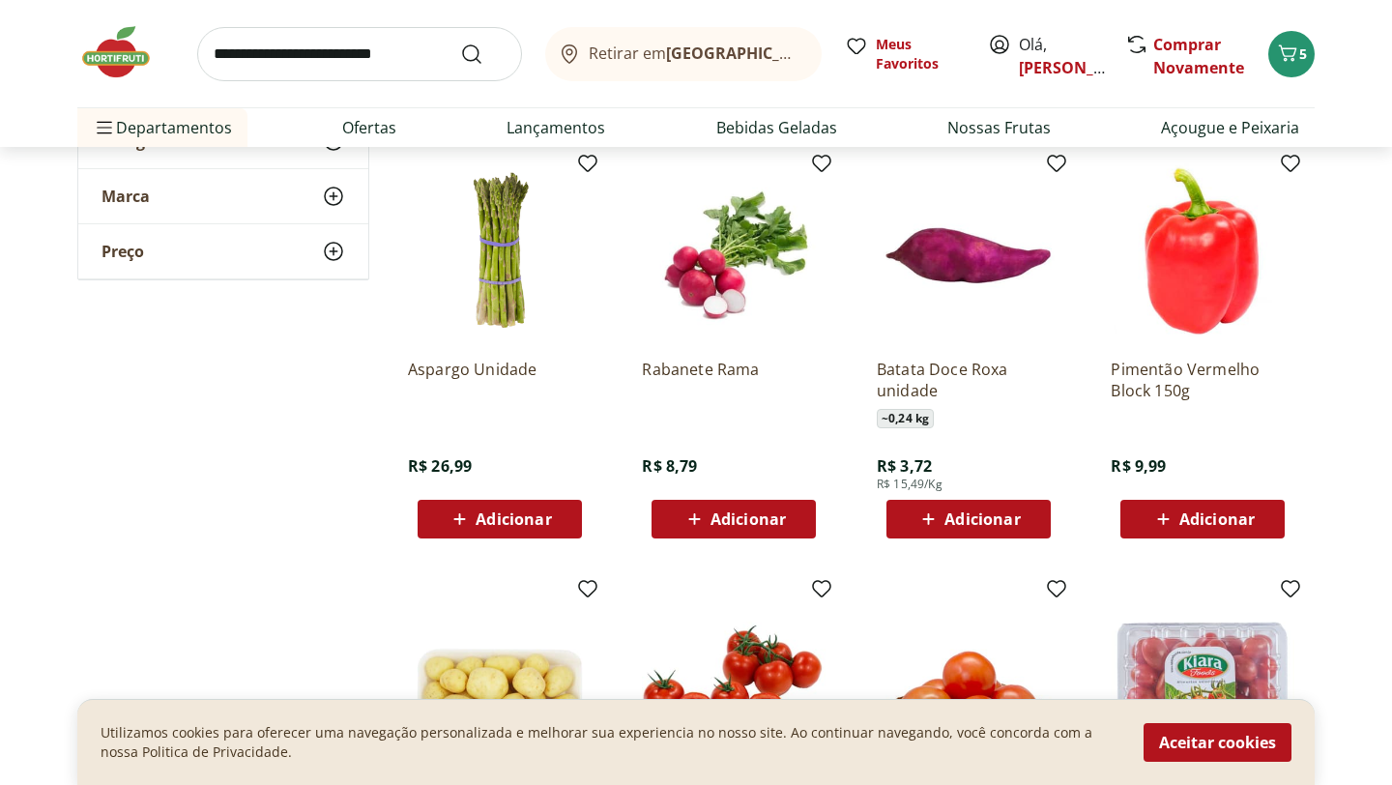
scroll to position [5220, 0]
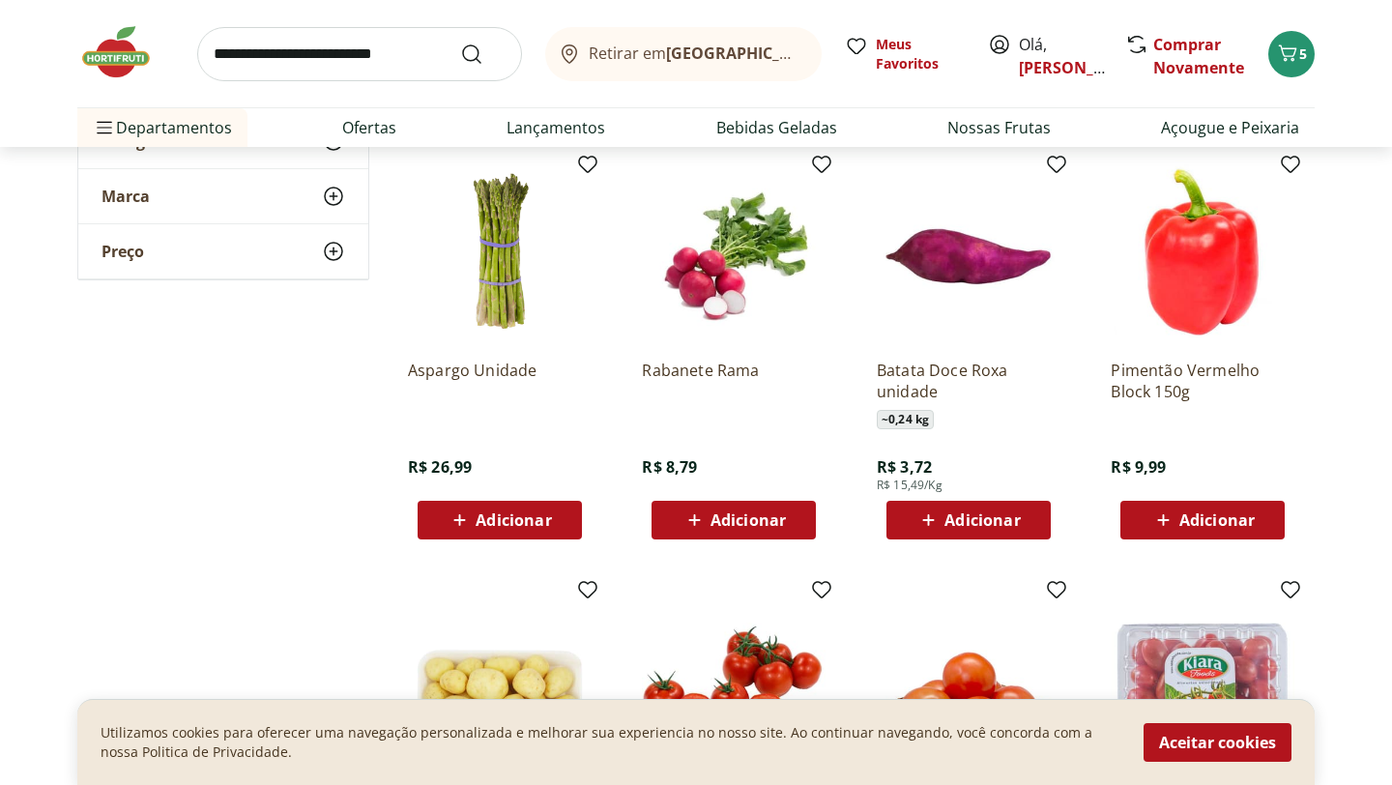
click at [485, 524] on span "Adicionar" at bounding box center [513, 519] width 75 height 15
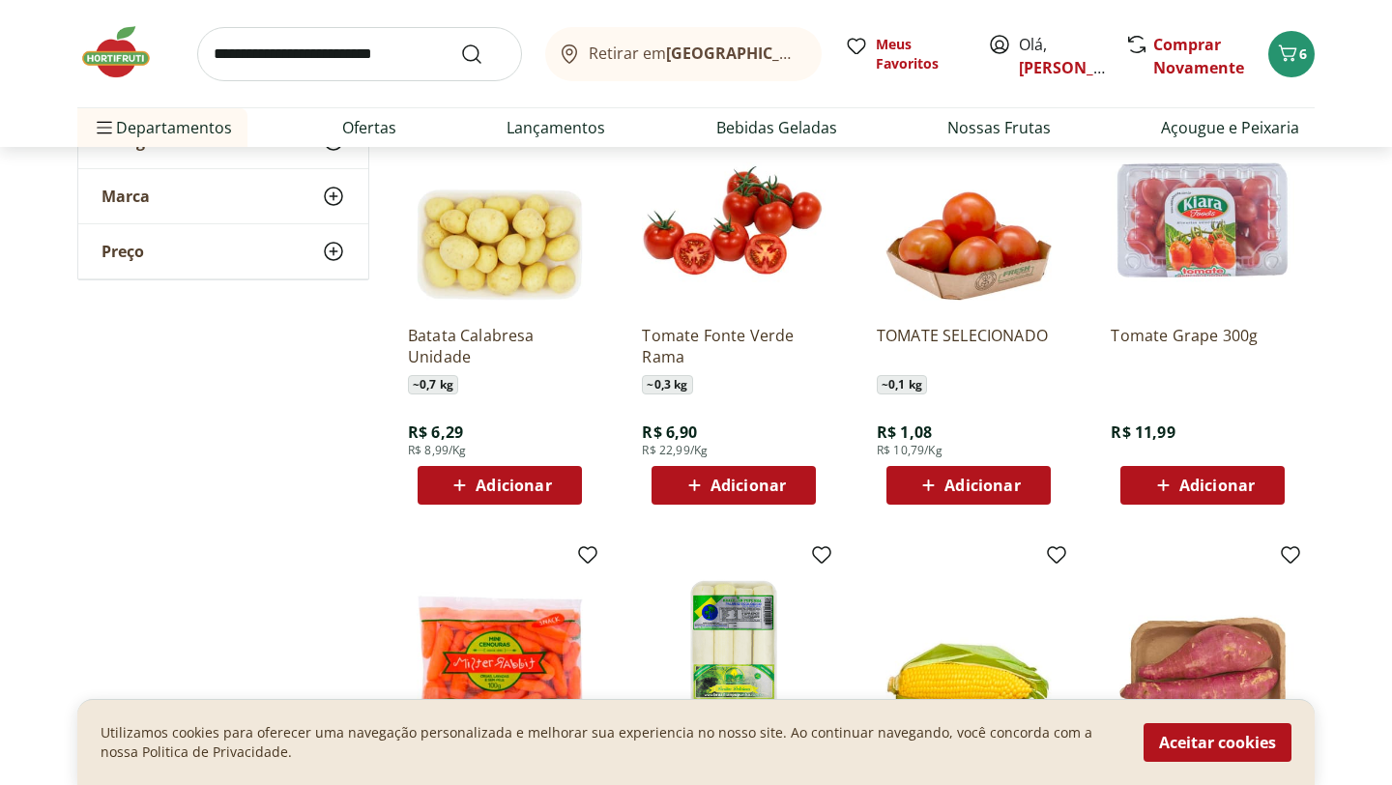
scroll to position [5684, 0]
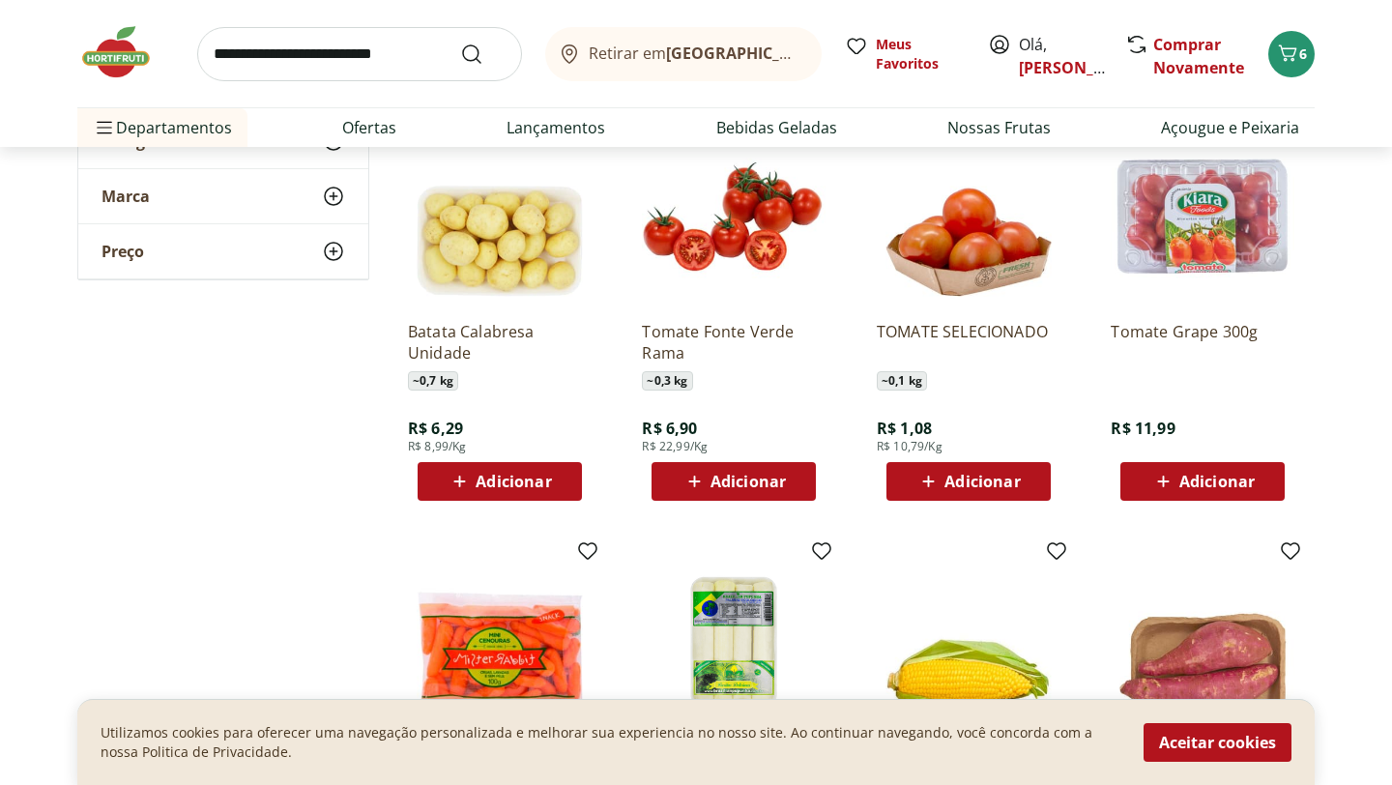
click at [711, 481] on span "Adicionar" at bounding box center [748, 481] width 75 height 15
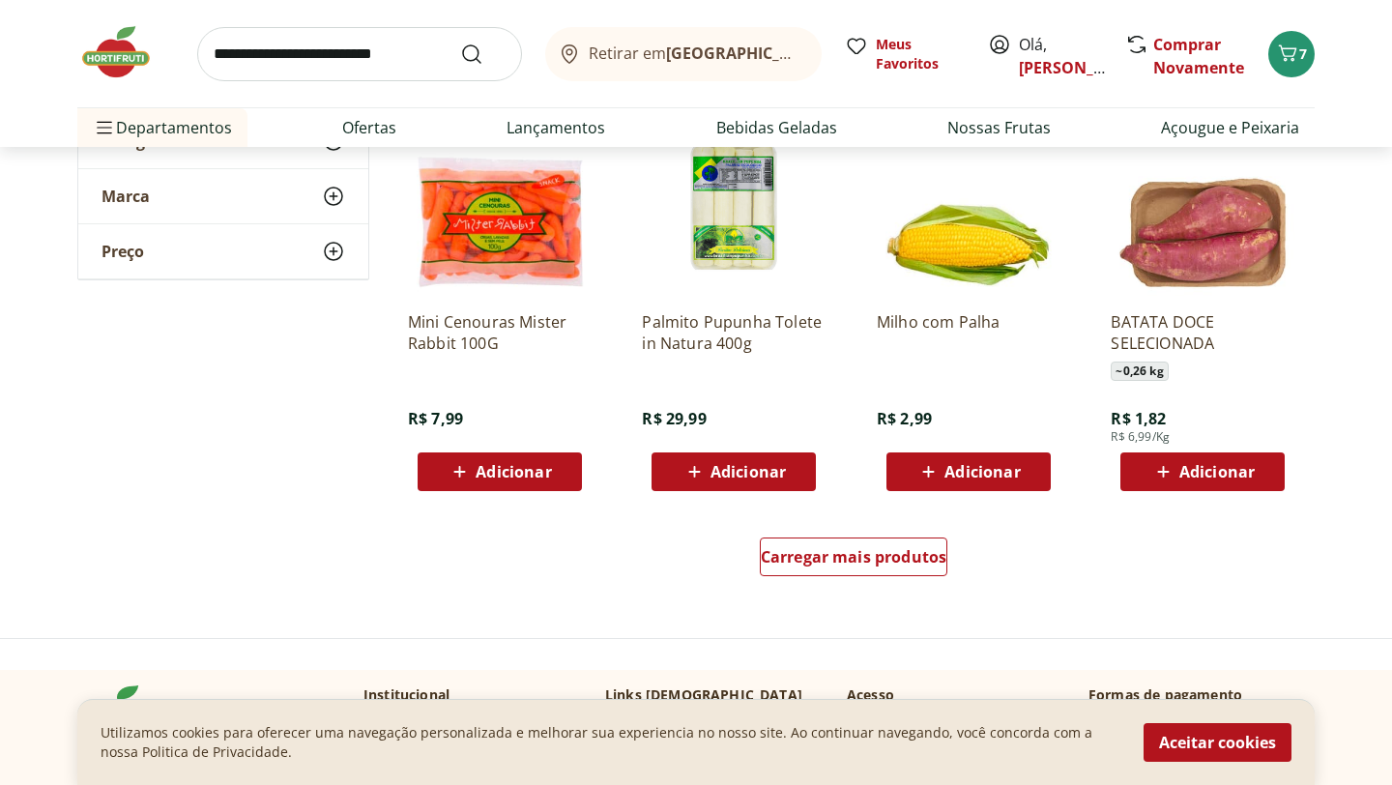
scroll to position [6148, 0]
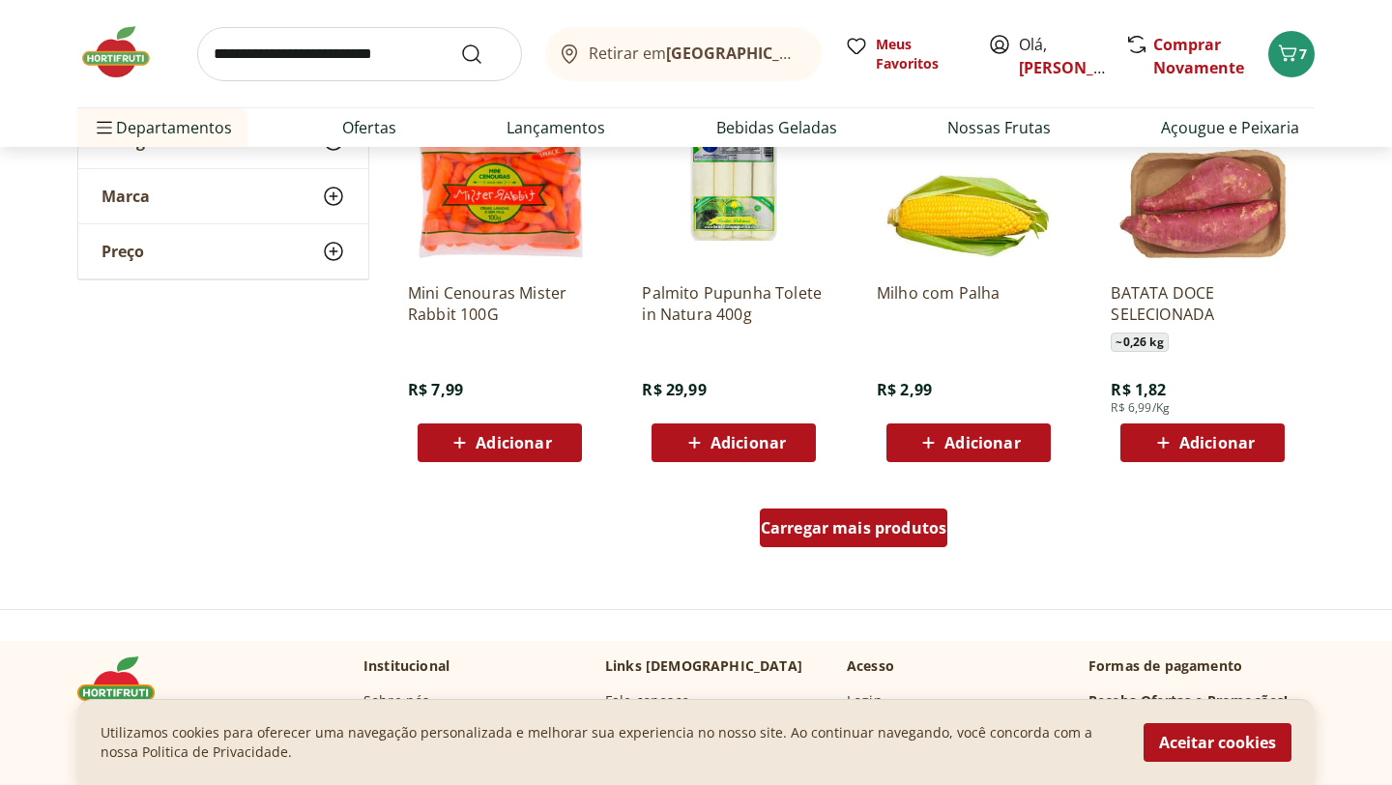
click at [850, 530] on span "Carregar mais produtos" at bounding box center [854, 527] width 187 height 15
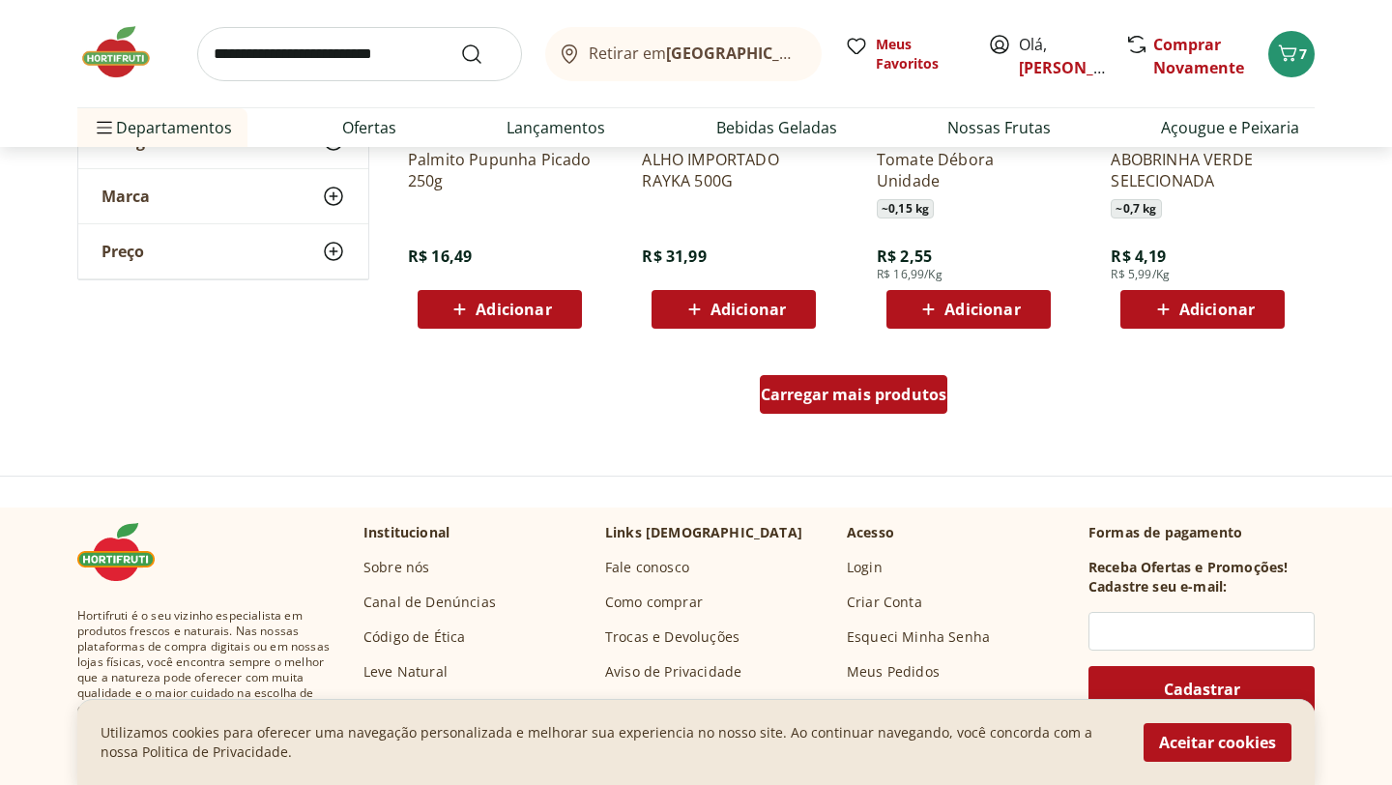
scroll to position [7540, 0]
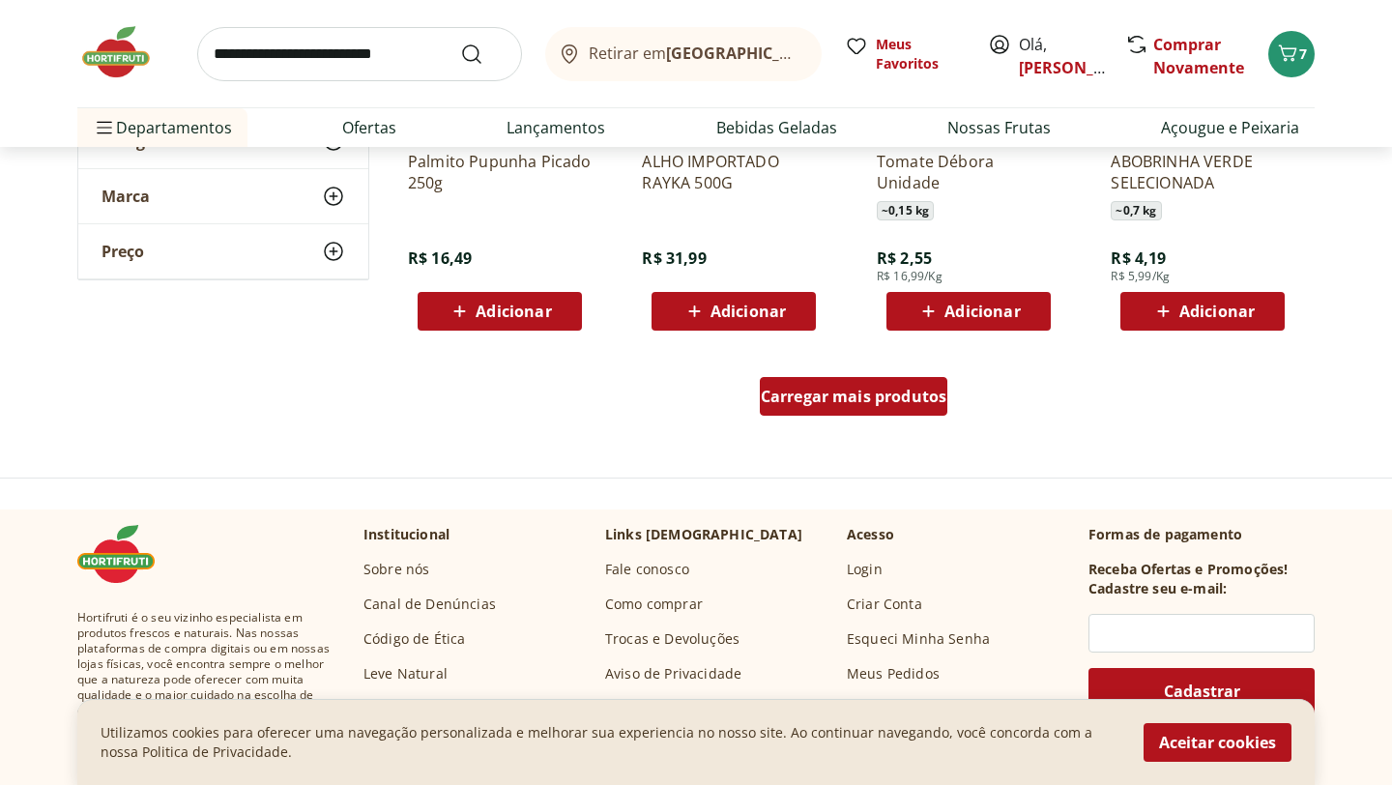
click at [833, 400] on span "Carregar mais produtos" at bounding box center [854, 396] width 187 height 15
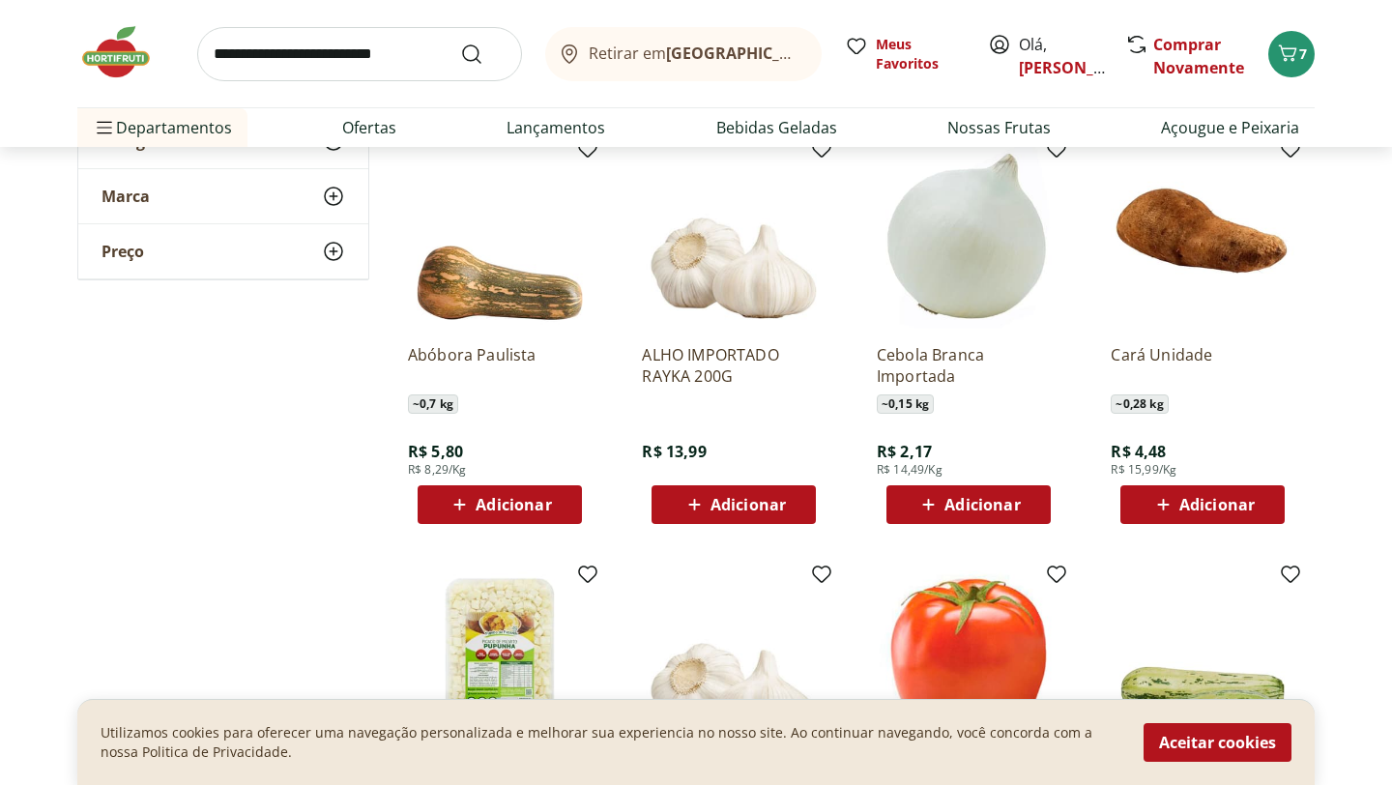
scroll to position [6930, 0]
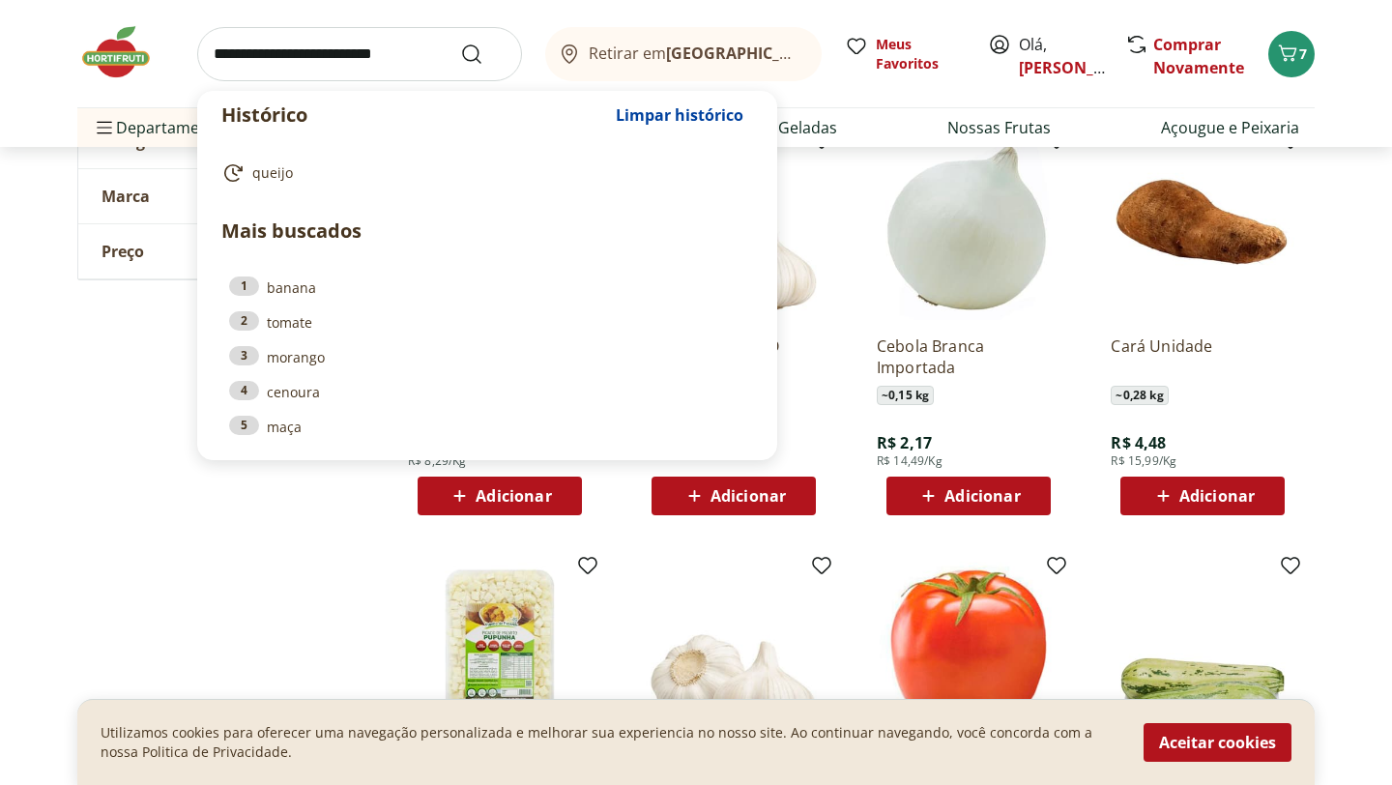
click at [412, 44] on input "search" at bounding box center [359, 54] width 325 height 54
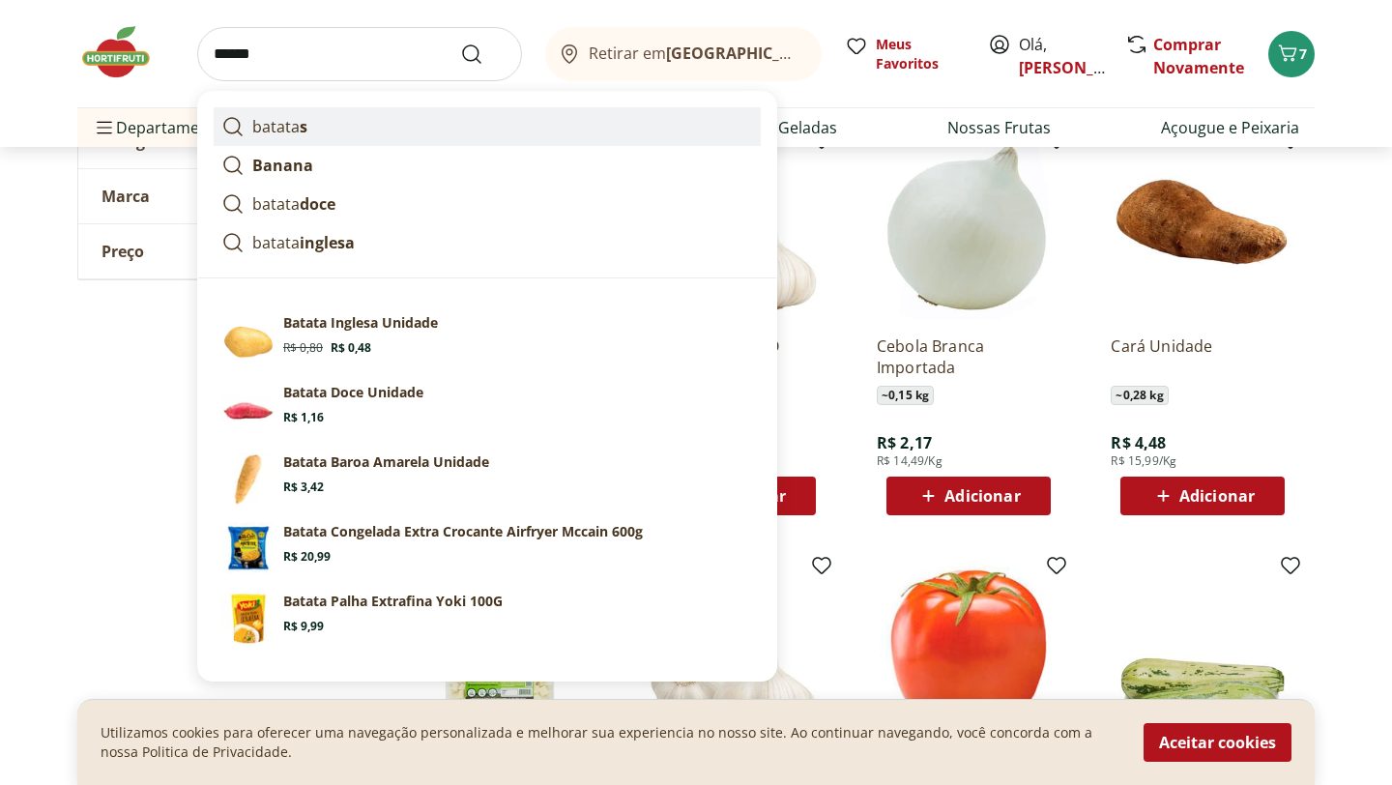
click at [313, 121] on link "batata s" at bounding box center [487, 126] width 547 height 39
type input "*******"
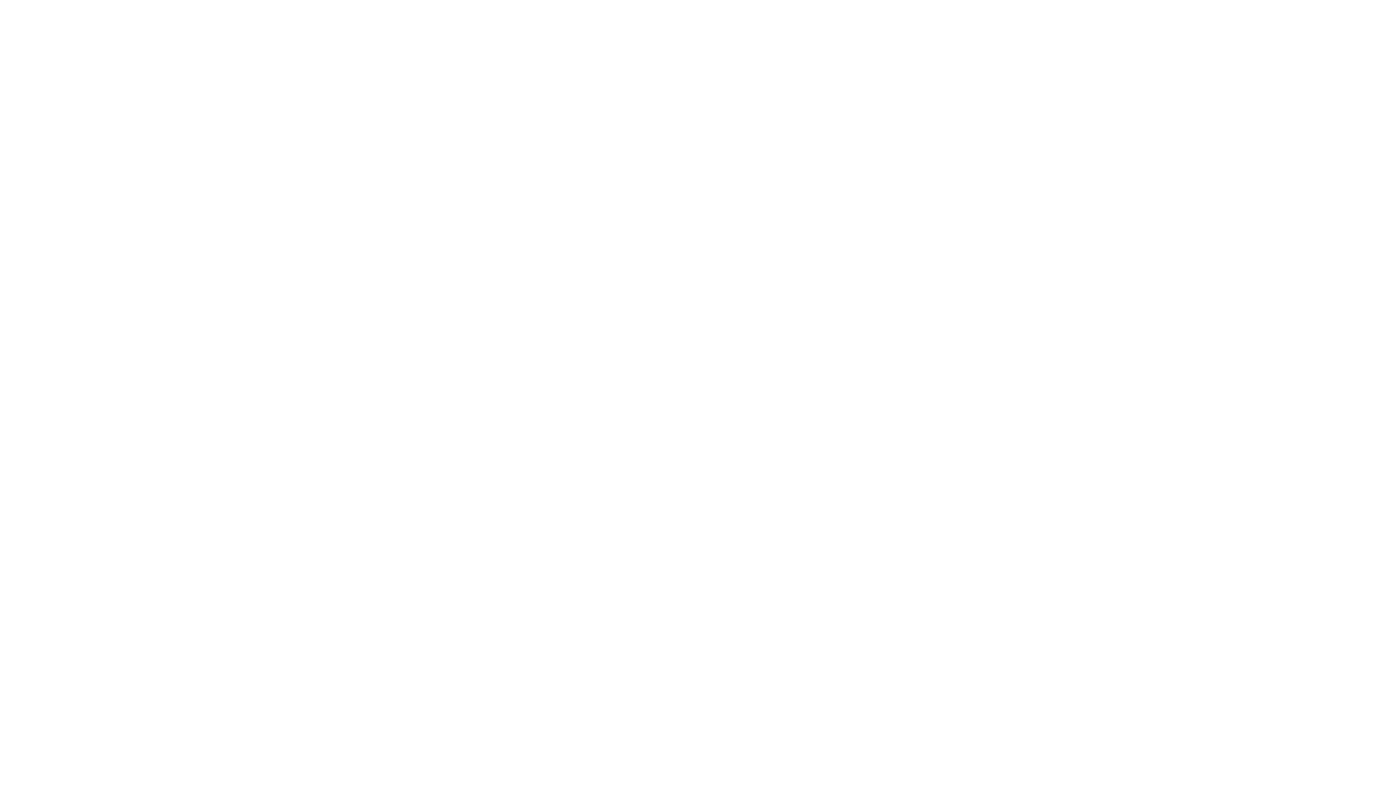
select select "**********"
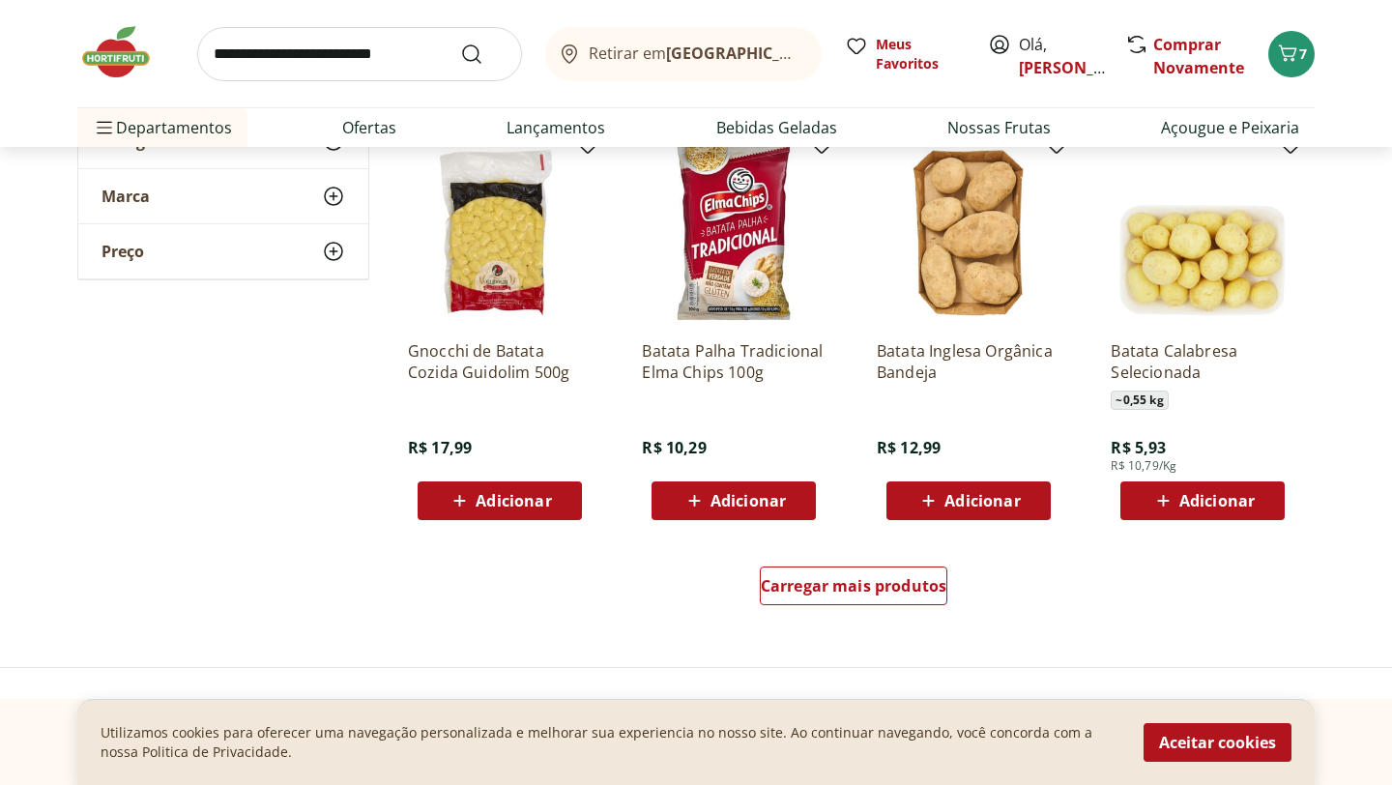
scroll to position [1121, 0]
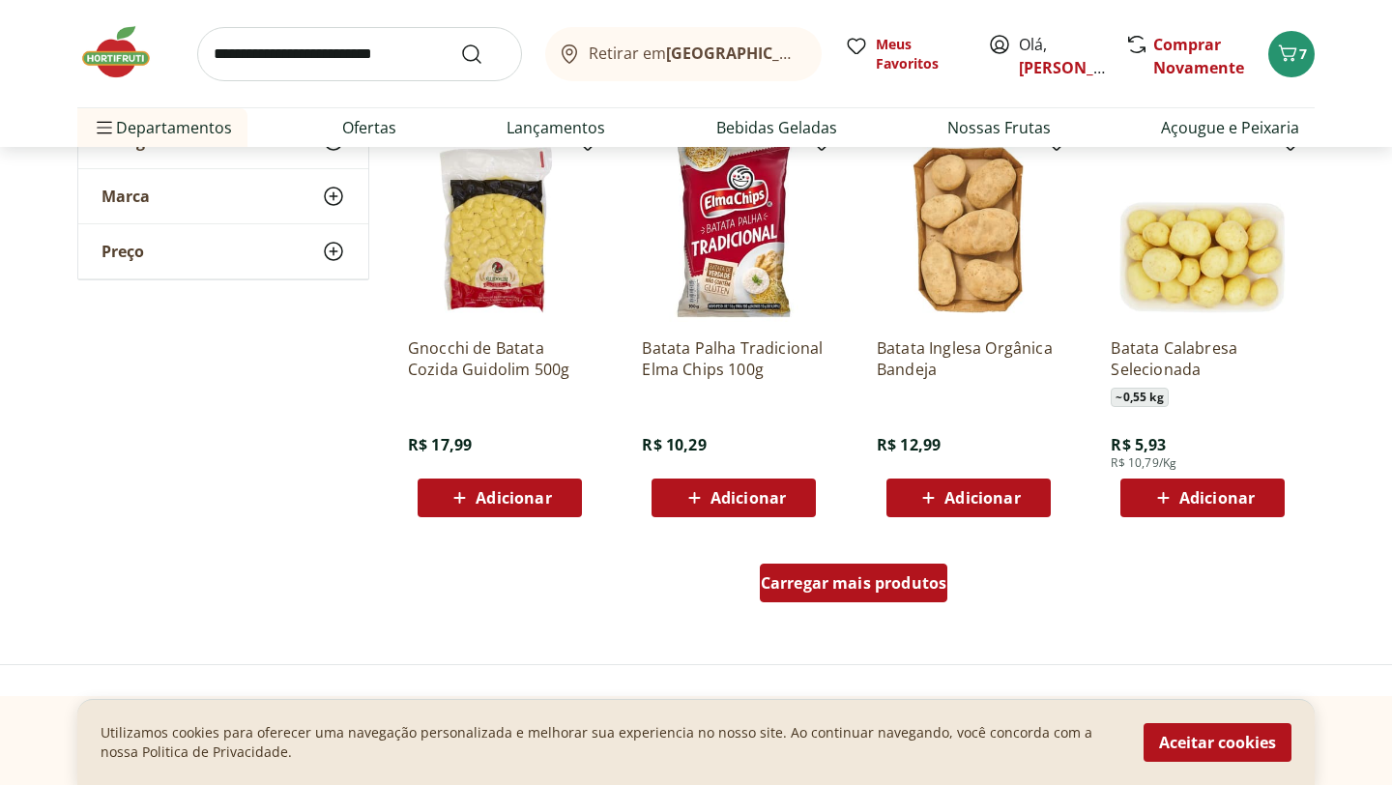
click at [852, 591] on span "Carregar mais produtos" at bounding box center [854, 582] width 187 height 15
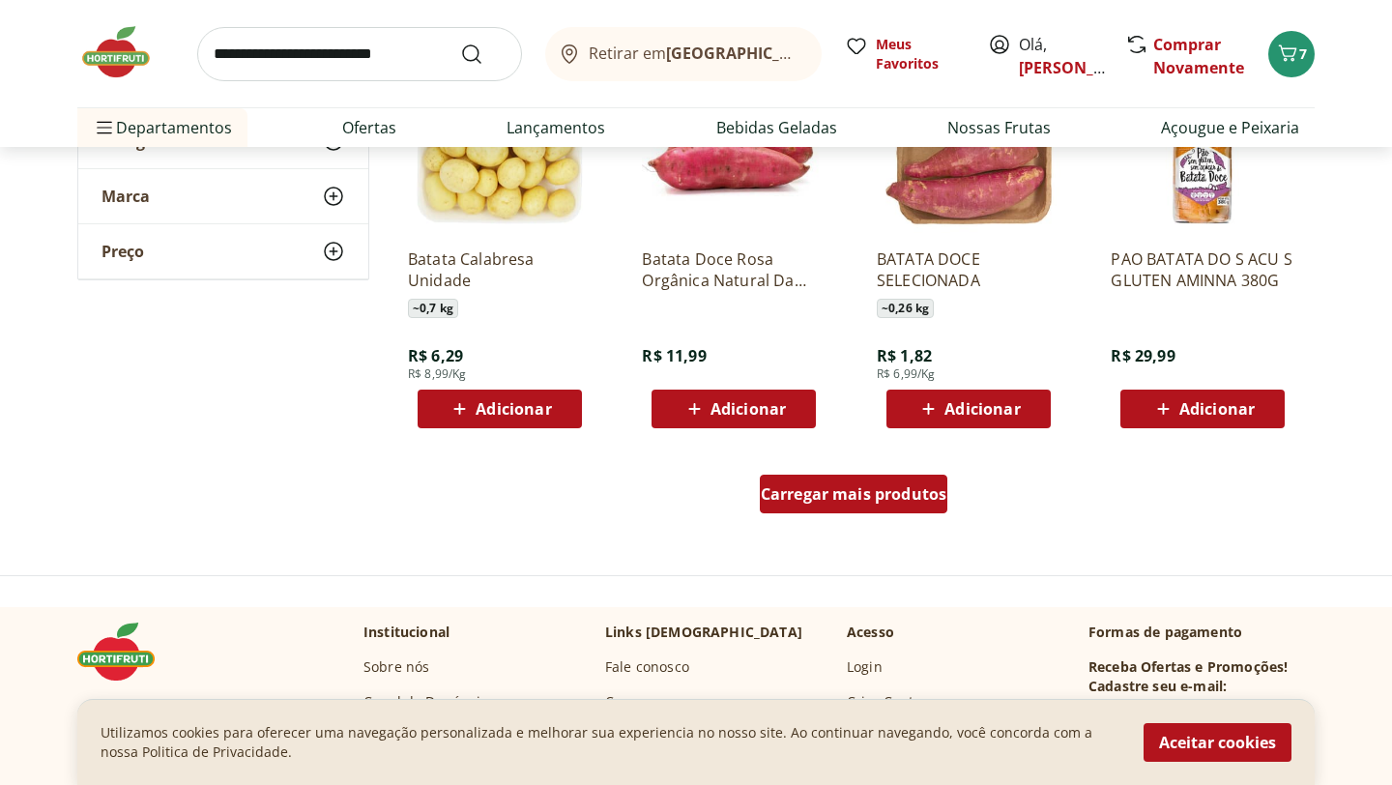
scroll to position [2475, 0]
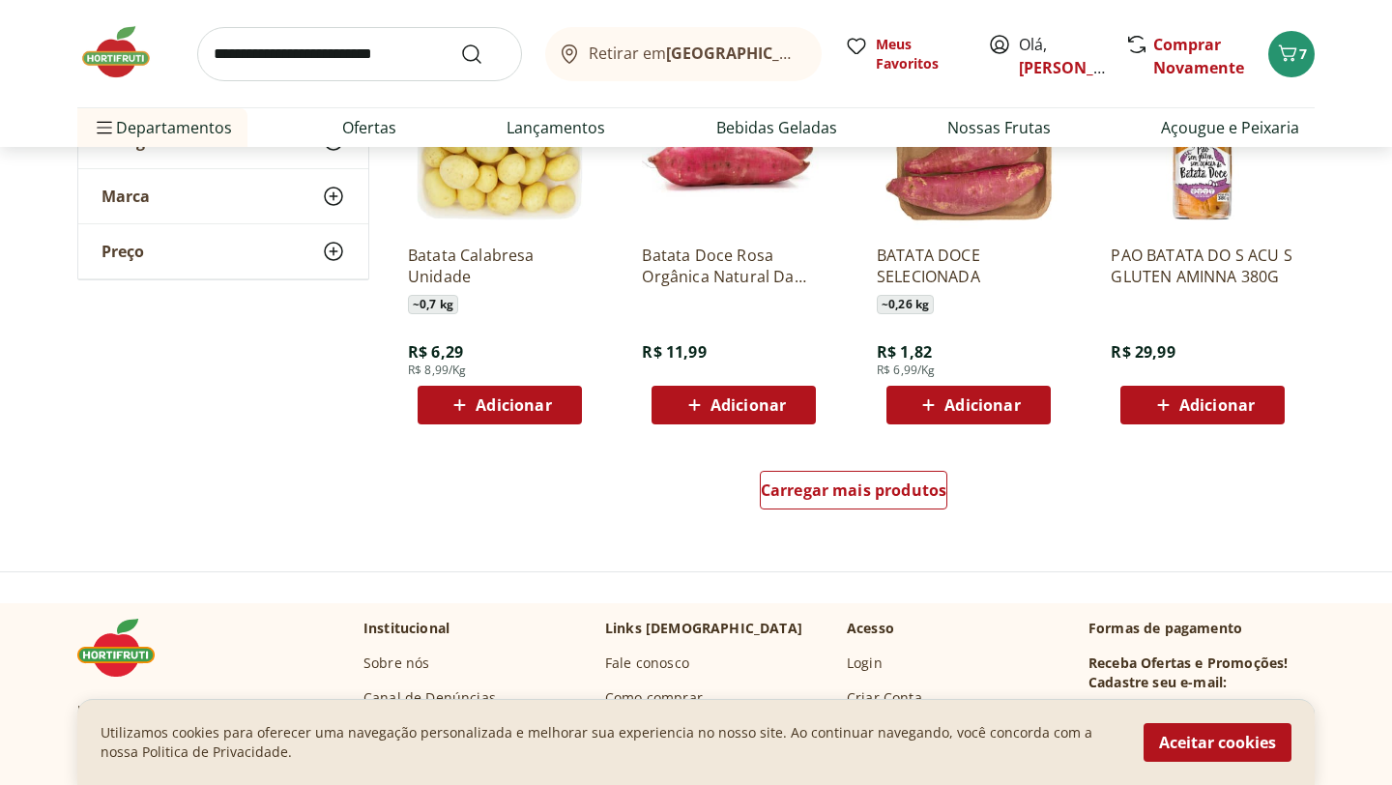
click at [498, 411] on span "Adicionar" at bounding box center [513, 404] width 75 height 15
click at [895, 498] on span "Carregar mais produtos" at bounding box center [854, 489] width 187 height 15
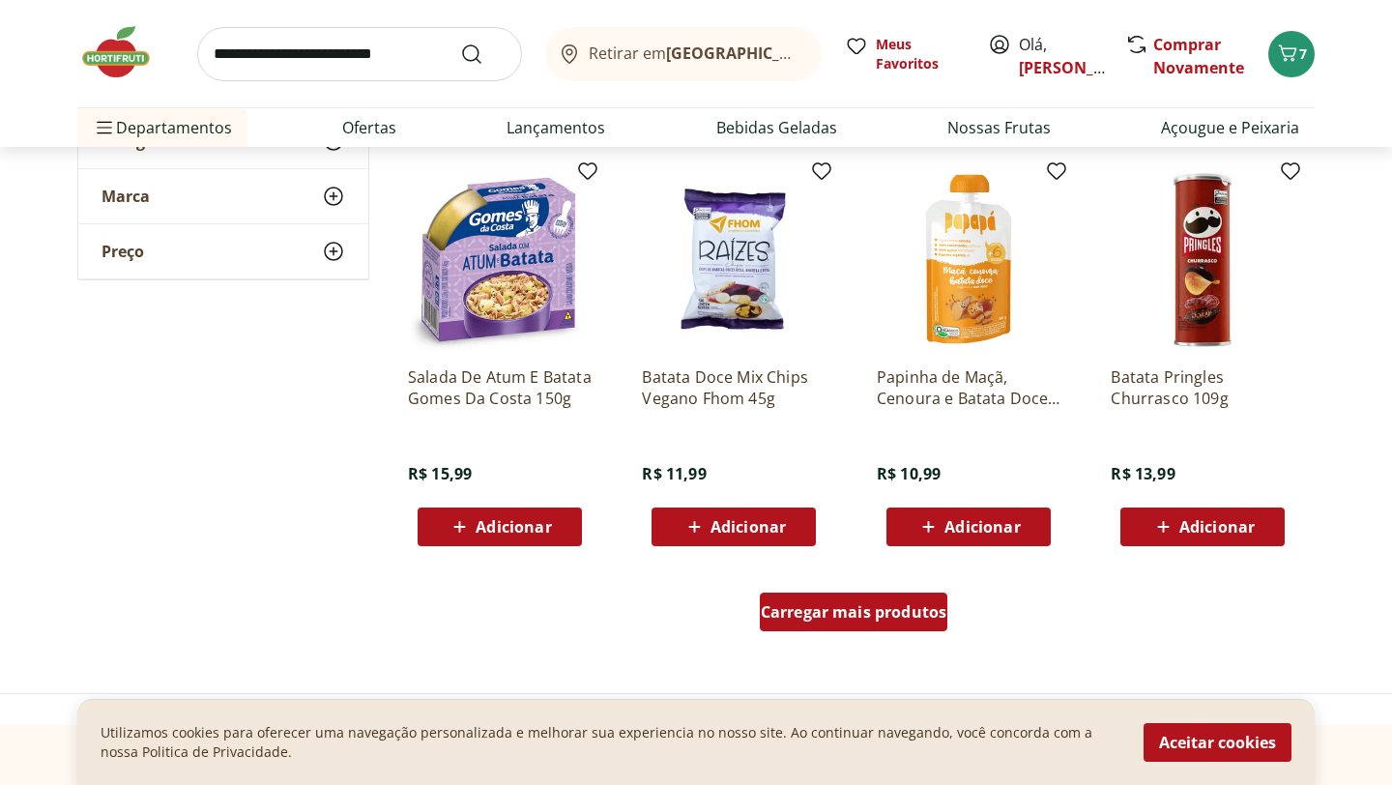
scroll to position [3635, 0]
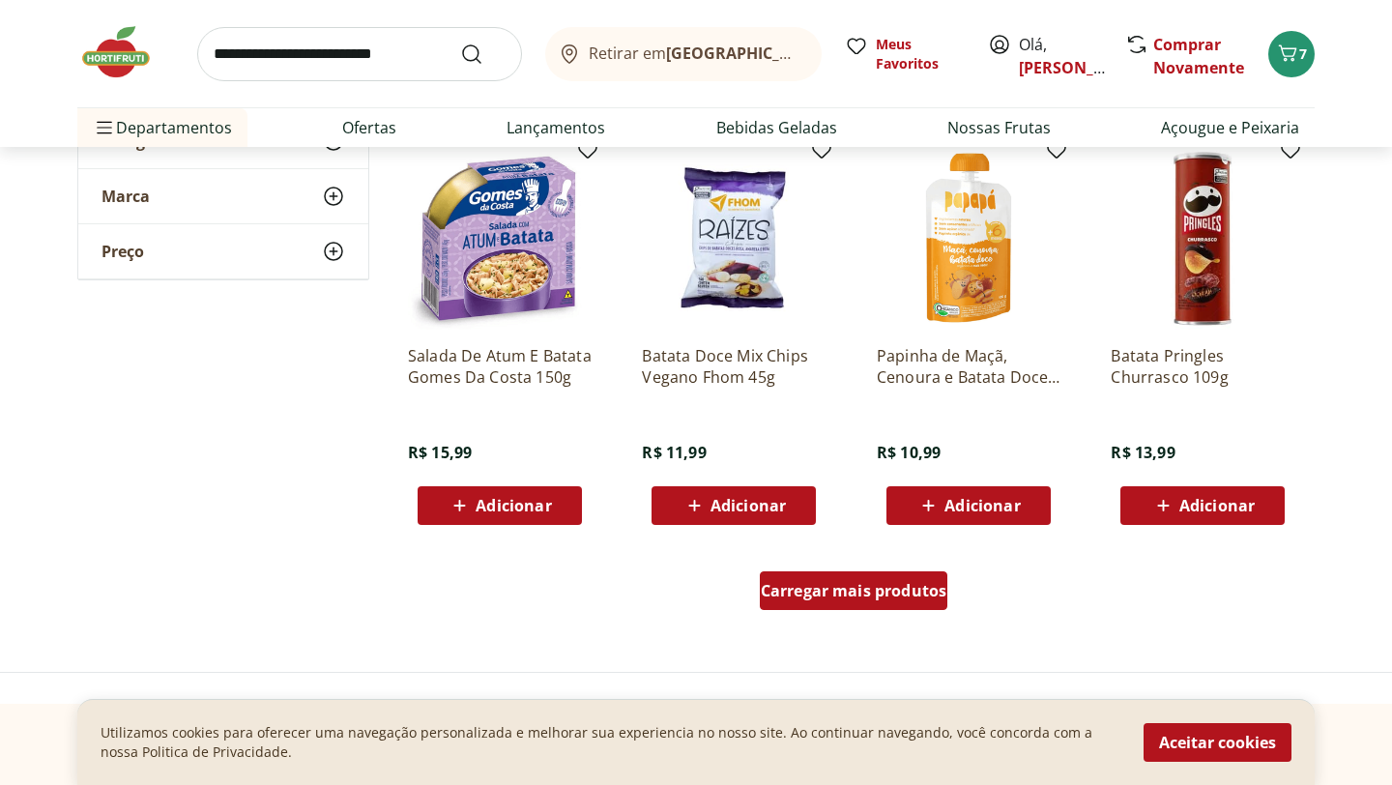
click at [849, 593] on span "Carregar mais produtos" at bounding box center [854, 590] width 187 height 15
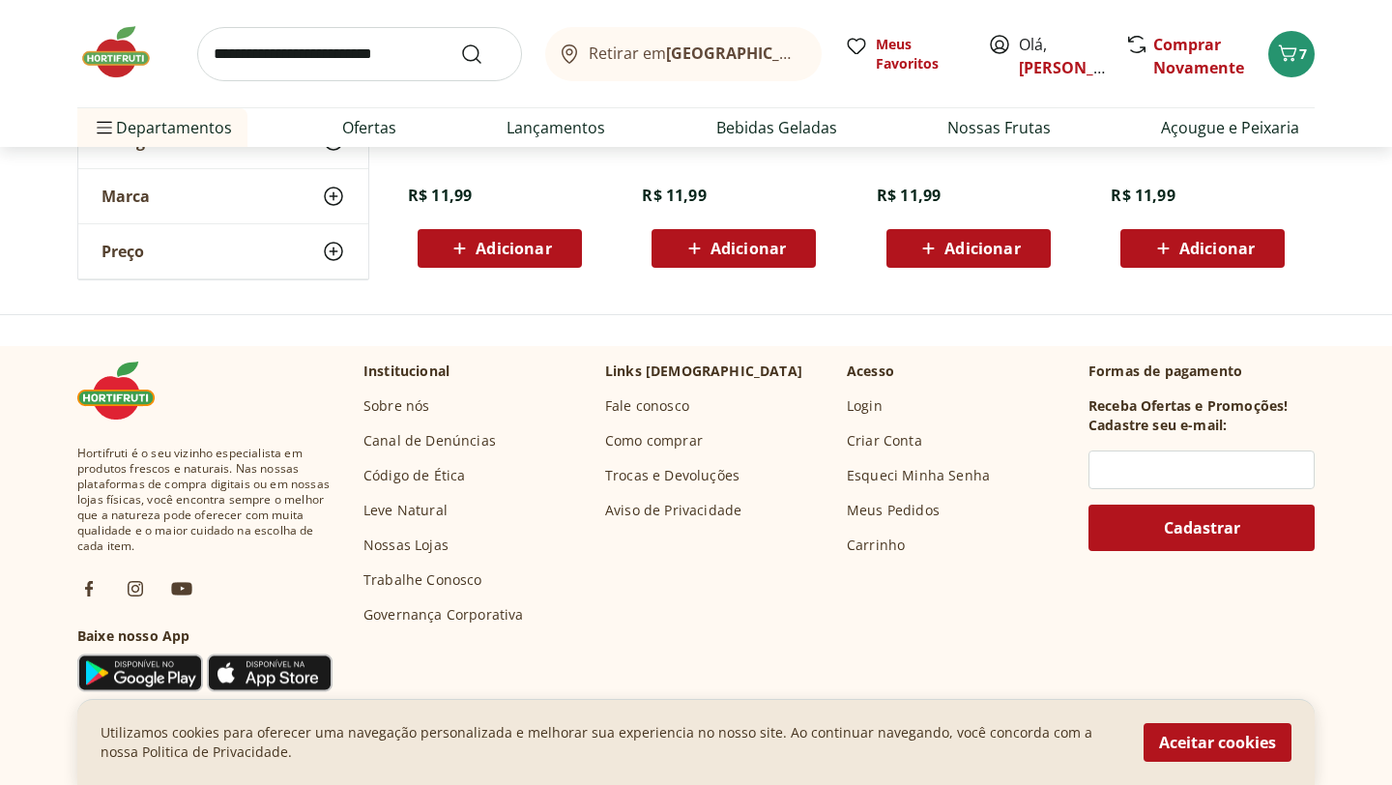
scroll to position [4756, 0]
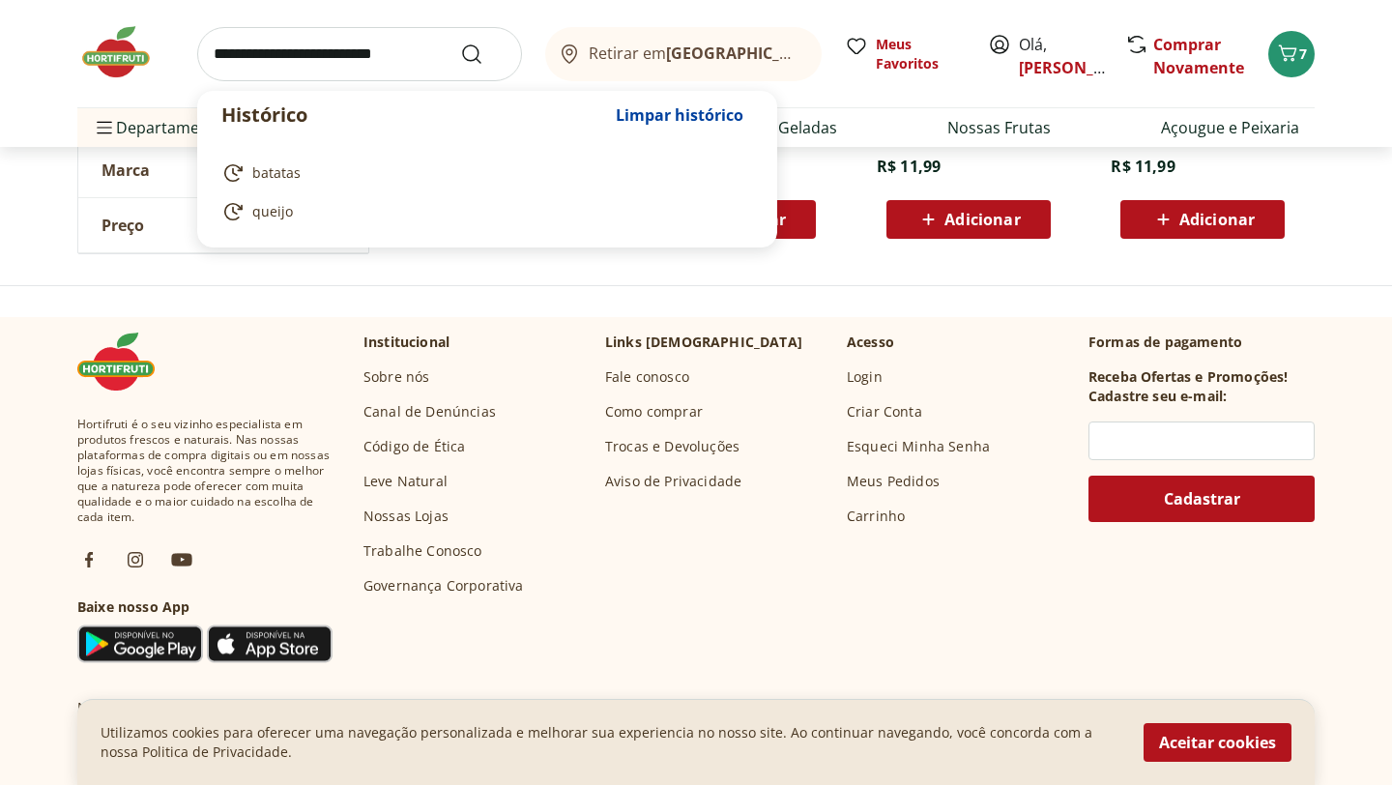
click at [387, 58] on input "search" at bounding box center [359, 54] width 325 height 54
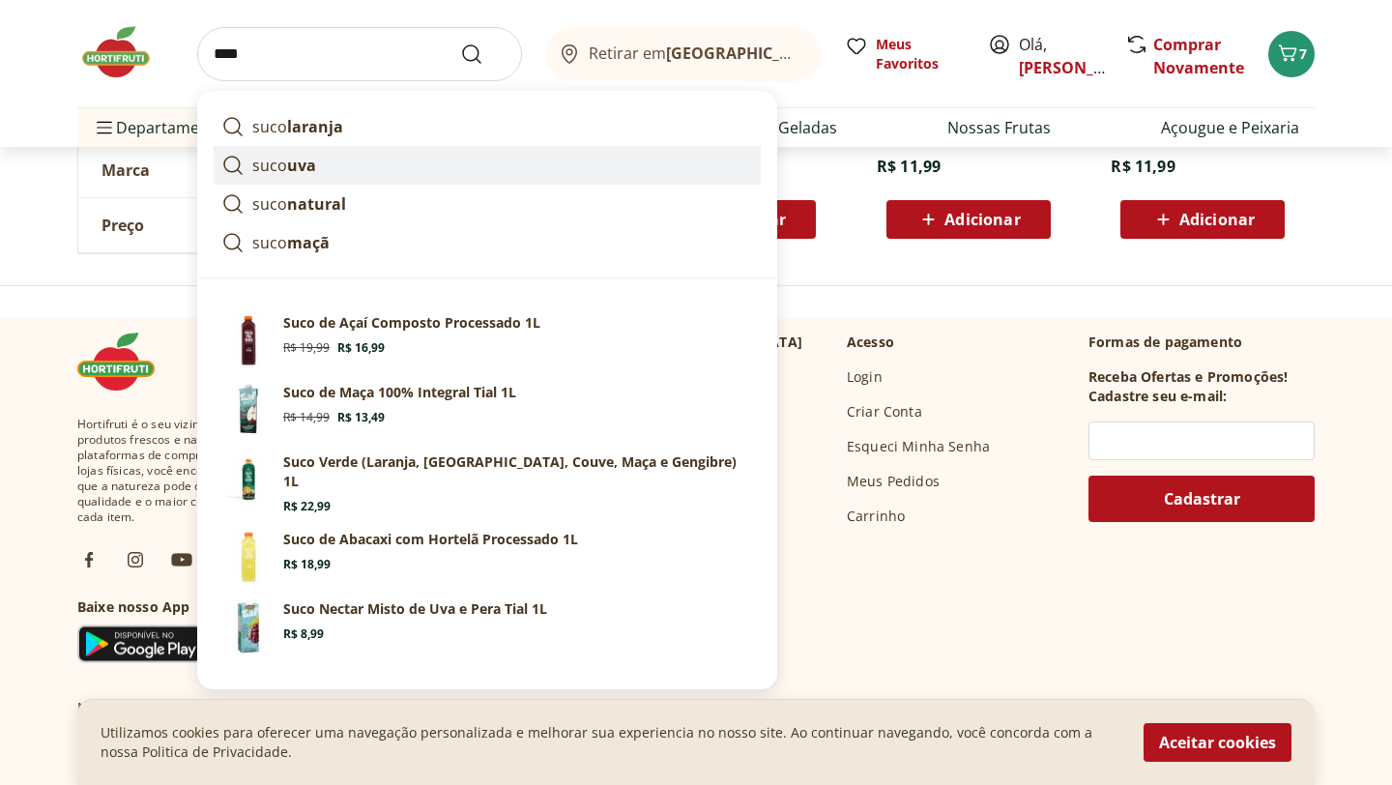
click at [305, 167] on strong "uva" at bounding box center [301, 165] width 29 height 21
type input "********"
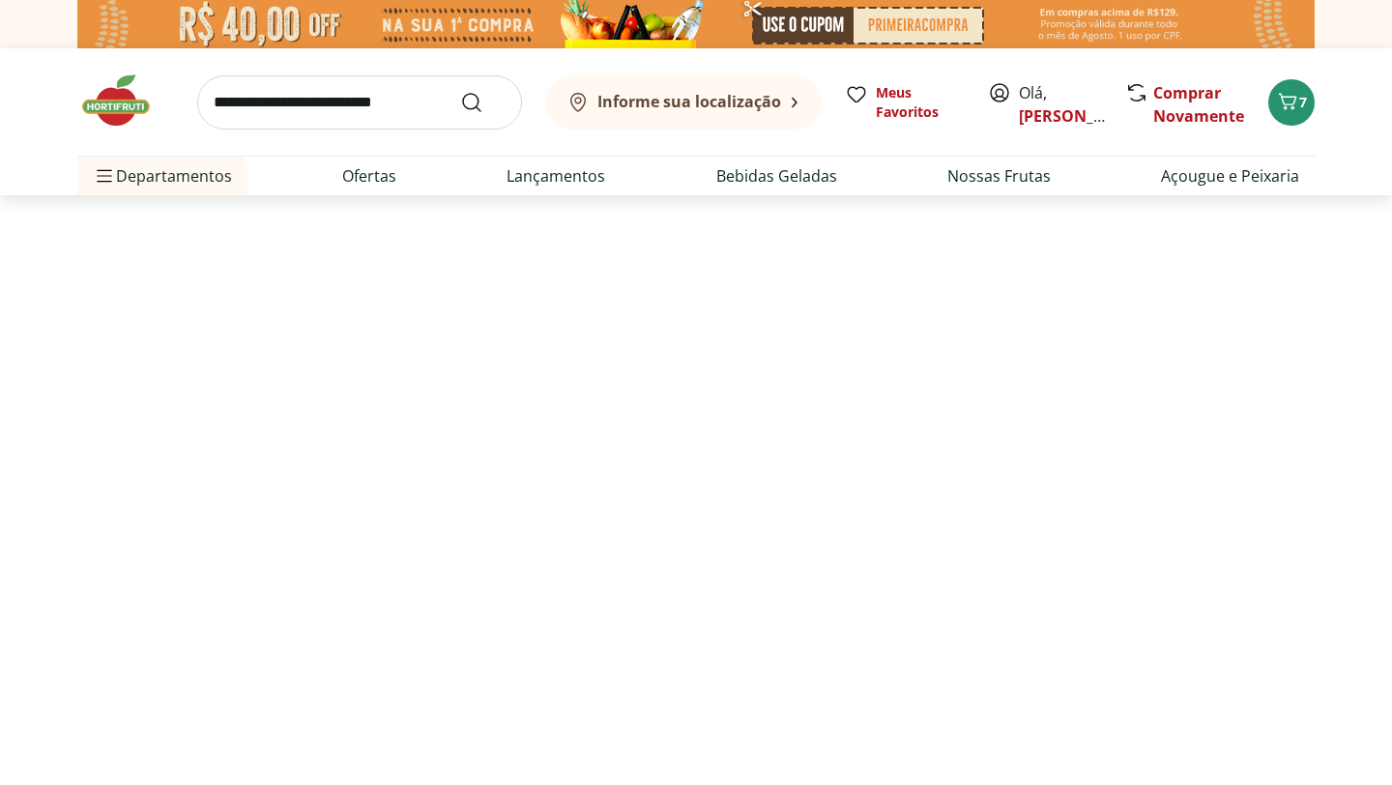
select select "**********"
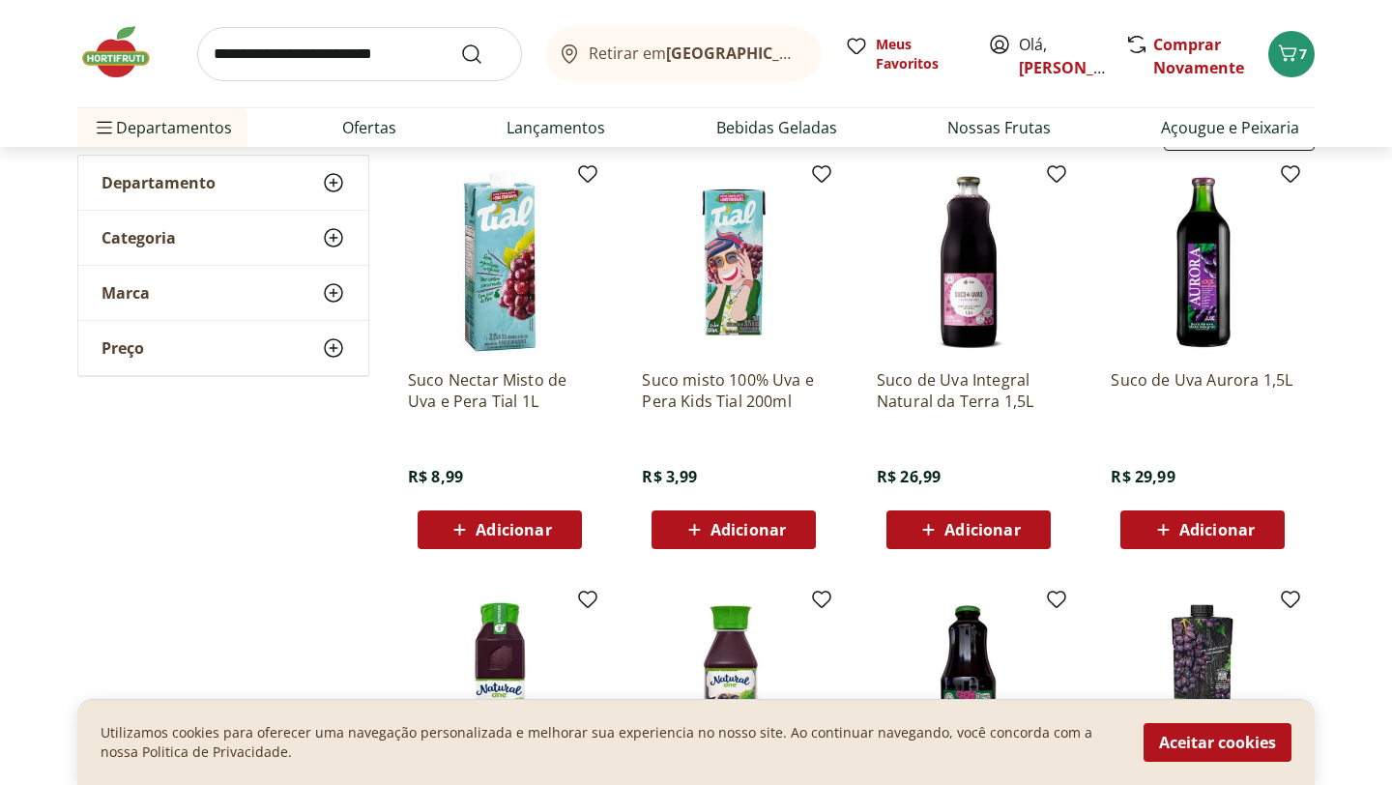
scroll to position [232, 0]
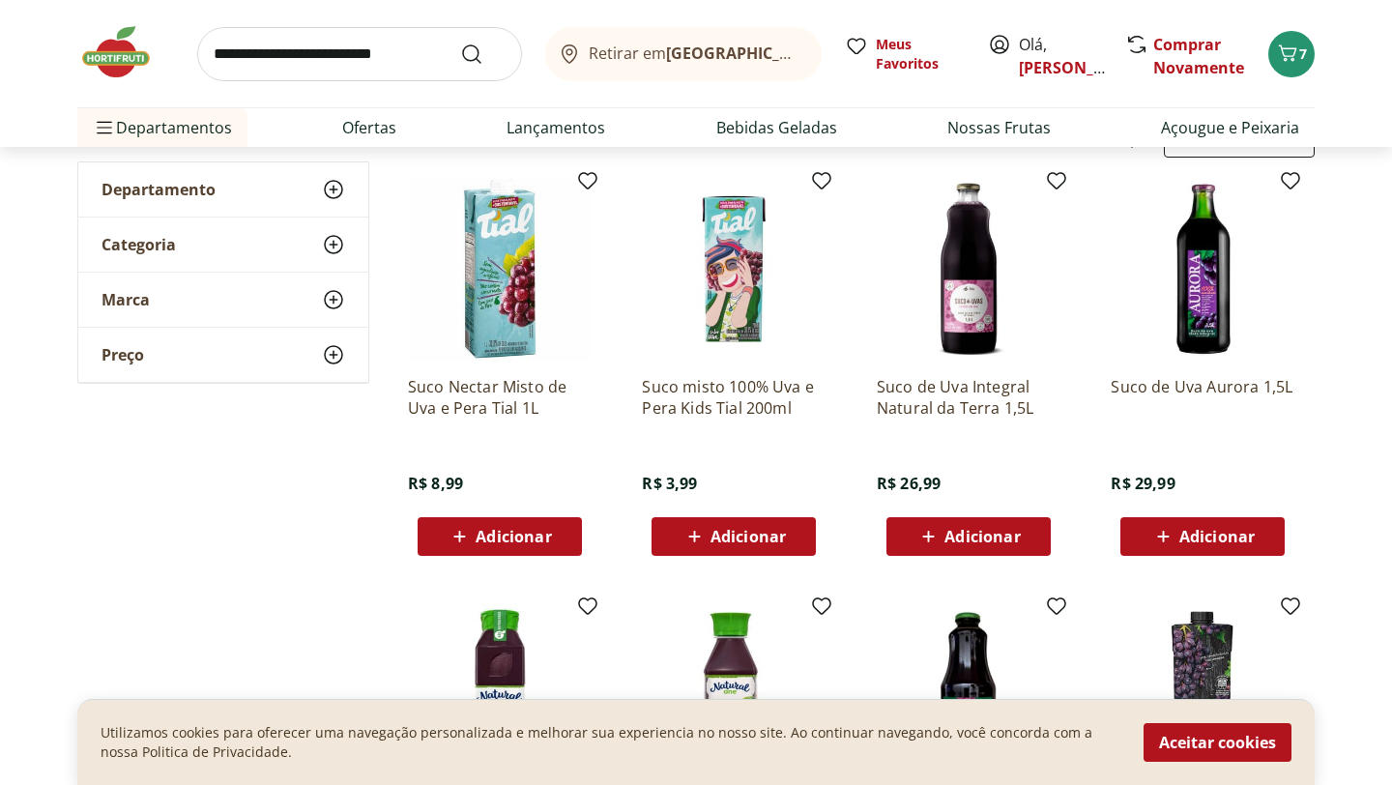
click at [932, 543] on icon at bounding box center [928, 536] width 24 height 23
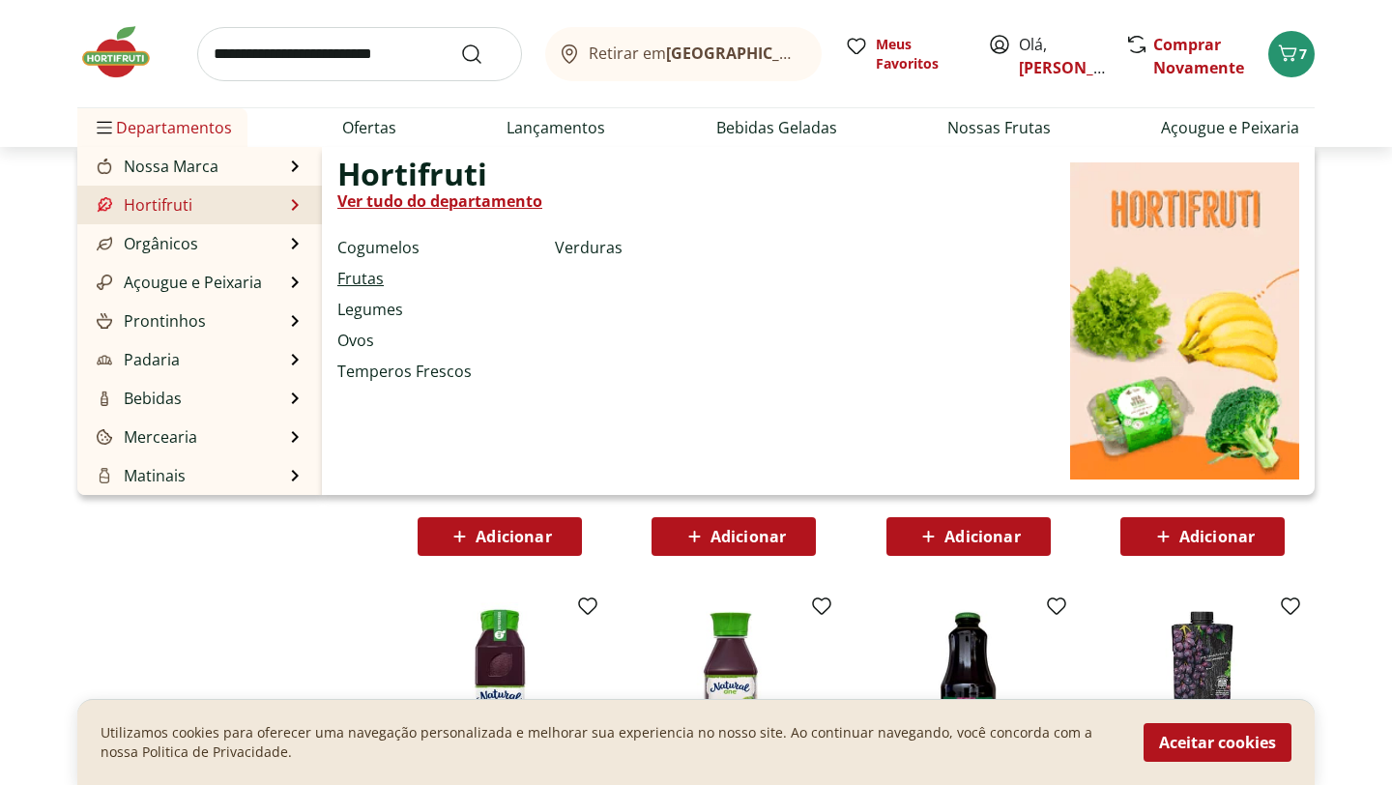
click at [354, 278] on link "Frutas" at bounding box center [360, 278] width 46 height 23
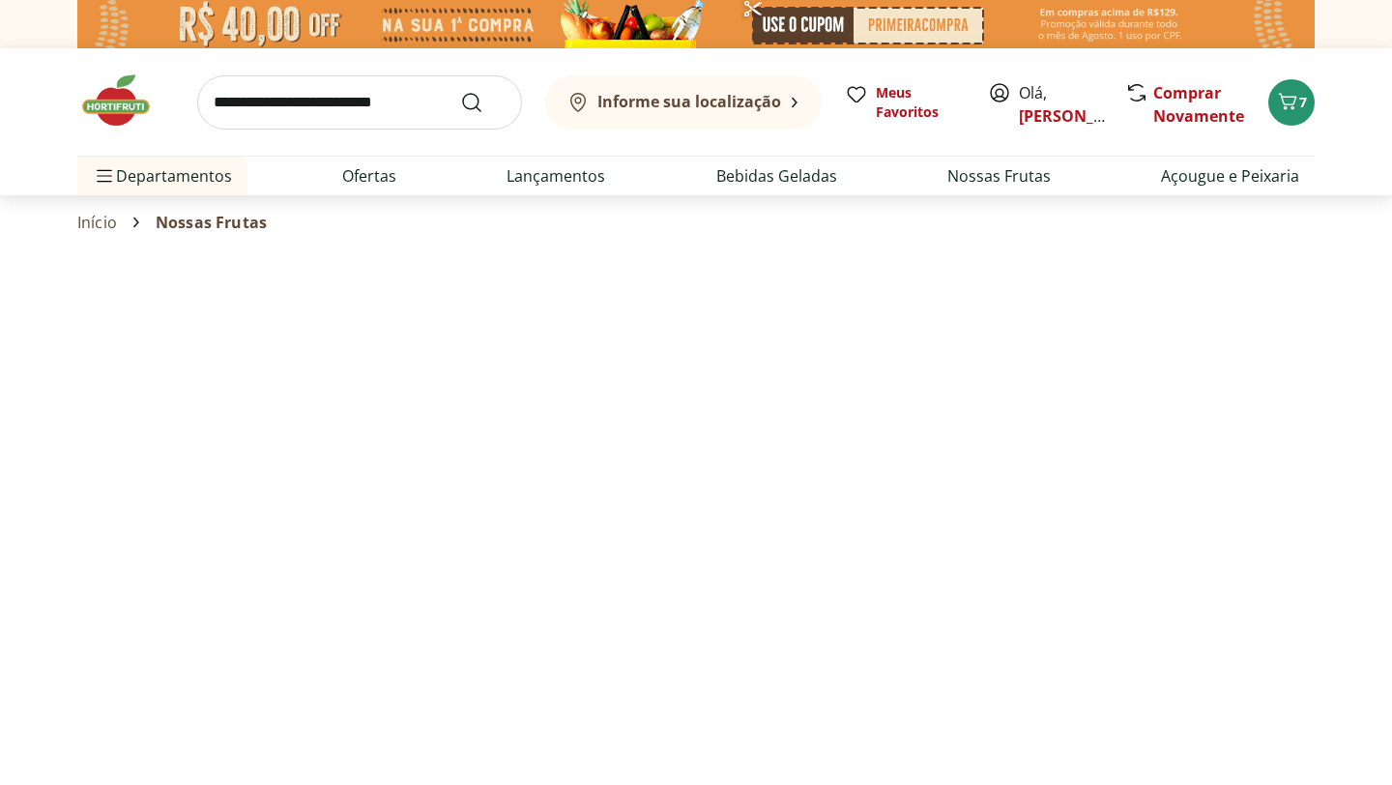
select select "**********"
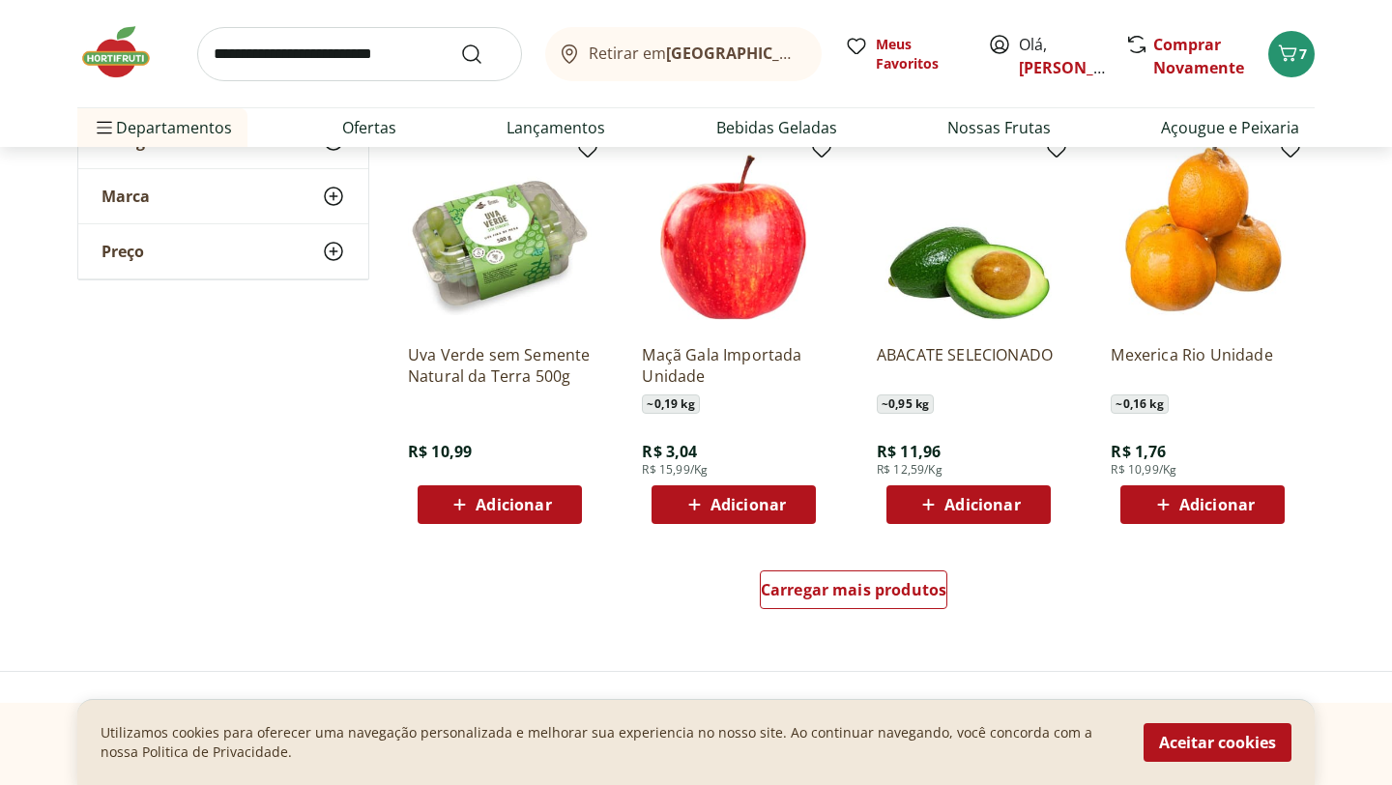
scroll to position [1083, 0]
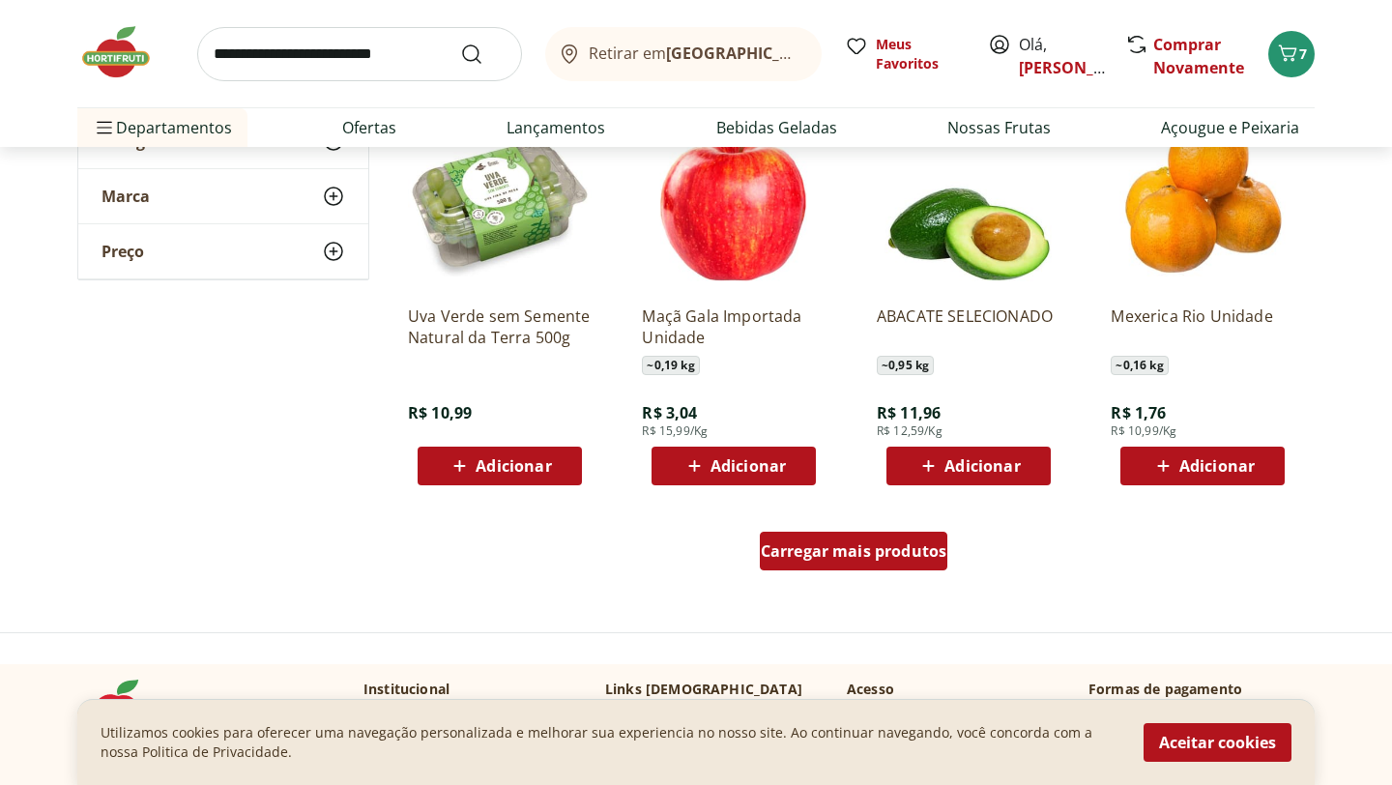
click at [807, 548] on span "Carregar mais produtos" at bounding box center [854, 550] width 187 height 15
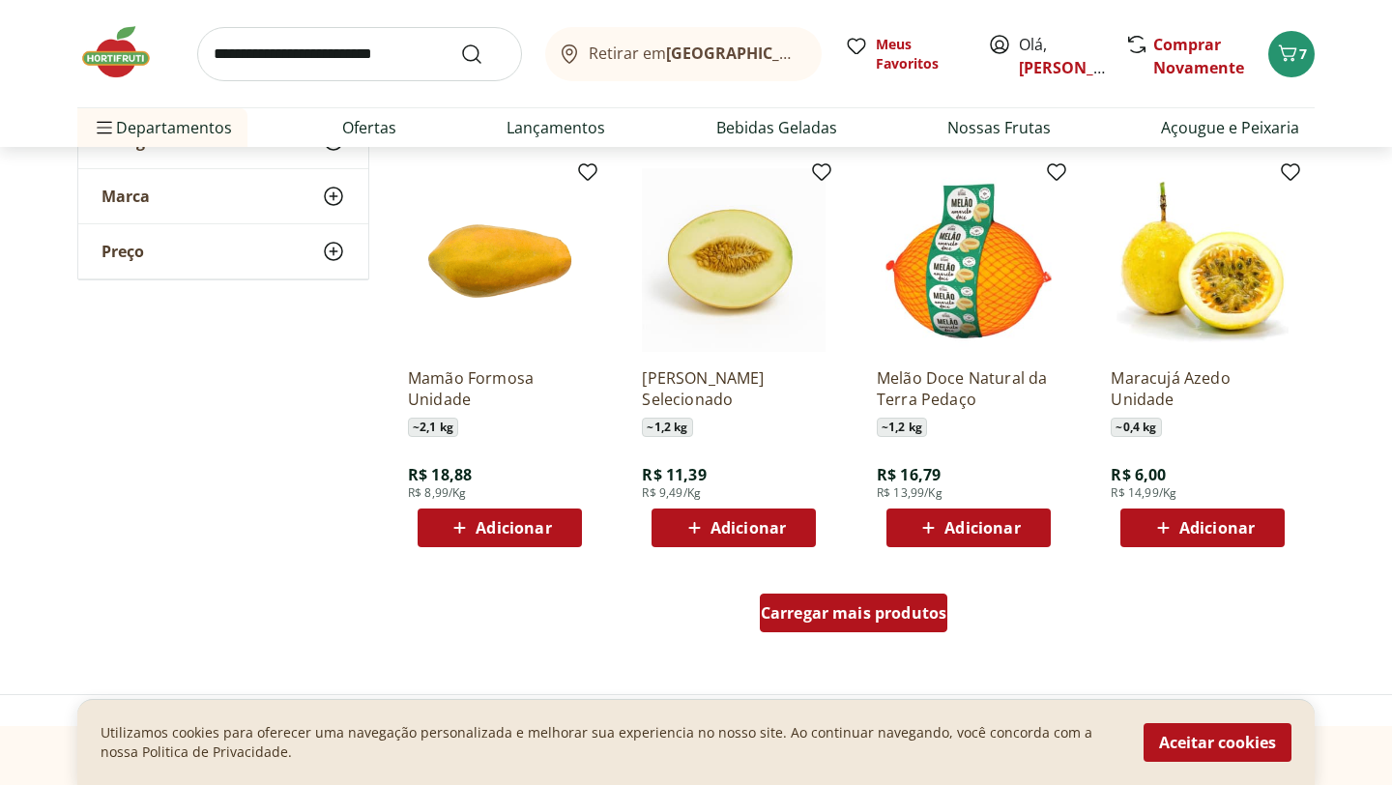
scroll to position [2320, 0]
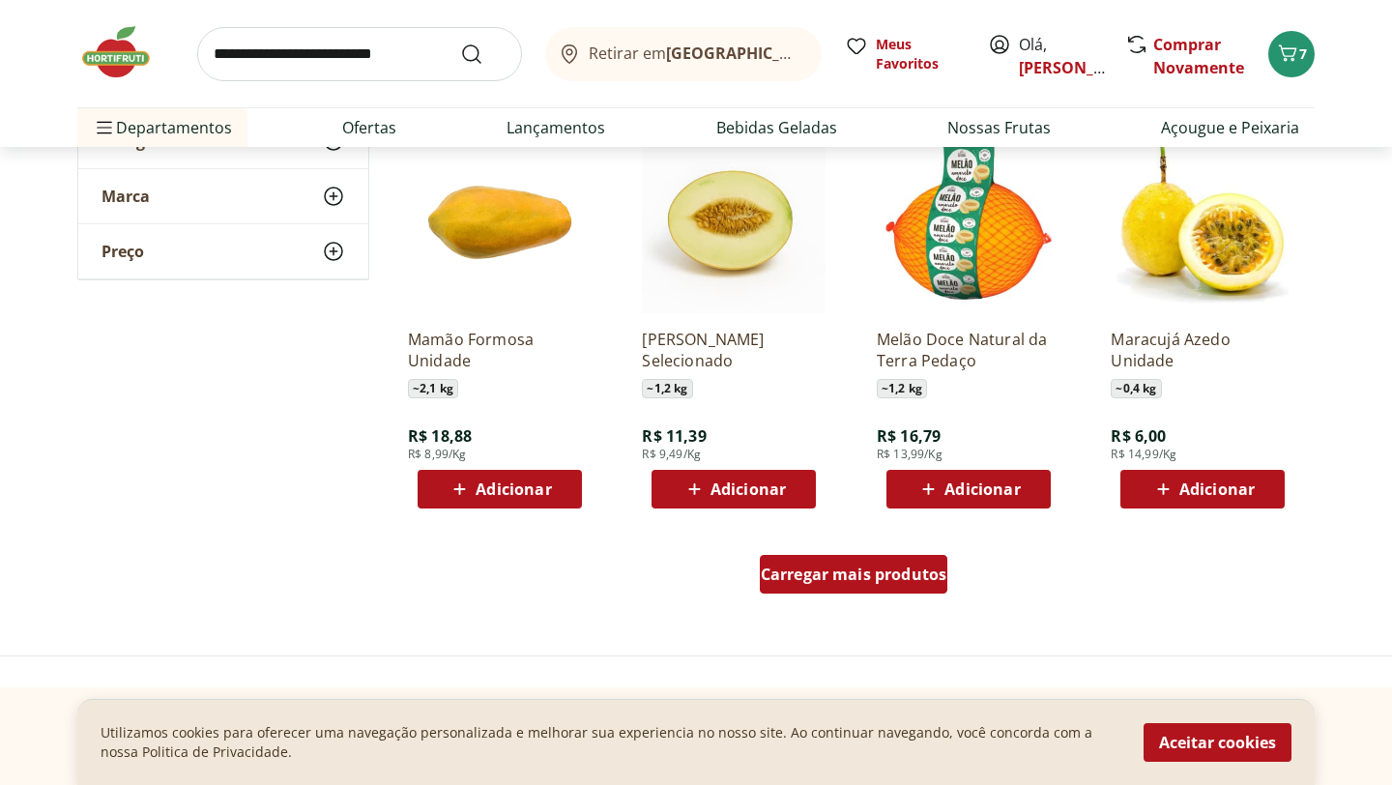
click at [807, 574] on span "Carregar mais produtos" at bounding box center [854, 574] width 187 height 15
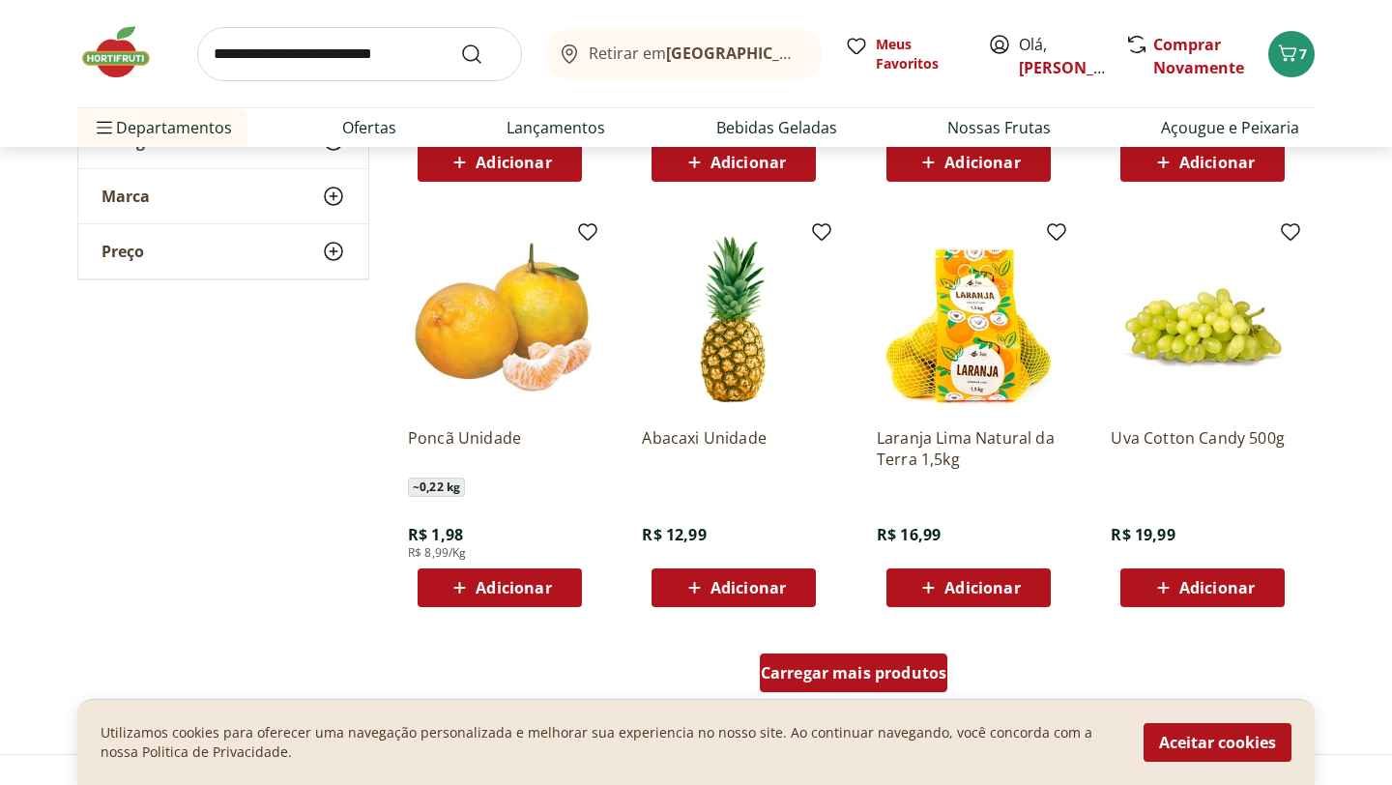
scroll to position [3519, 0]
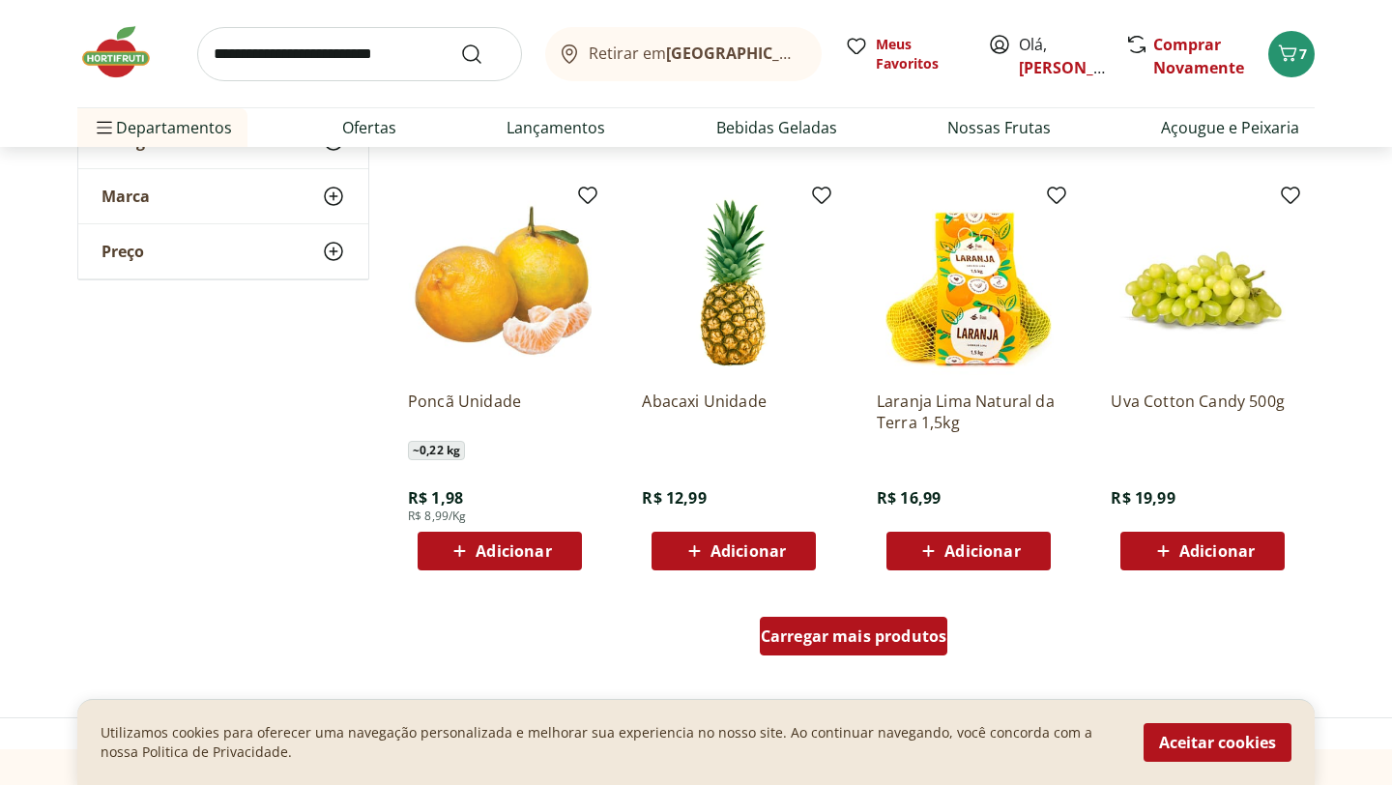
click at [803, 628] on span "Carregar mais produtos" at bounding box center [854, 635] width 187 height 15
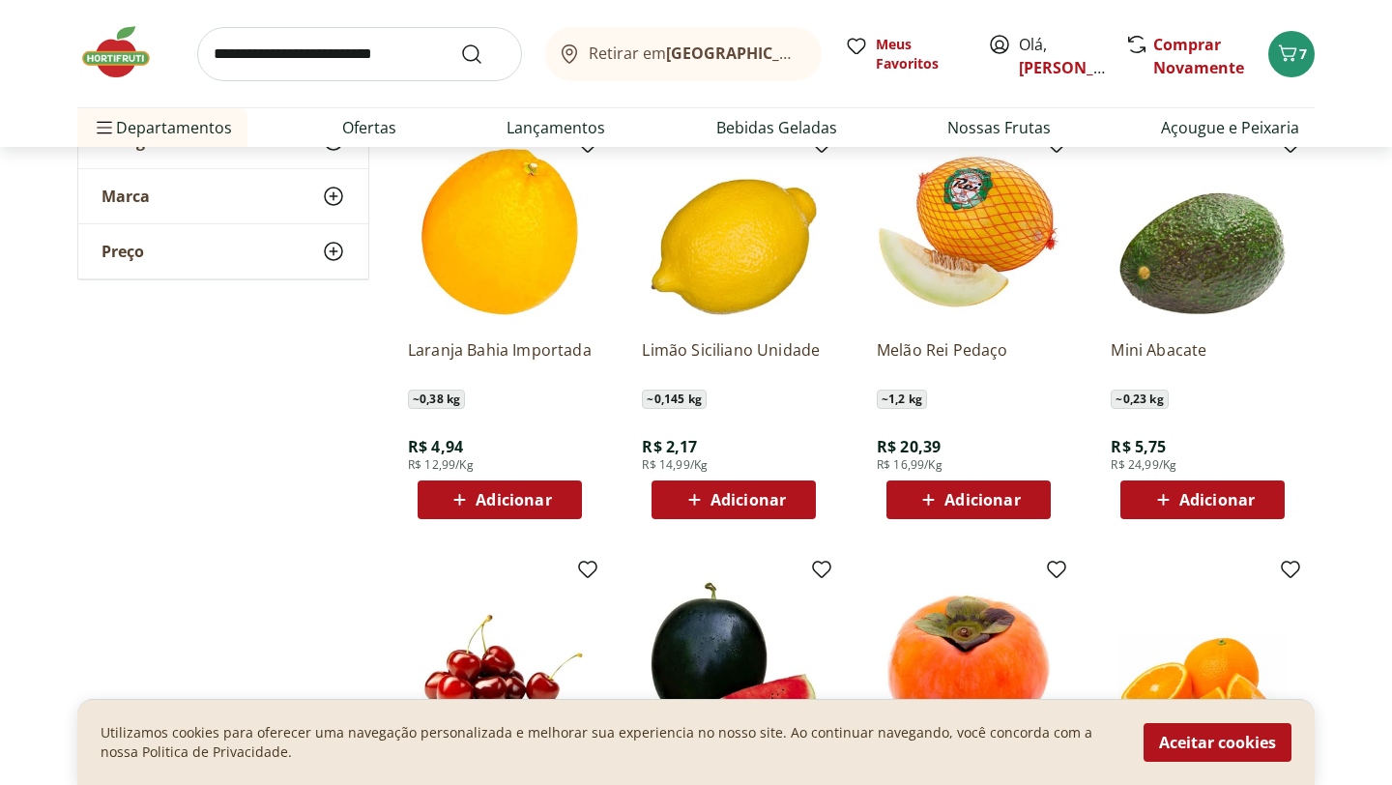
scroll to position [4408, 0]
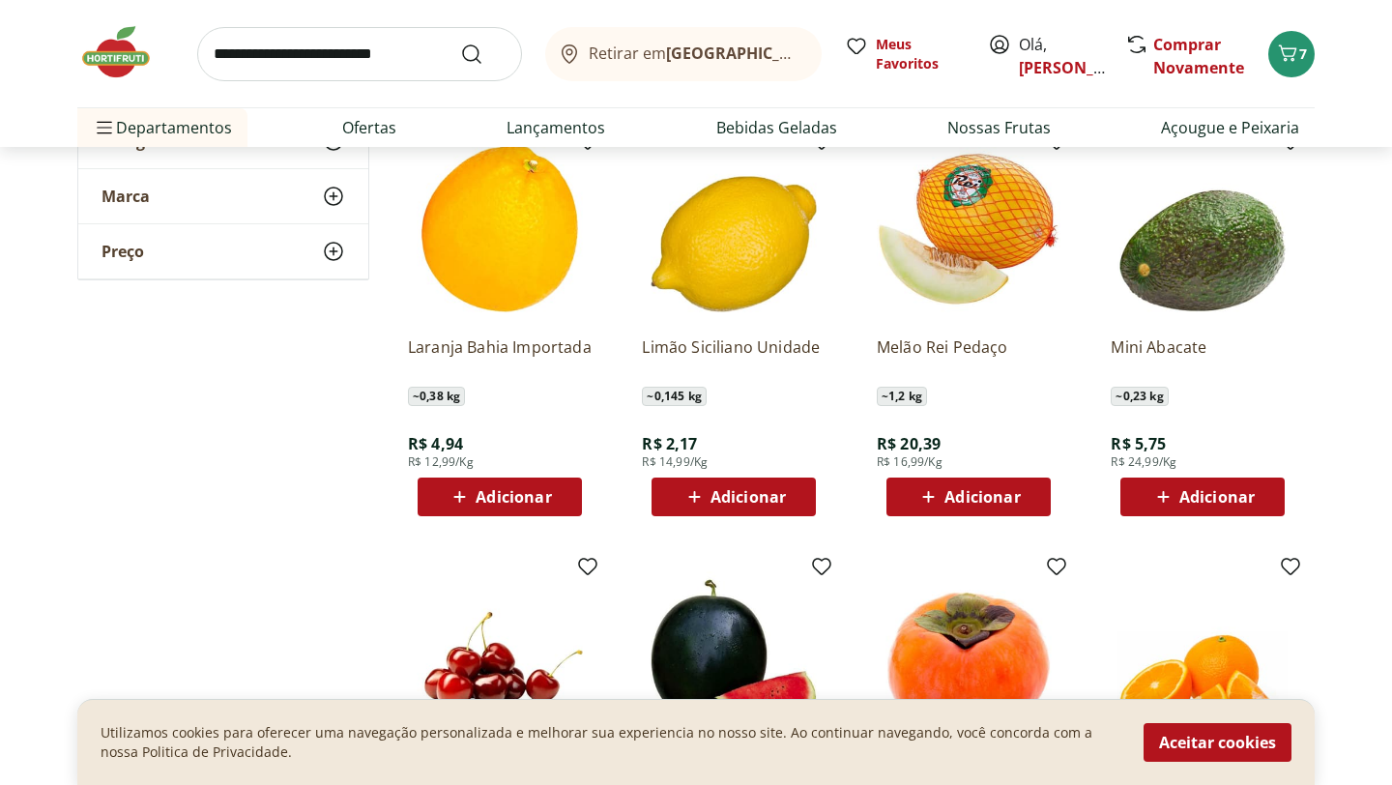
click at [749, 500] on span "Adicionar" at bounding box center [748, 496] width 75 height 15
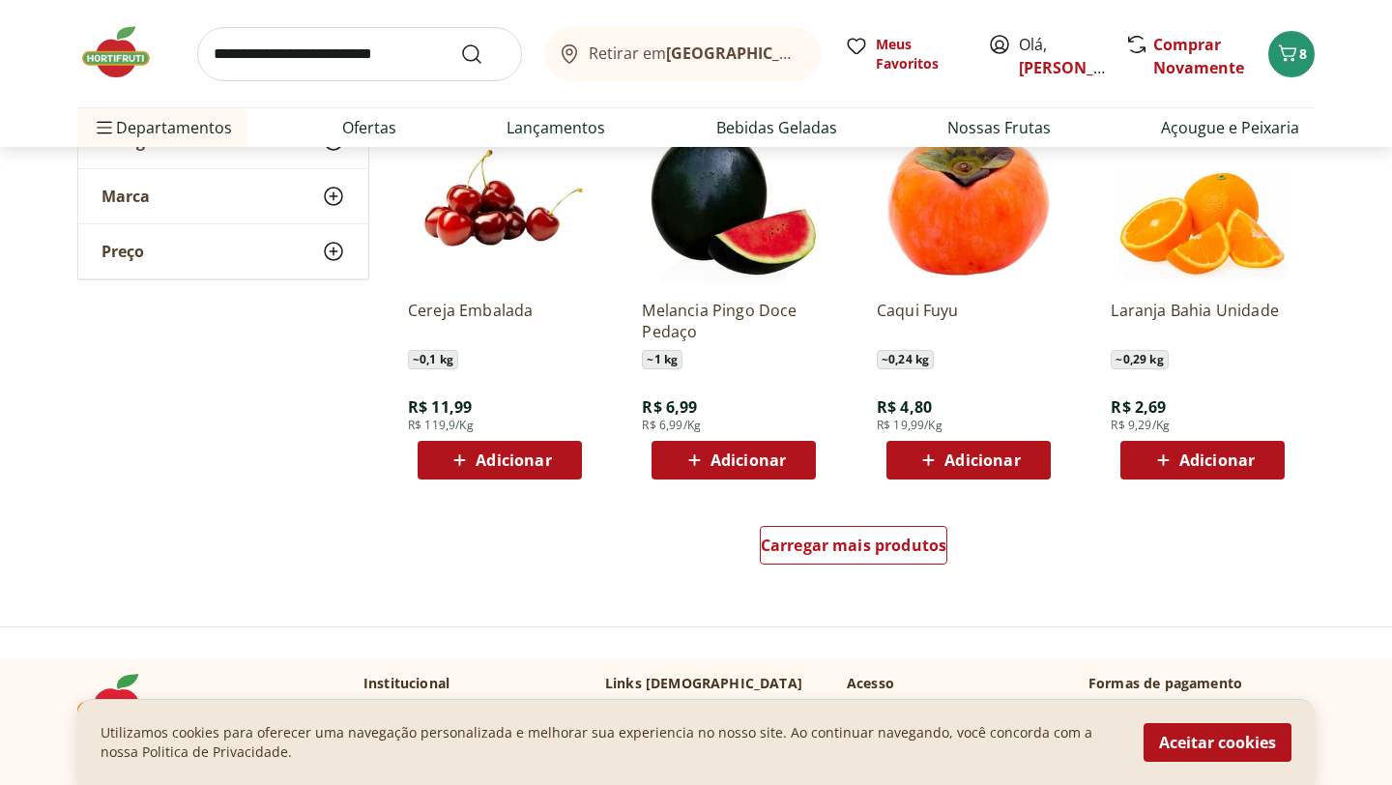
scroll to position [4872, 0]
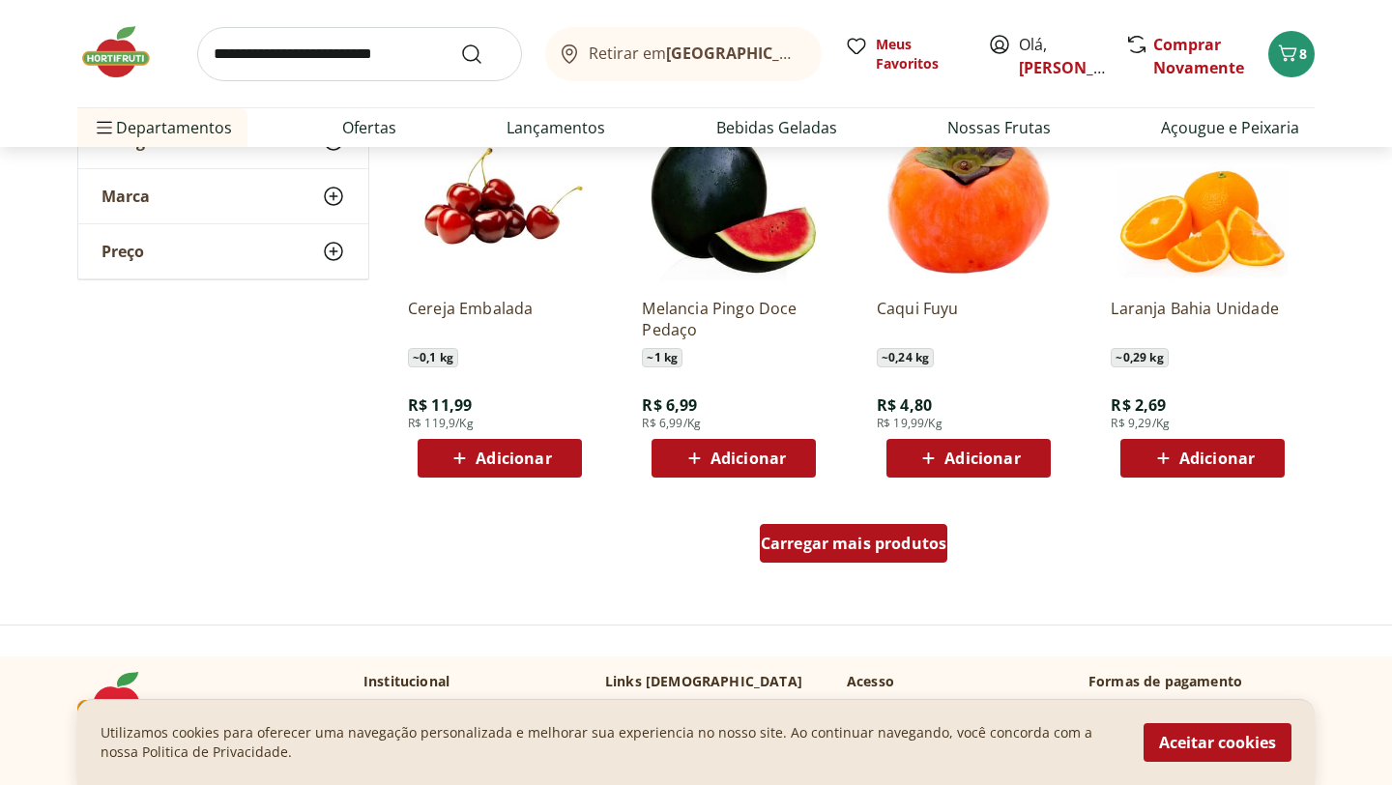
click at [801, 544] on span "Carregar mais produtos" at bounding box center [854, 543] width 187 height 15
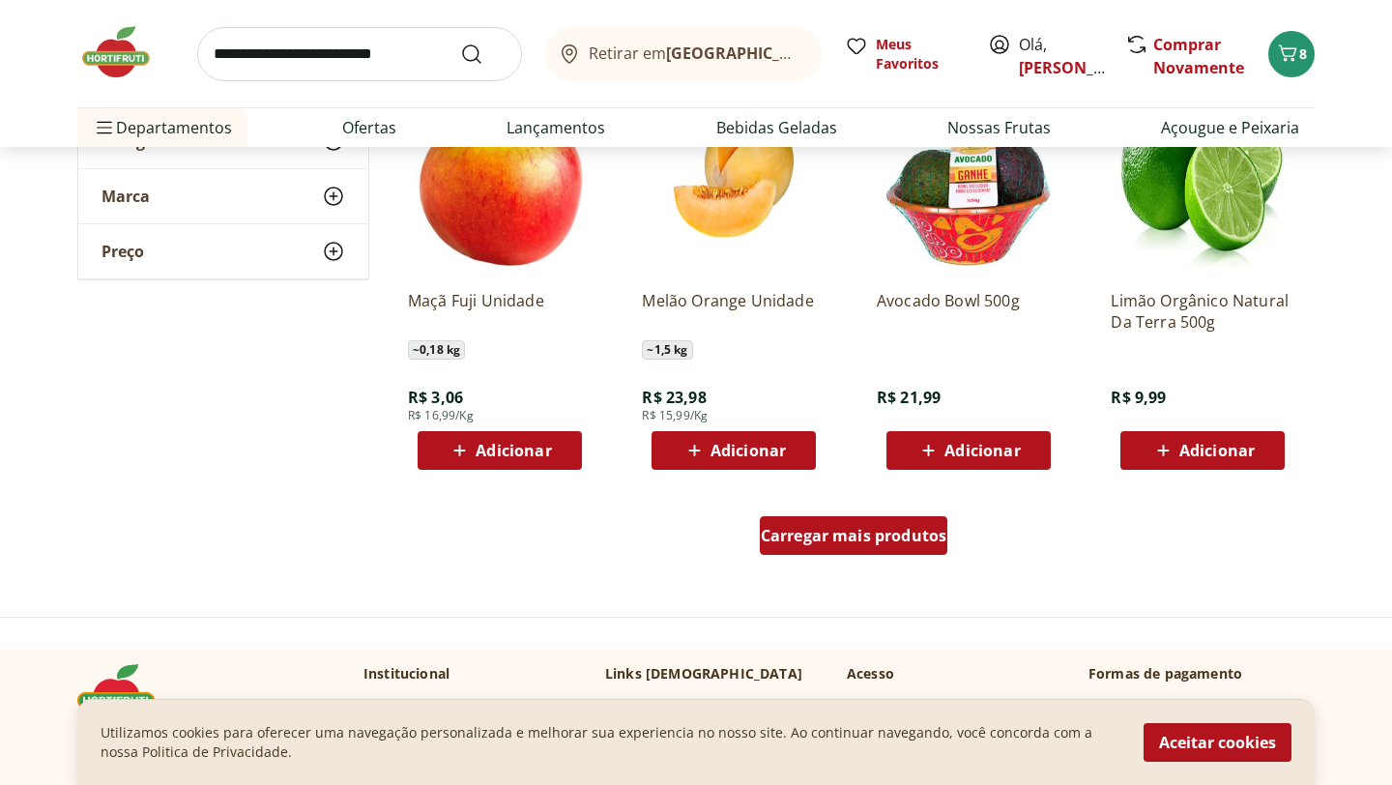
scroll to position [6148, 0]
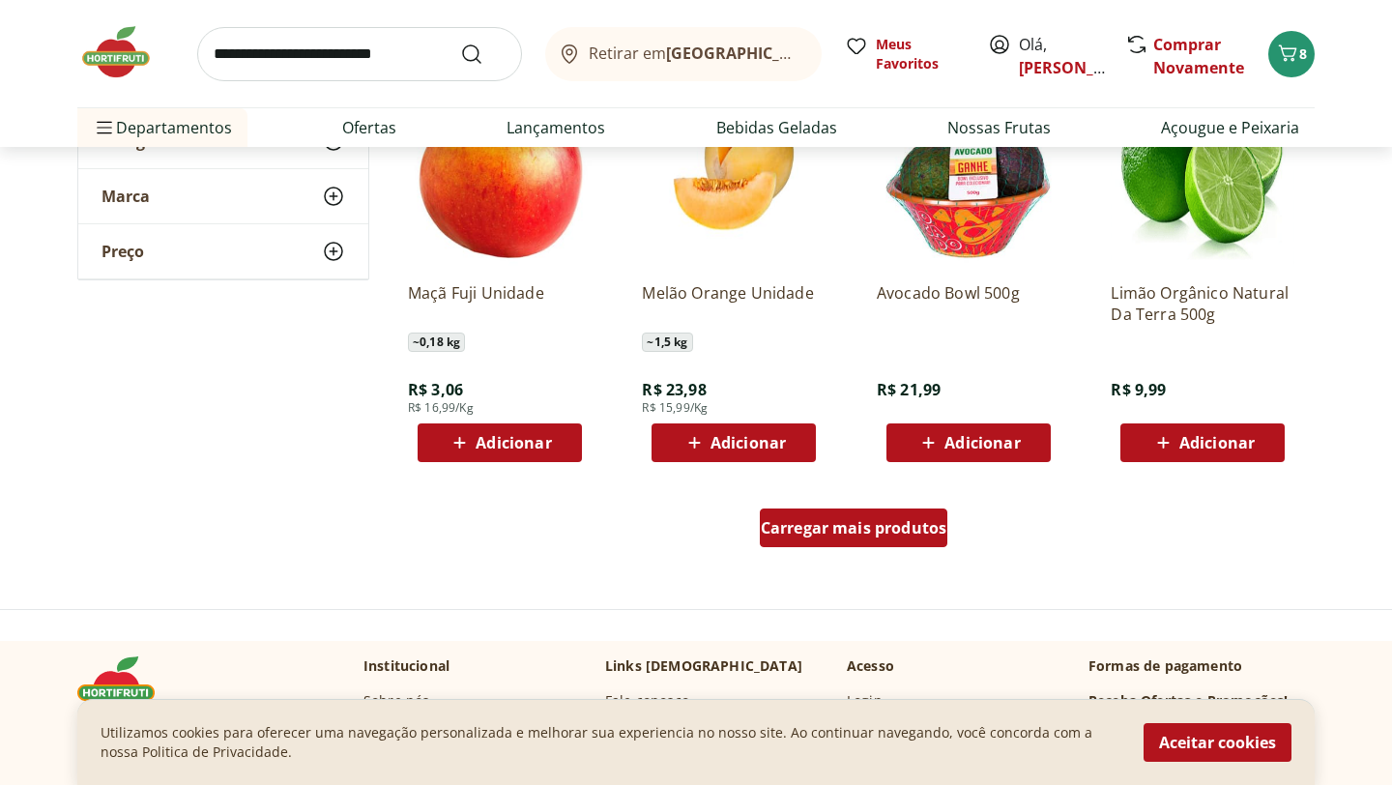
click at [807, 530] on span "Carregar mais produtos" at bounding box center [854, 527] width 187 height 15
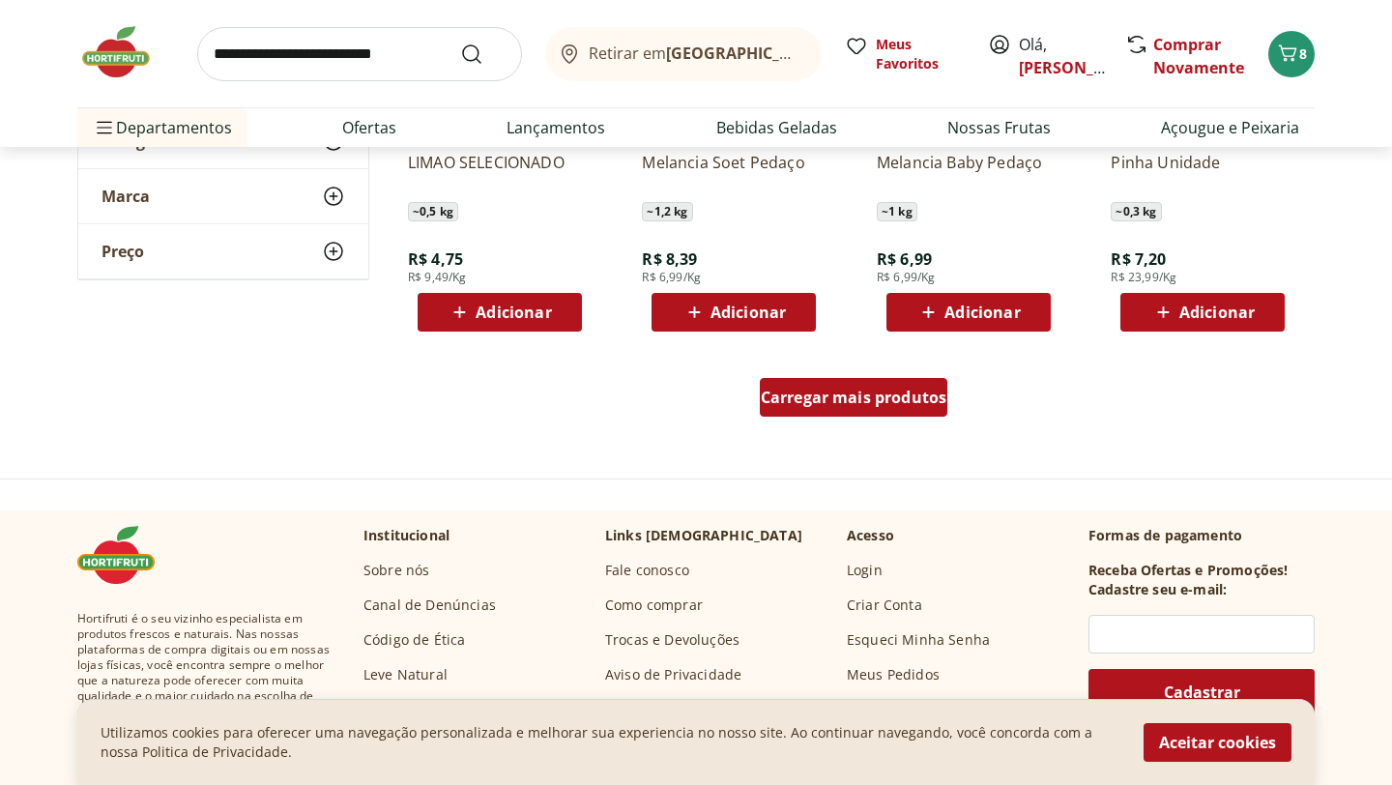
scroll to position [7540, 0]
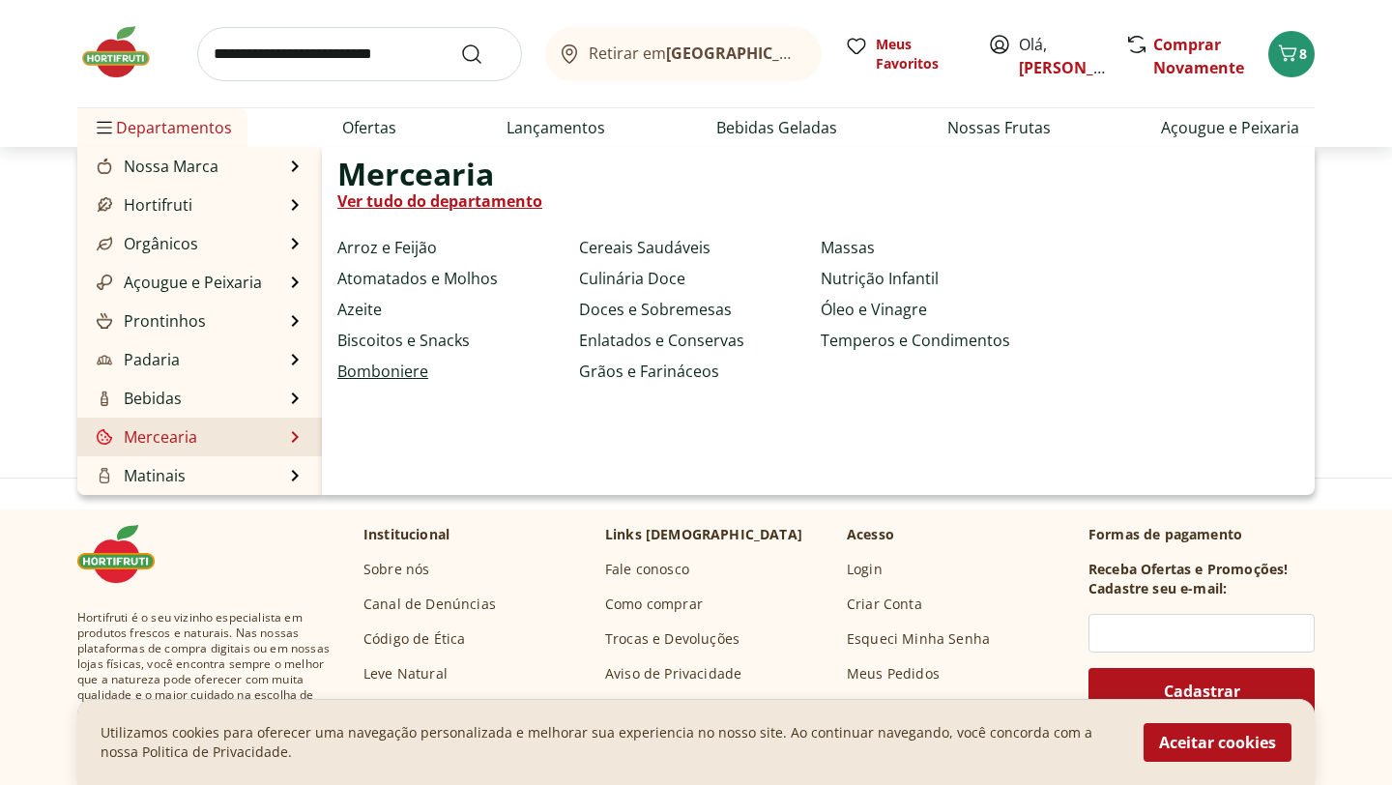
click at [363, 373] on link "Bomboniere" at bounding box center [382, 371] width 91 height 23
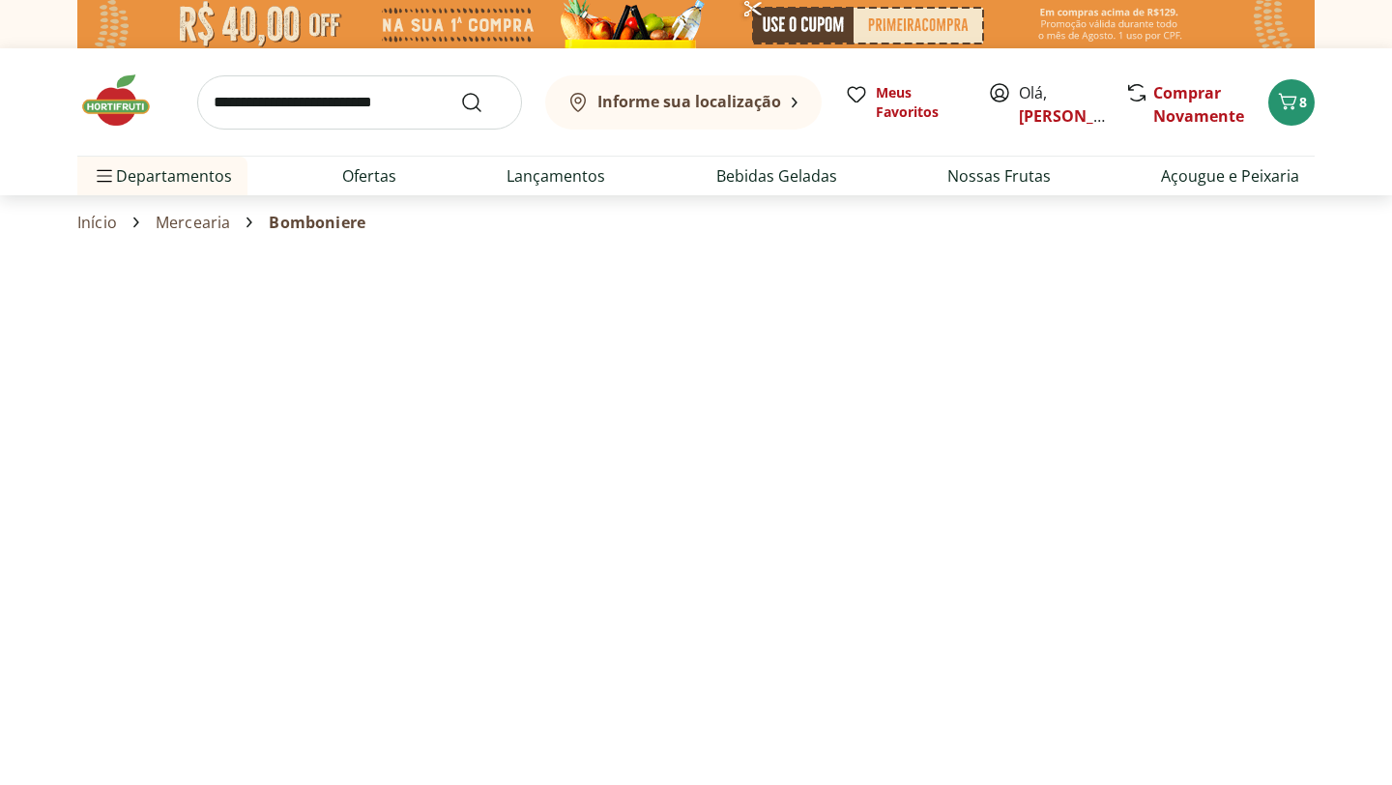
select select "**********"
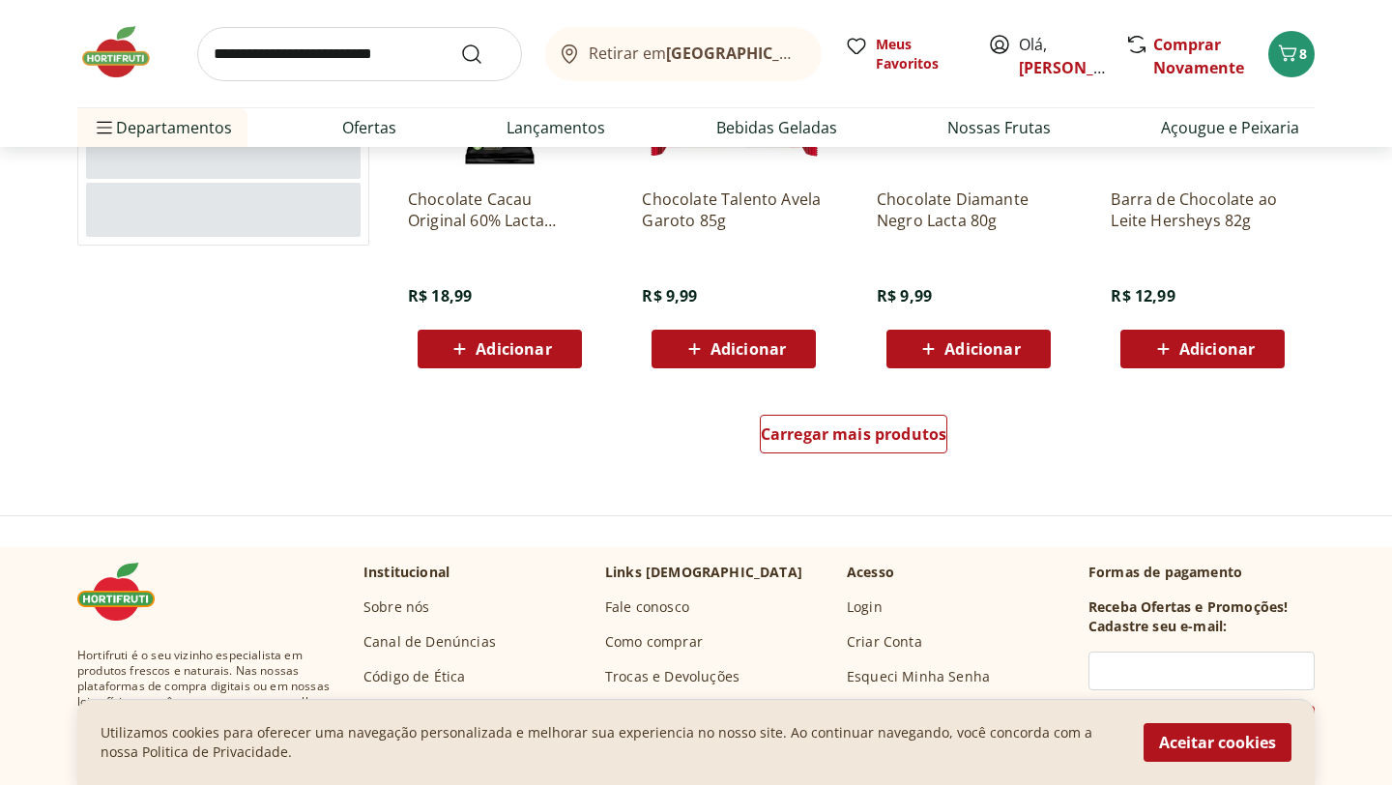
scroll to position [1237, 0]
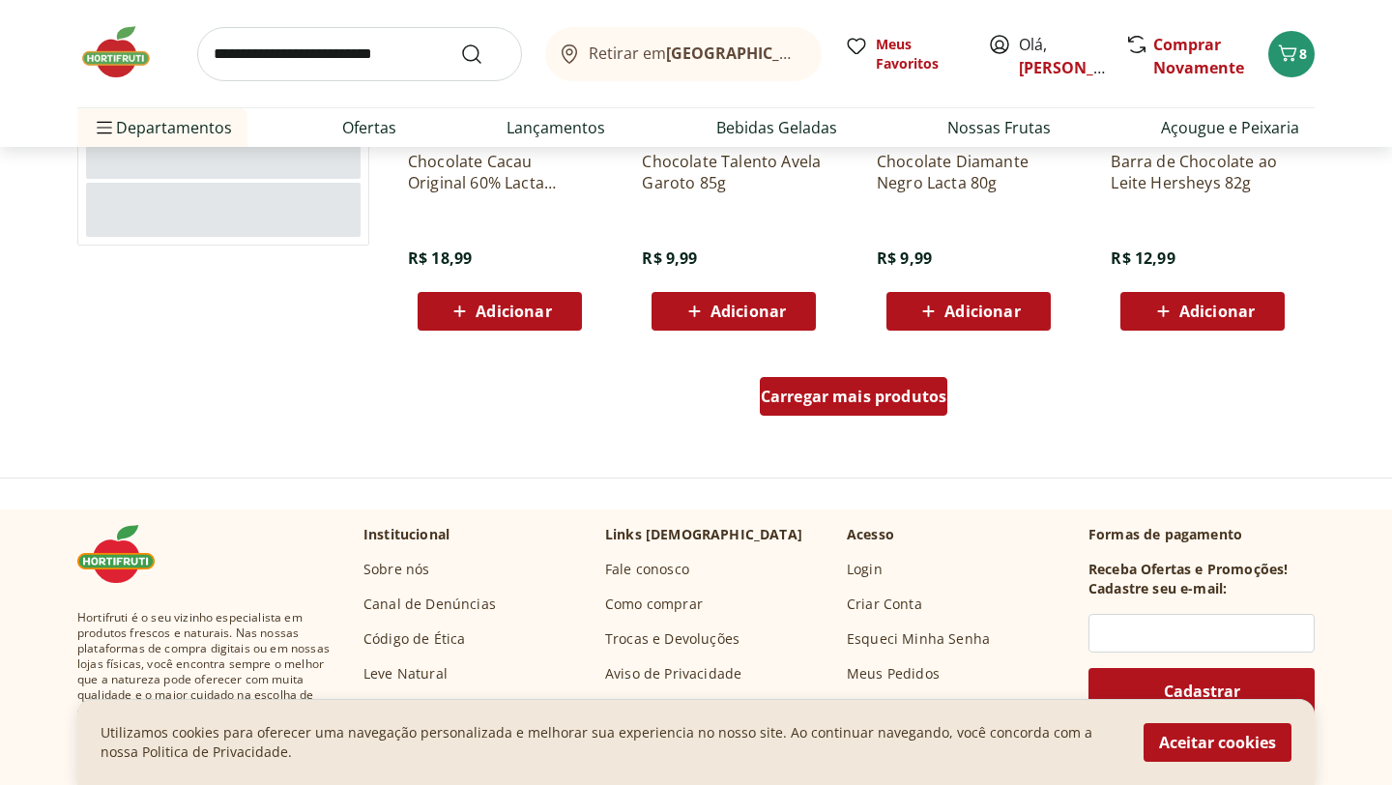
click at [799, 404] on span "Carregar mais produtos" at bounding box center [854, 396] width 187 height 15
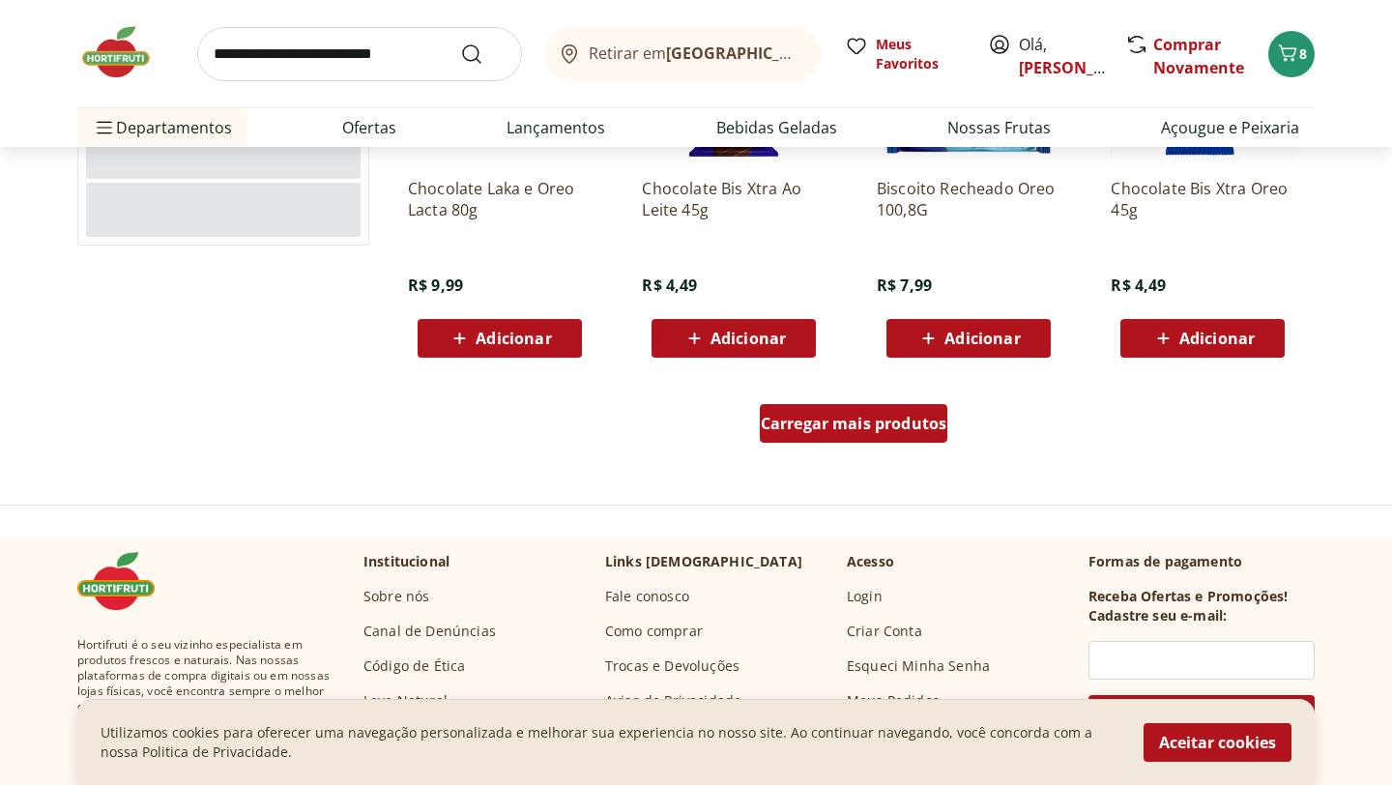
scroll to position [2475, 0]
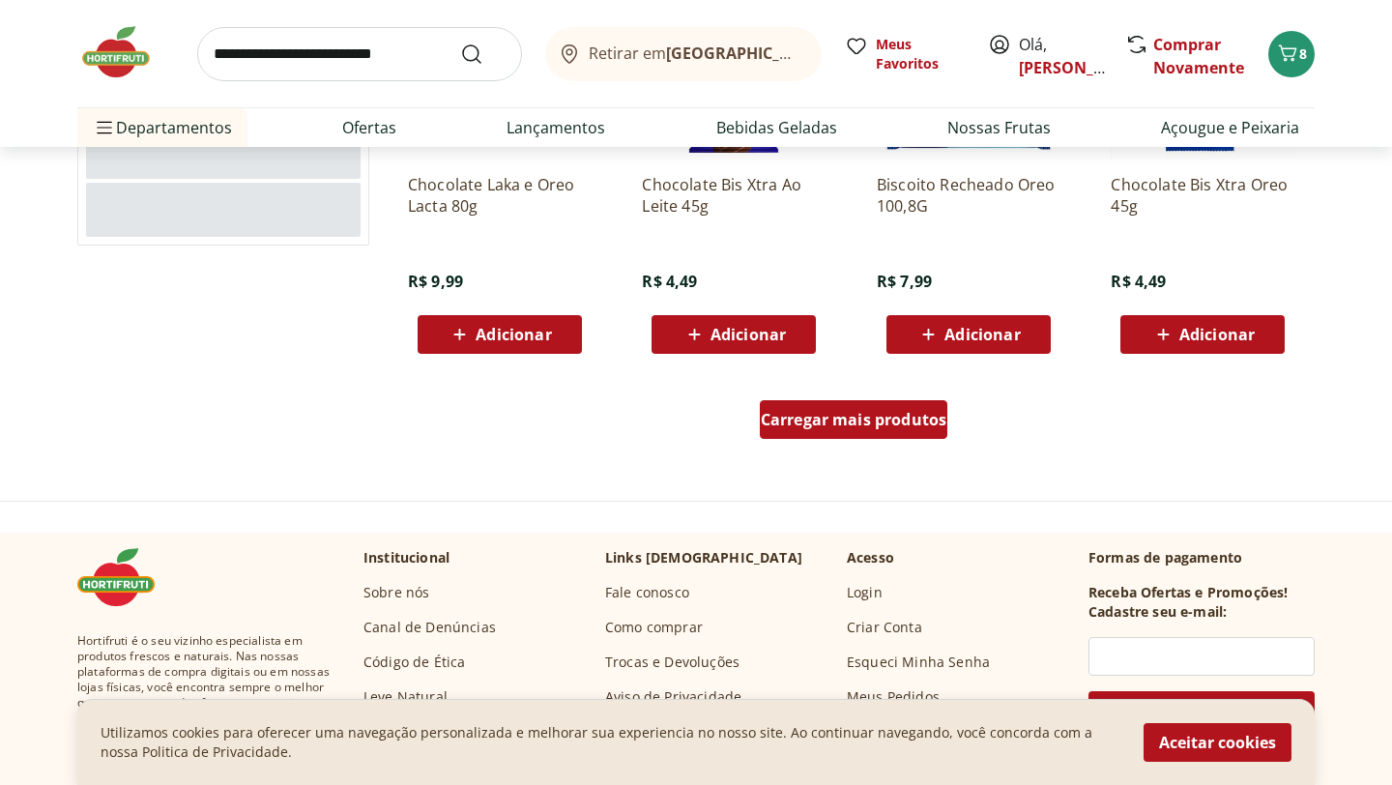
click at [805, 422] on span "Carregar mais produtos" at bounding box center [854, 419] width 187 height 15
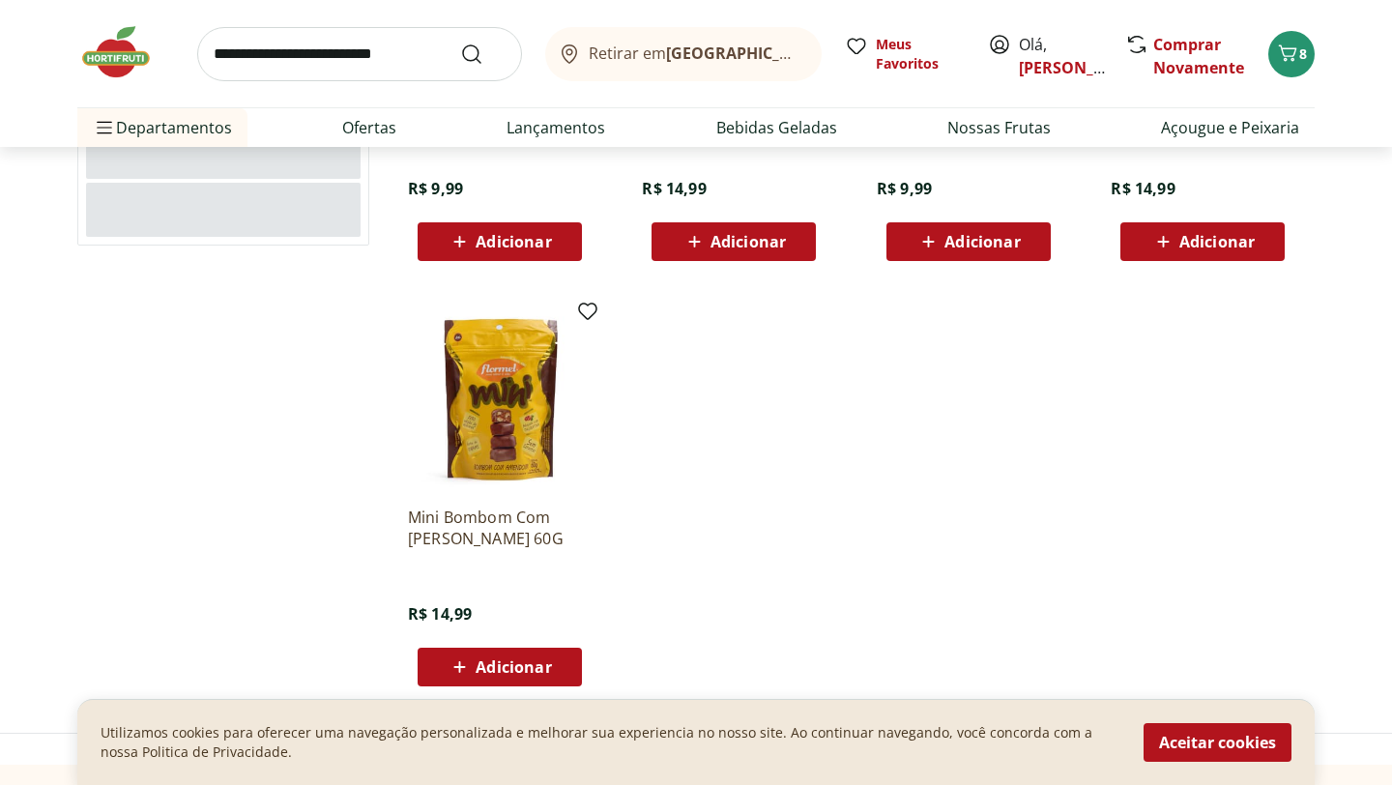
scroll to position [3016, 0]
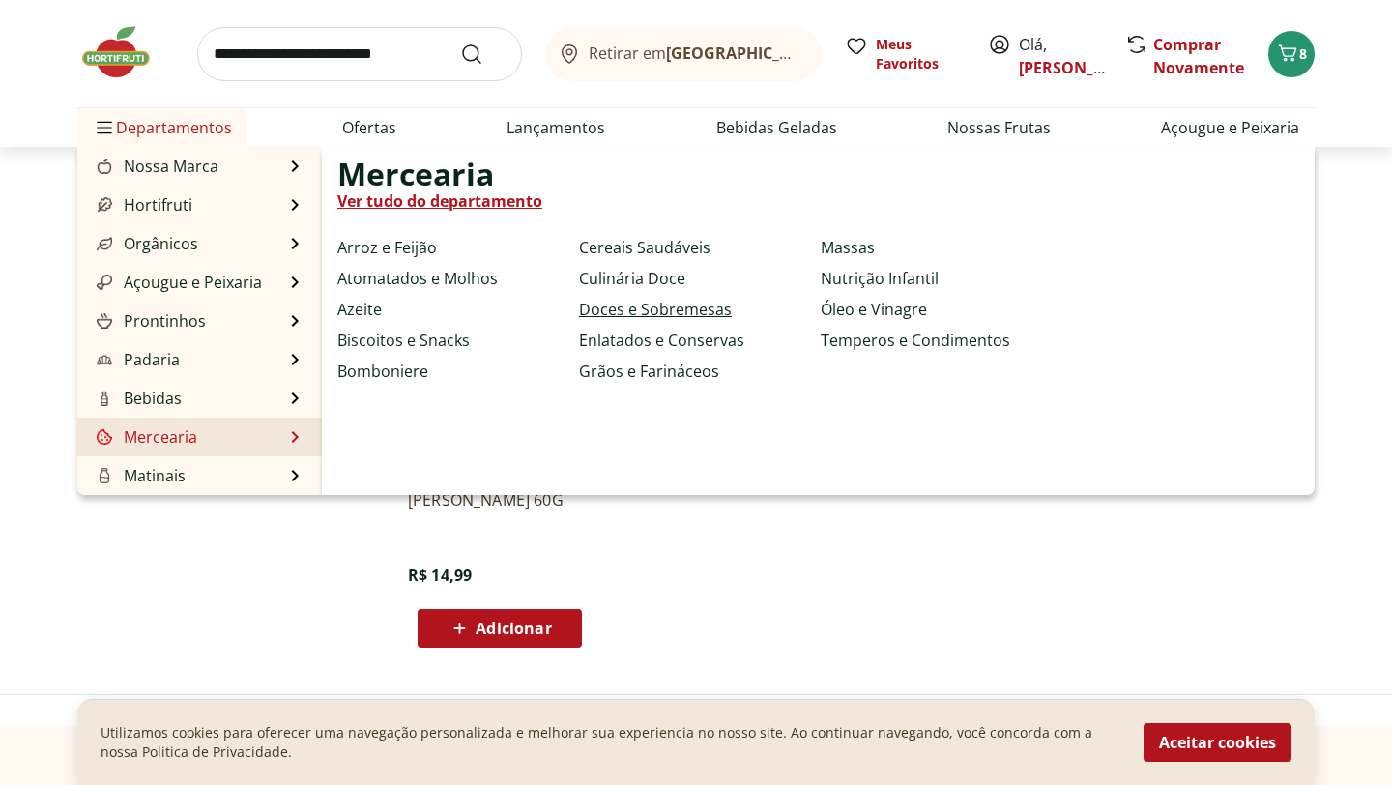
click at [636, 313] on link "Doces e Sobremesas" at bounding box center [655, 309] width 153 height 23
select select "**********"
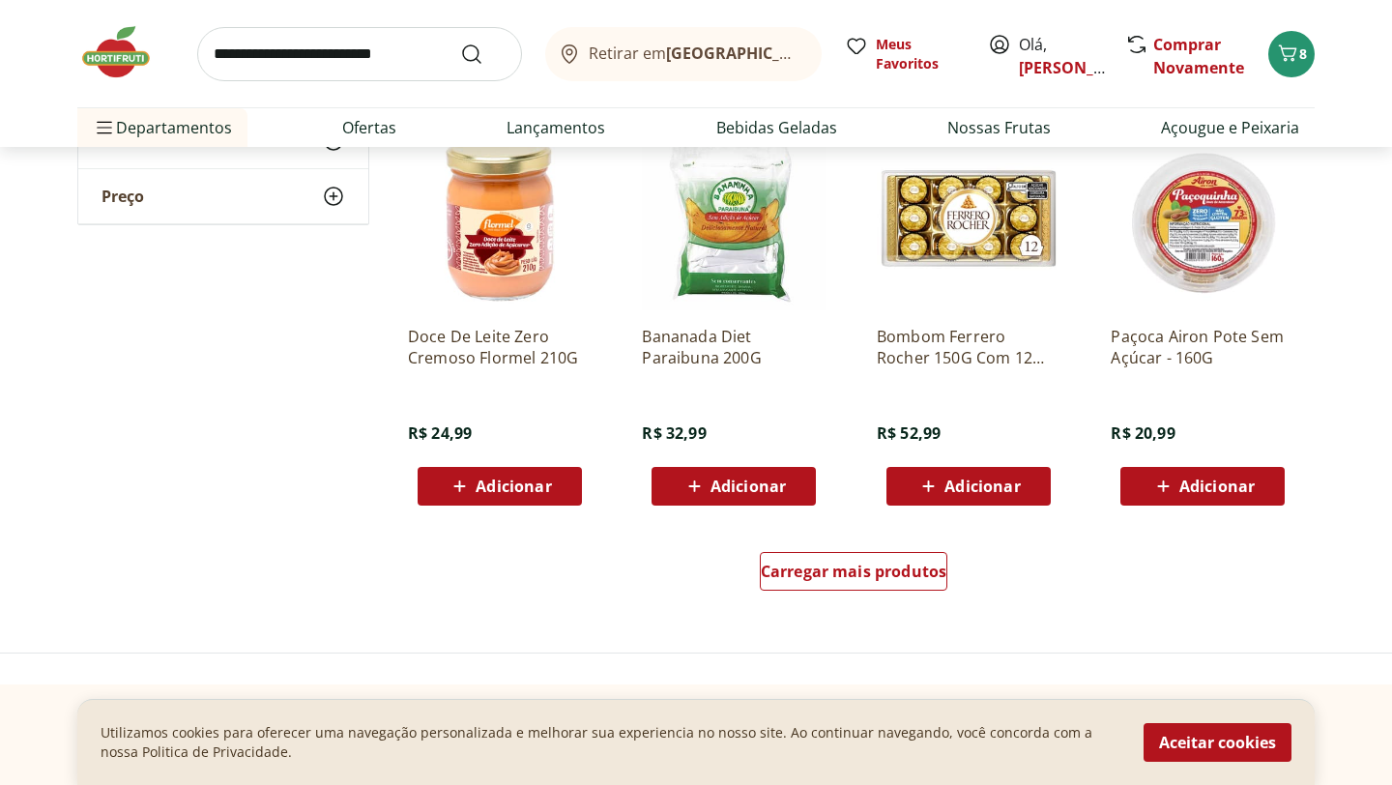
scroll to position [1083, 0]
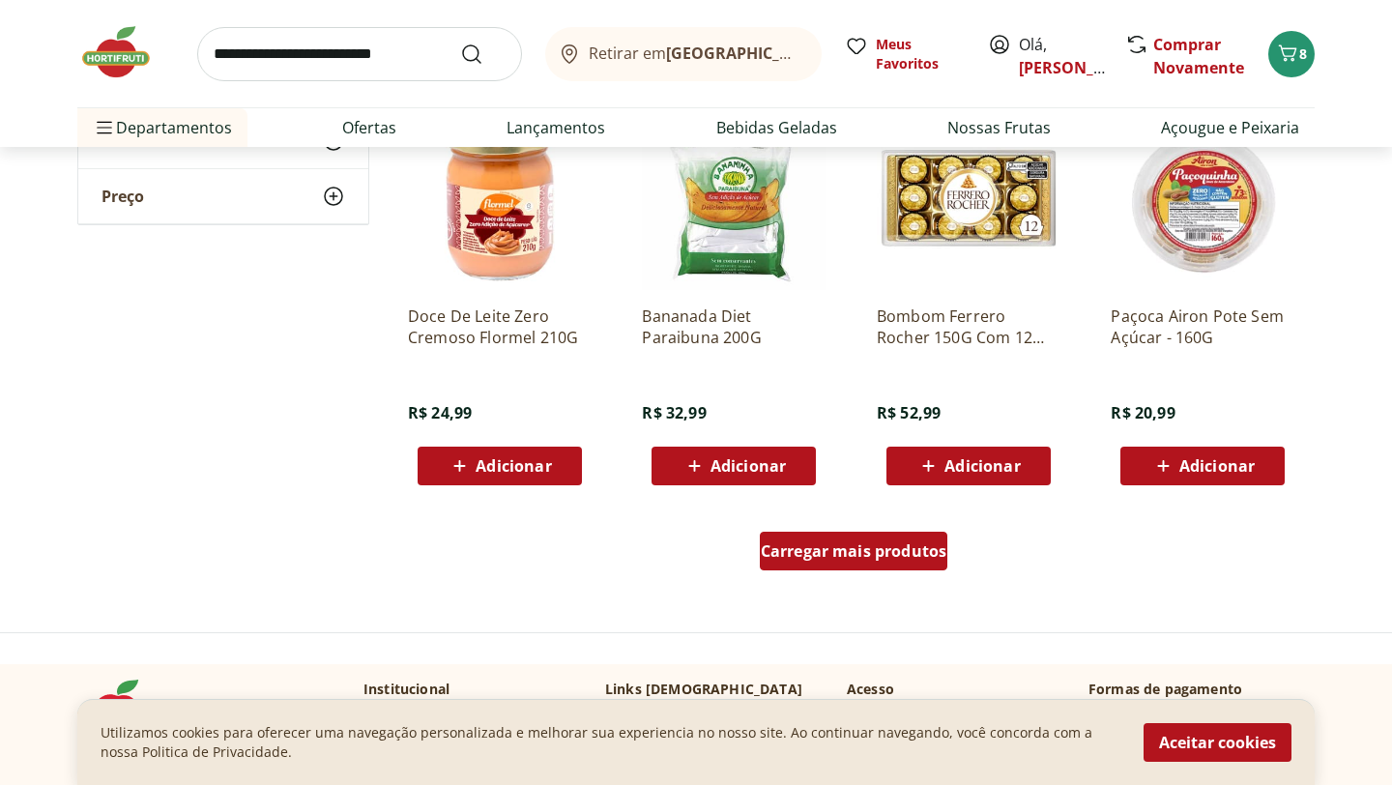
click at [886, 556] on span "Carregar mais produtos" at bounding box center [854, 550] width 187 height 15
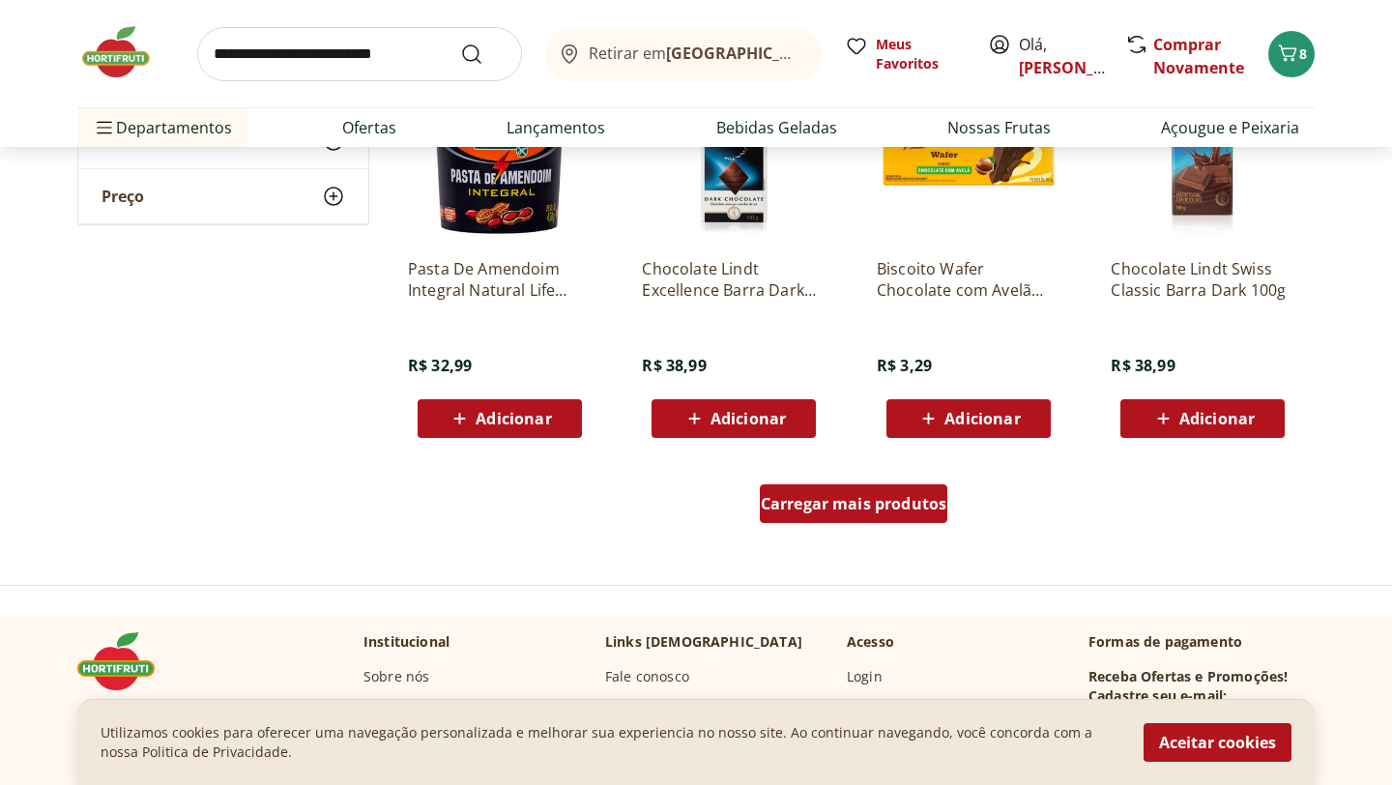
scroll to position [2475, 0]
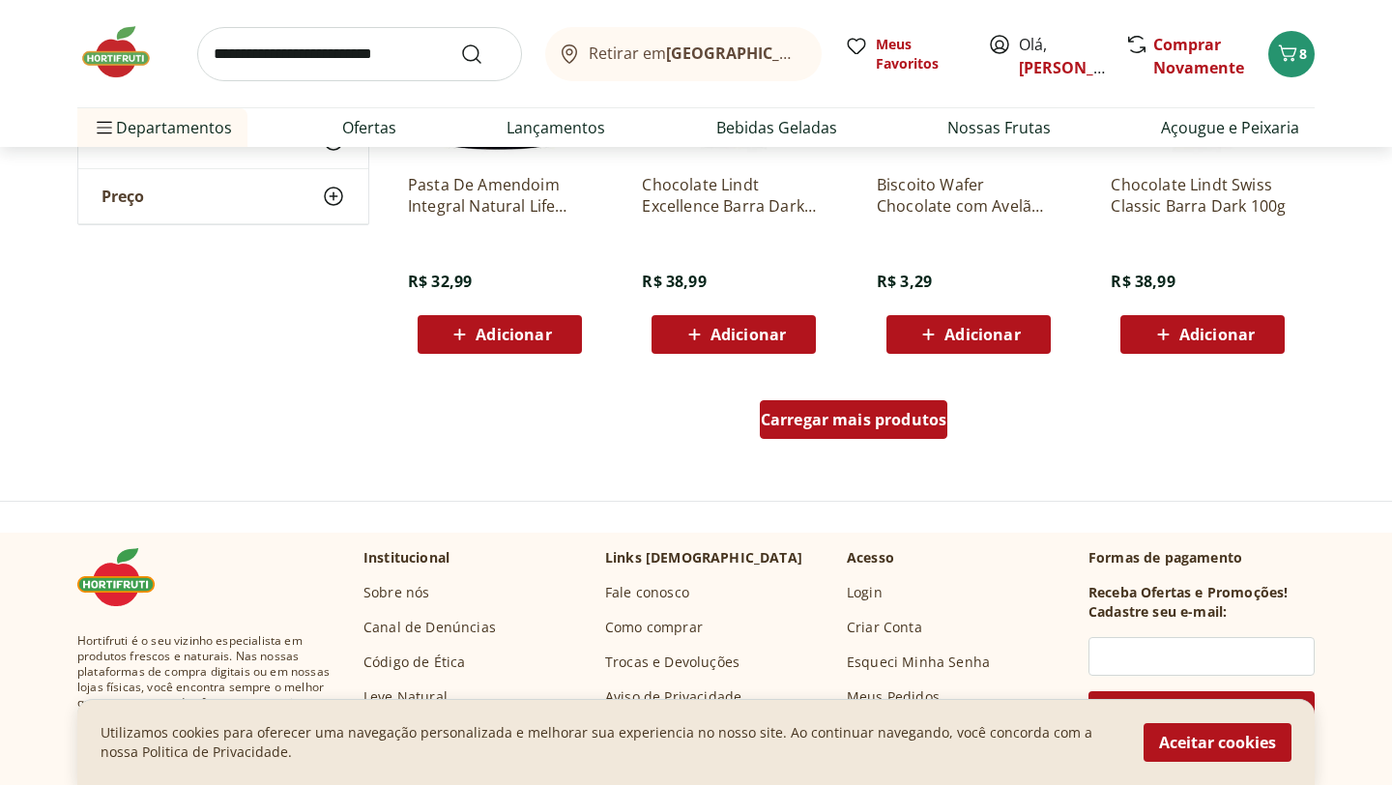
click at [825, 426] on span "Carregar mais produtos" at bounding box center [854, 419] width 187 height 15
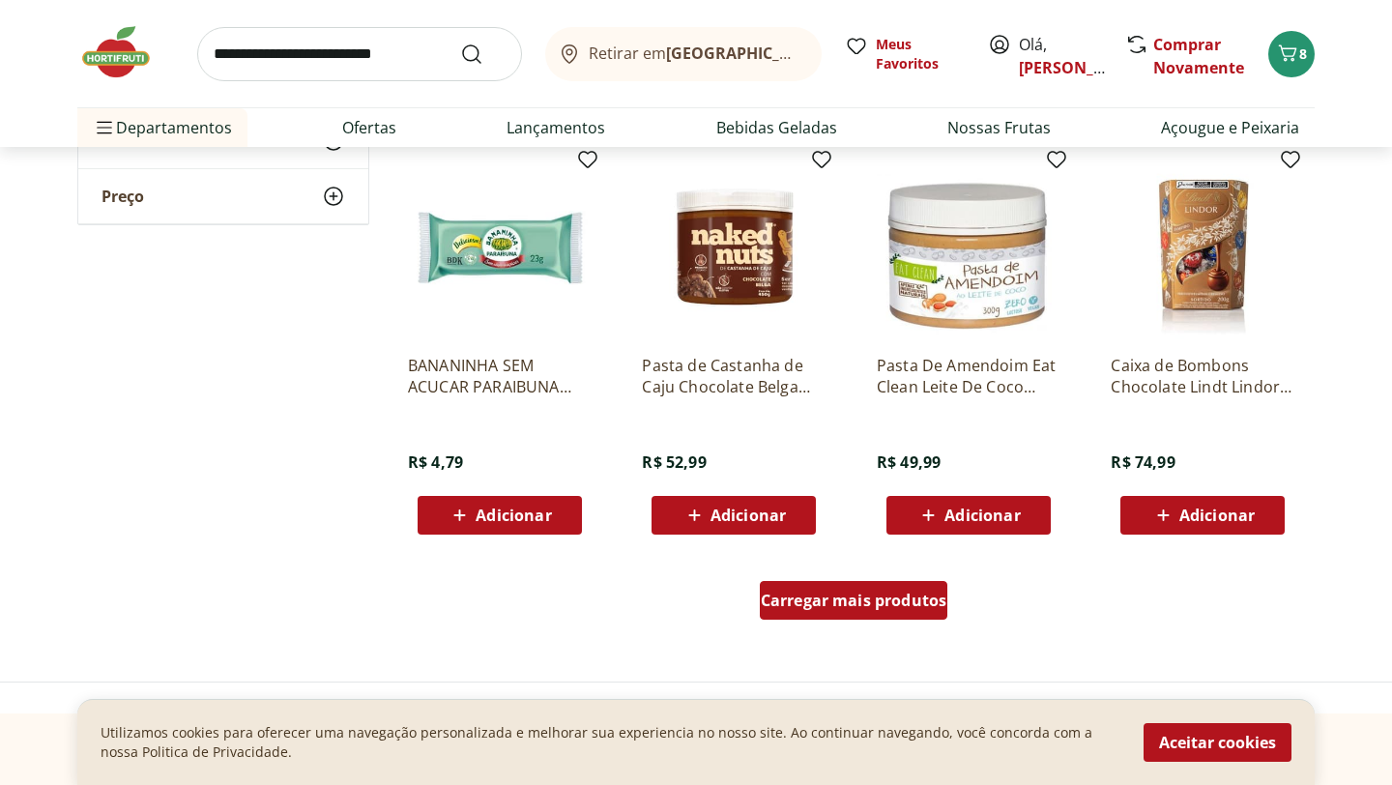
scroll to position [3558, 0]
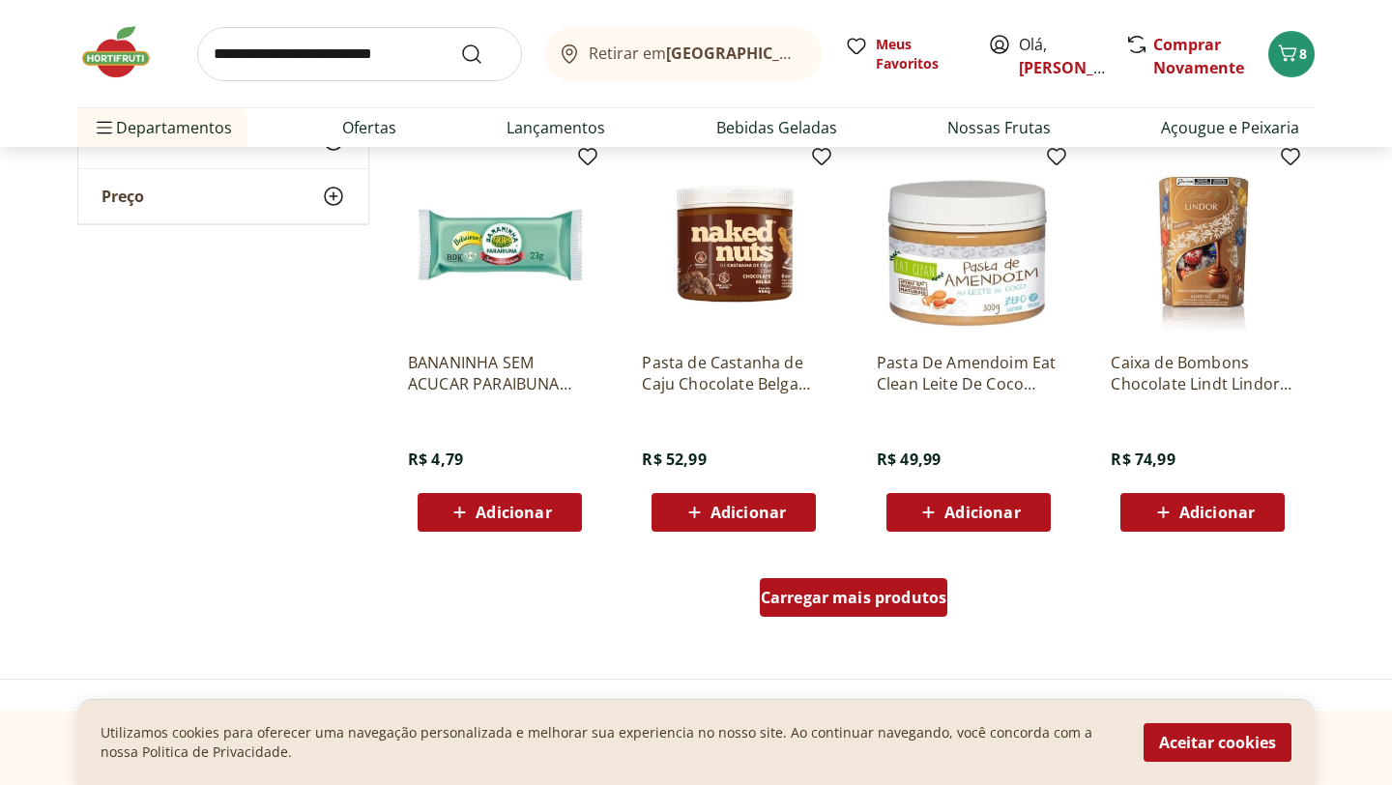
click at [830, 609] on div "Carregar mais produtos" at bounding box center [854, 597] width 189 height 39
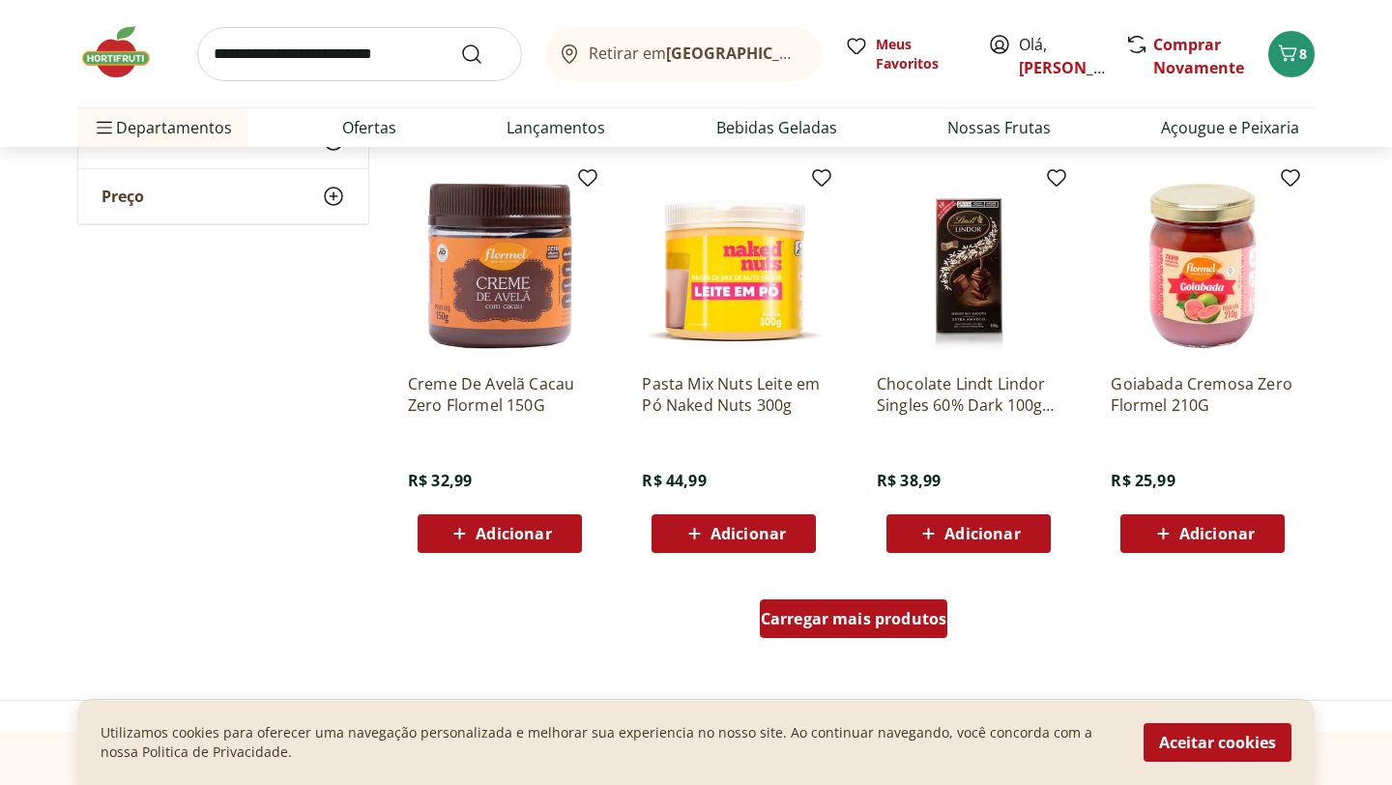
scroll to position [4872, 0]
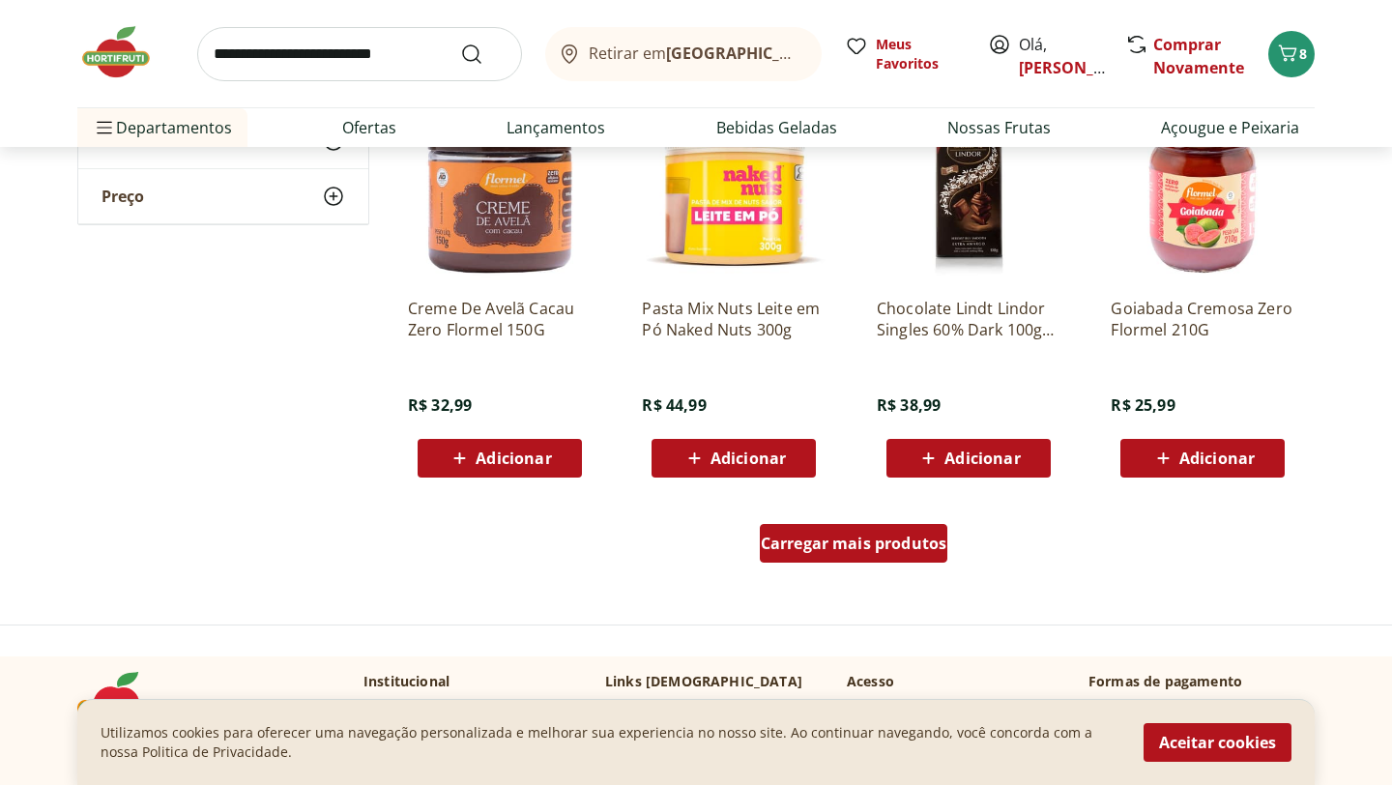
click at [830, 551] on span "Carregar mais produtos" at bounding box center [854, 543] width 187 height 15
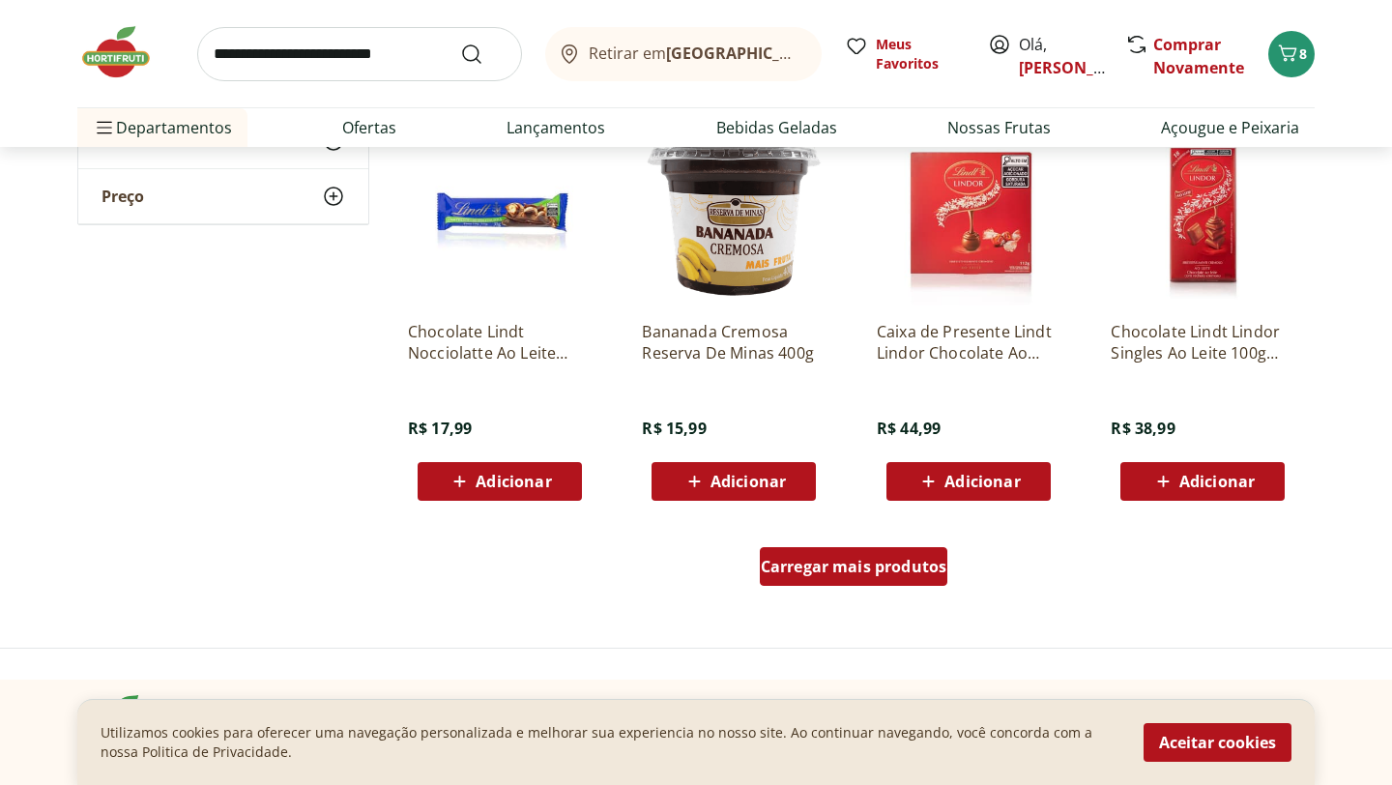
scroll to position [6148, 0]
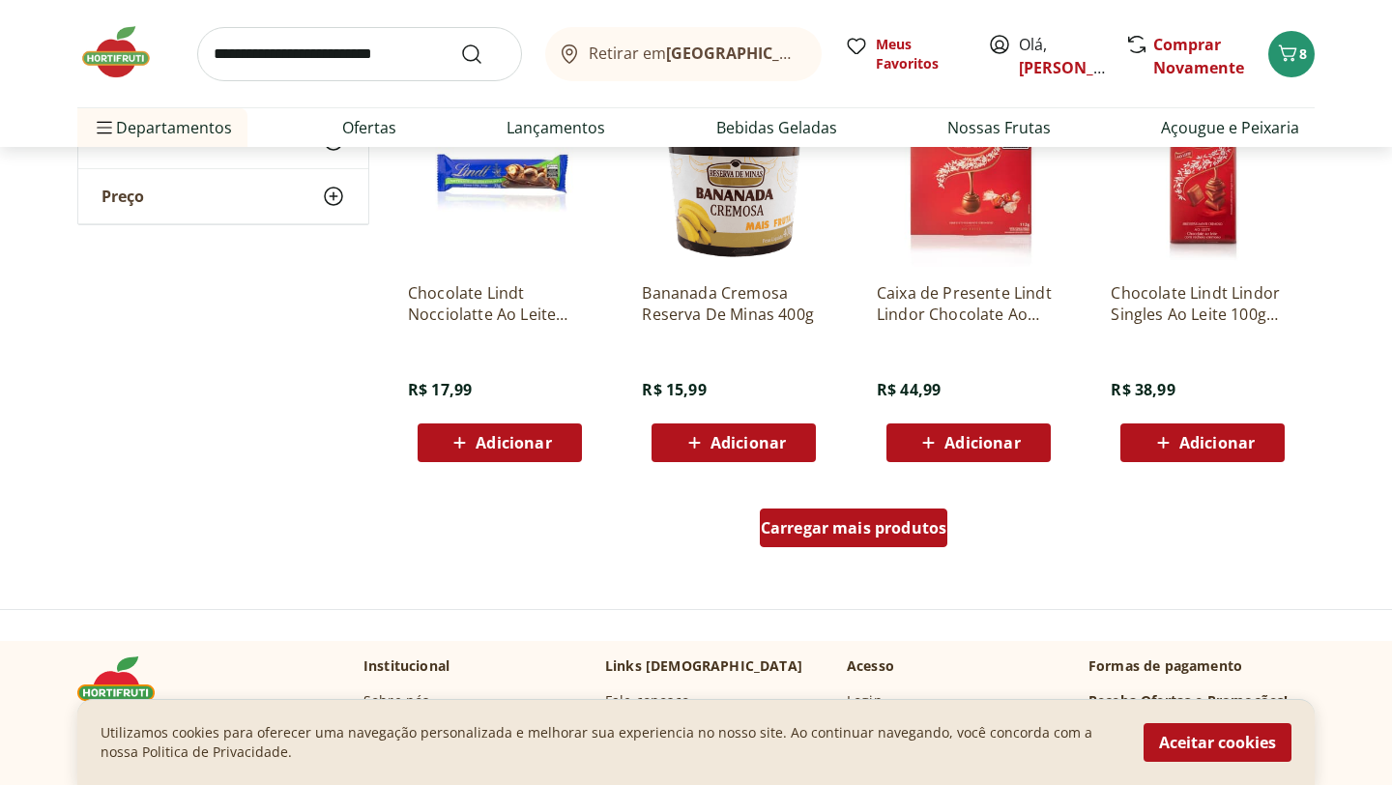
click at [837, 524] on span "Carregar mais produtos" at bounding box center [854, 527] width 187 height 15
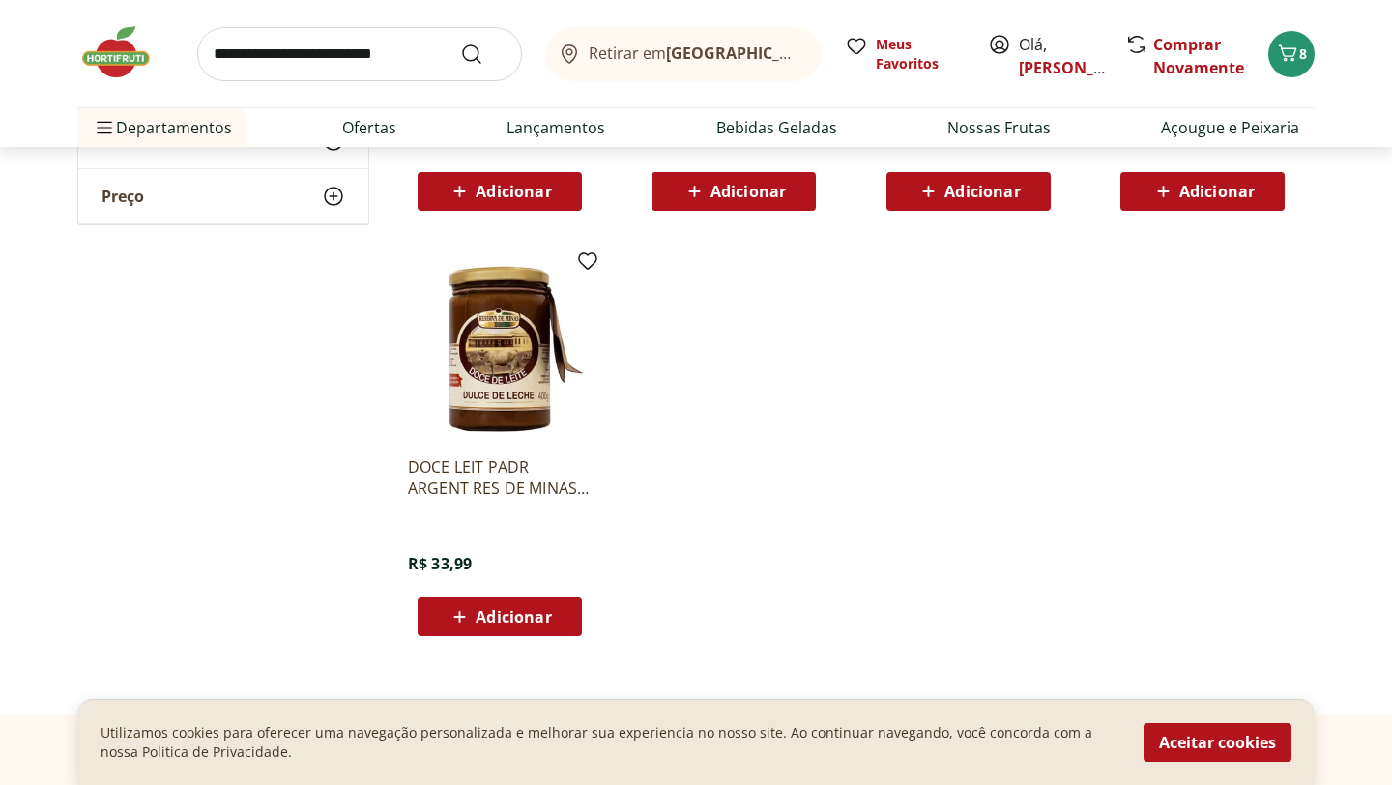
scroll to position [7231, 0]
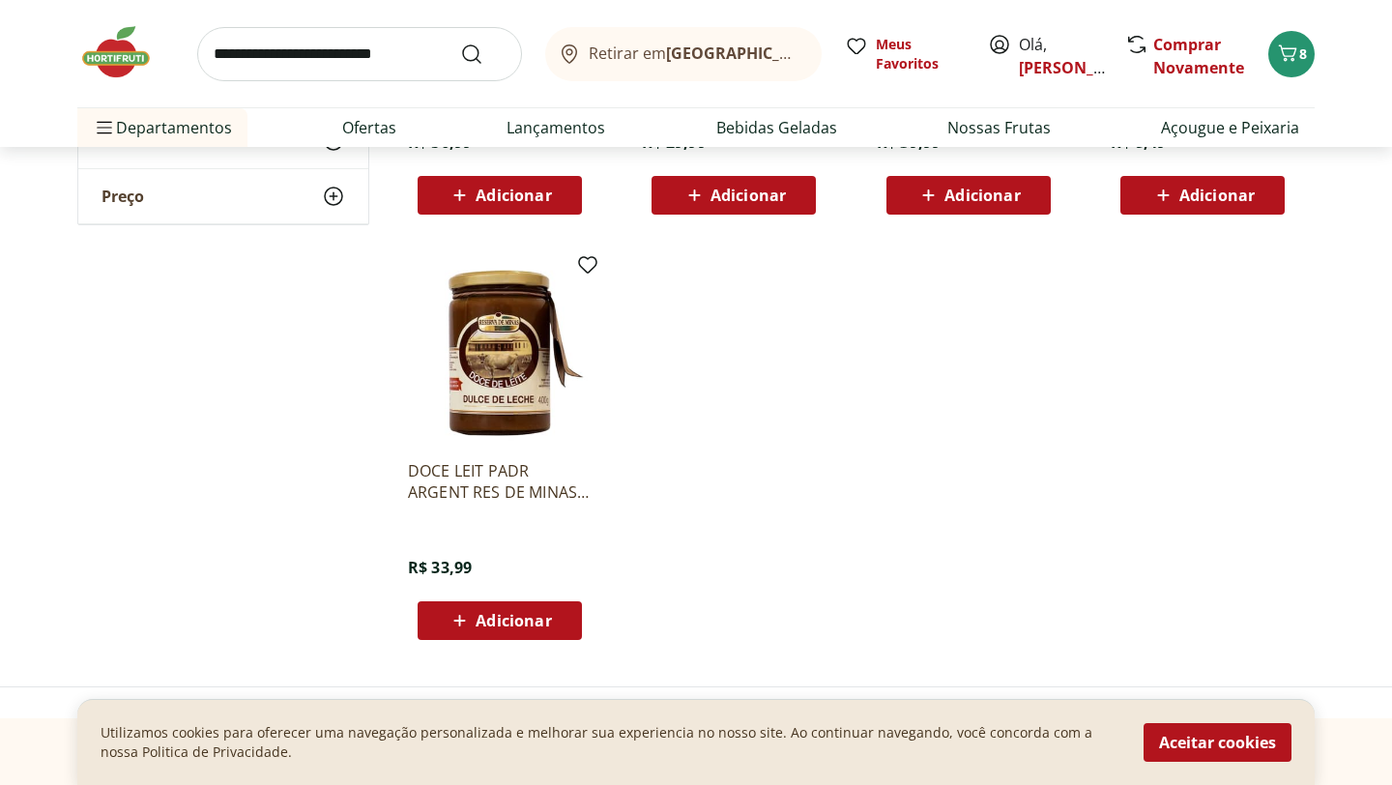
click at [486, 377] on img at bounding box center [500, 353] width 184 height 184
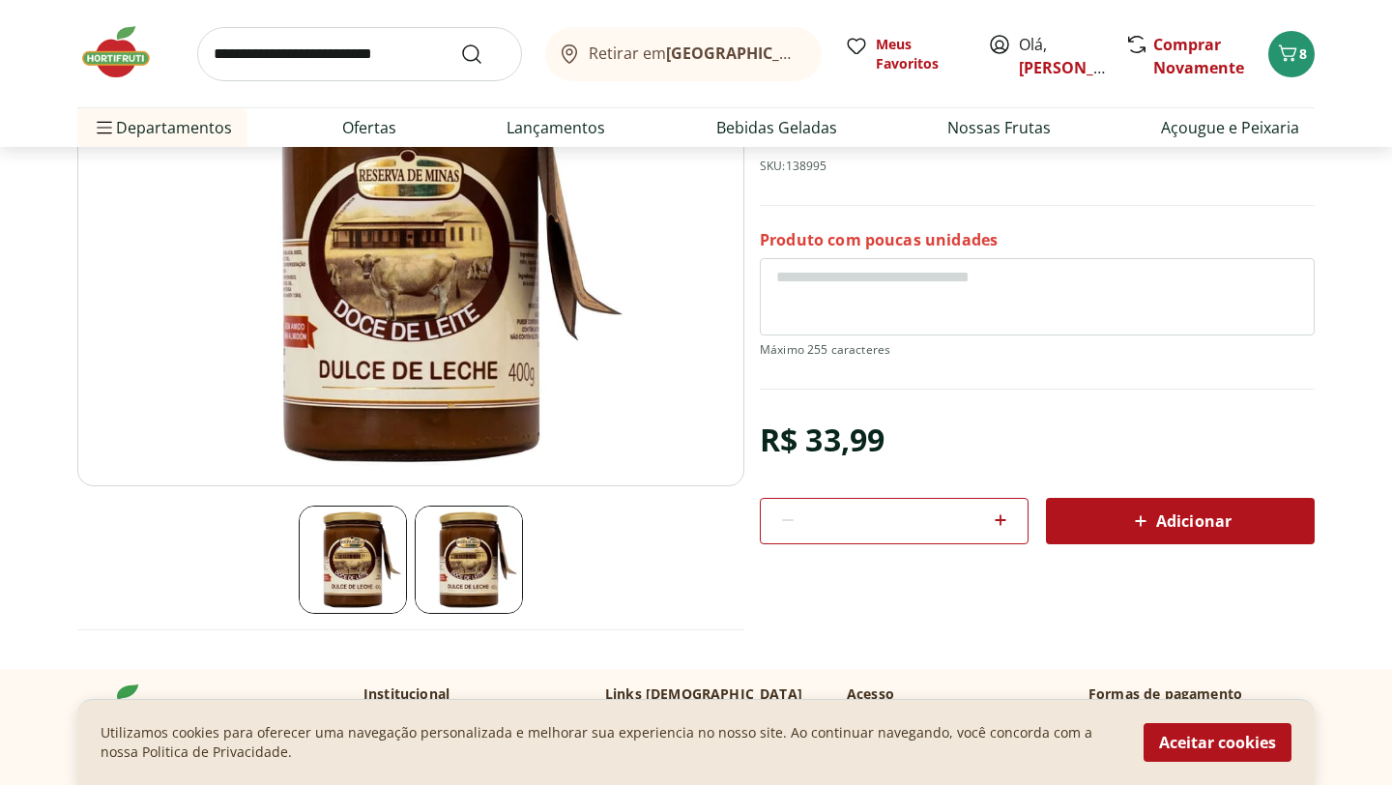
scroll to position [232, 0]
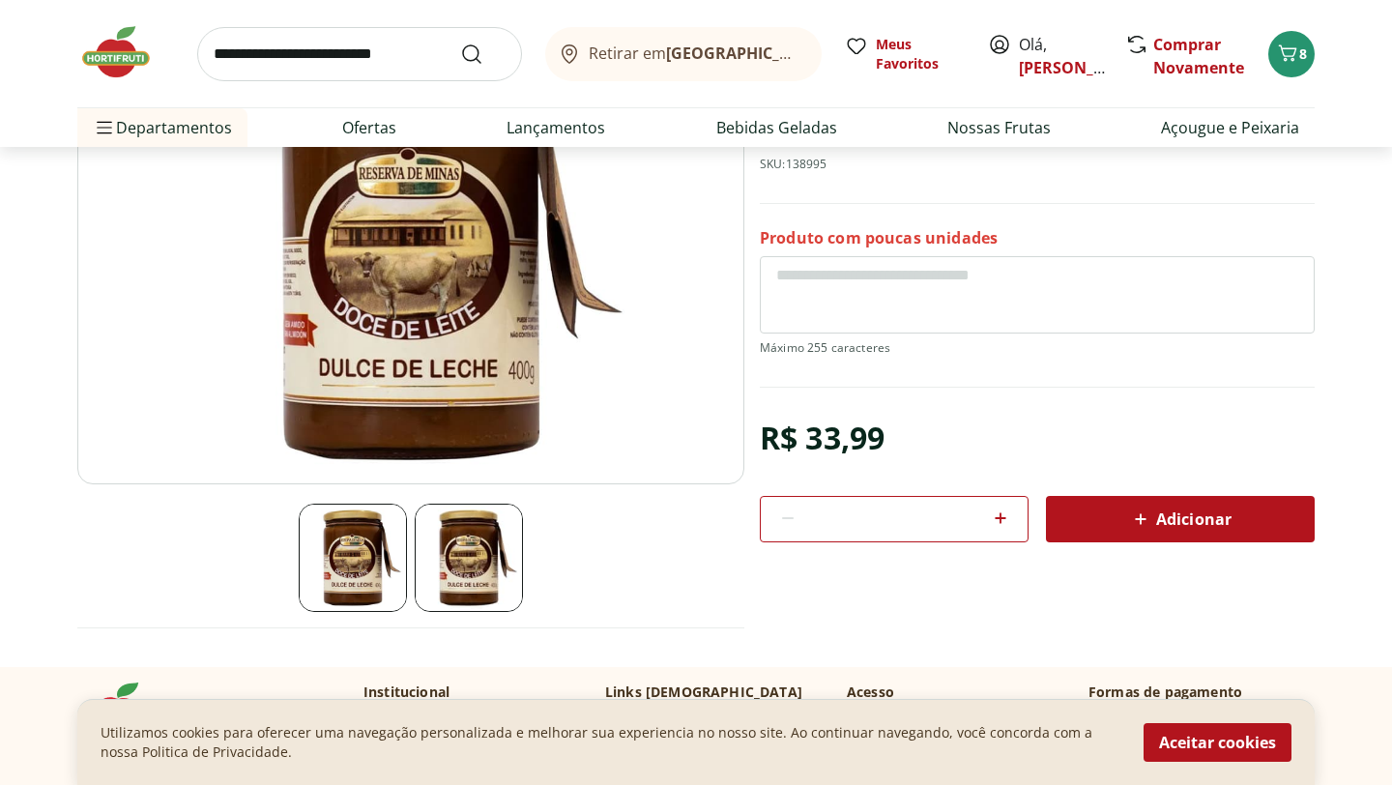
click at [1162, 520] on span "Adicionar" at bounding box center [1180, 519] width 102 height 23
click at [1294, 64] on icon "Carrinho" at bounding box center [1287, 53] width 23 height 23
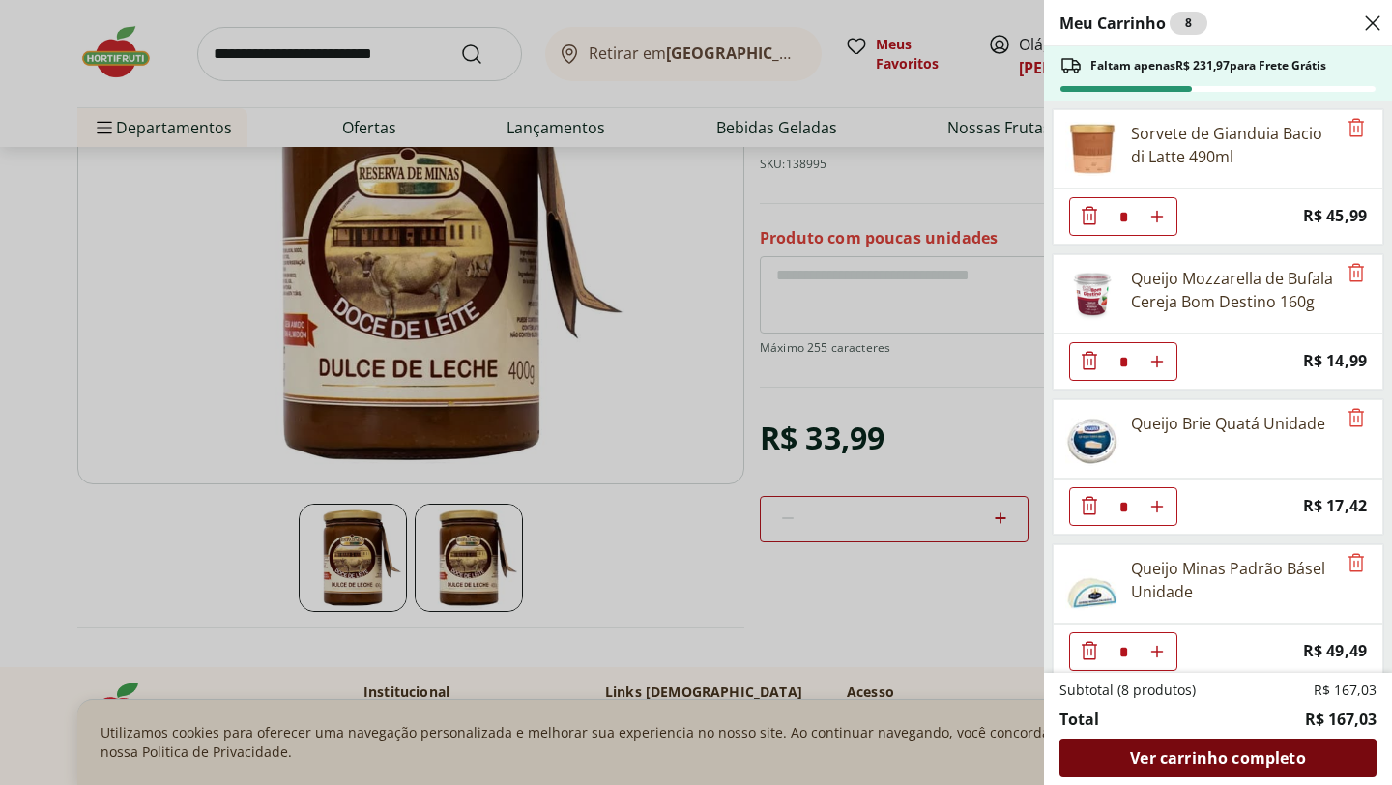
click at [1217, 752] on span "Ver carrinho completo" at bounding box center [1217, 757] width 175 height 15
